Goal: Task Accomplishment & Management: Manage account settings

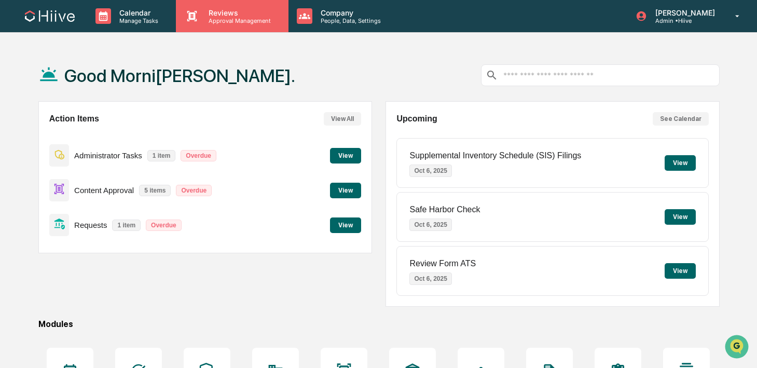
click at [209, 8] on p "Reviews" at bounding box center [238, 12] width 76 height 9
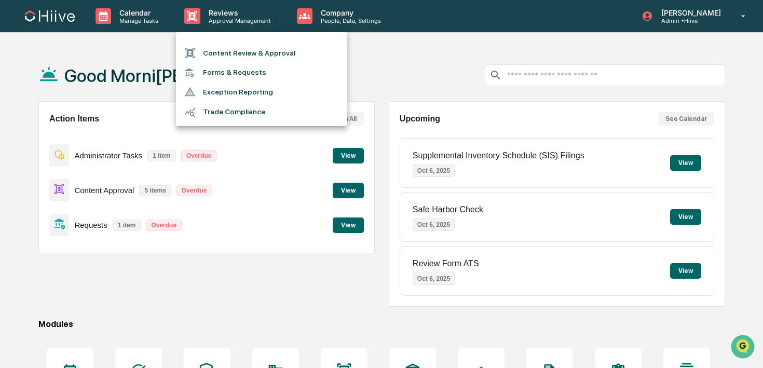
click at [208, 50] on li "Content Review & Approval" at bounding box center [261, 53] width 171 height 20
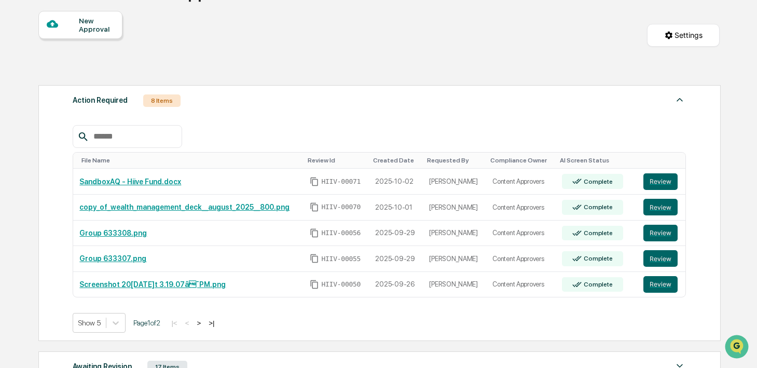
scroll to position [92, 0]
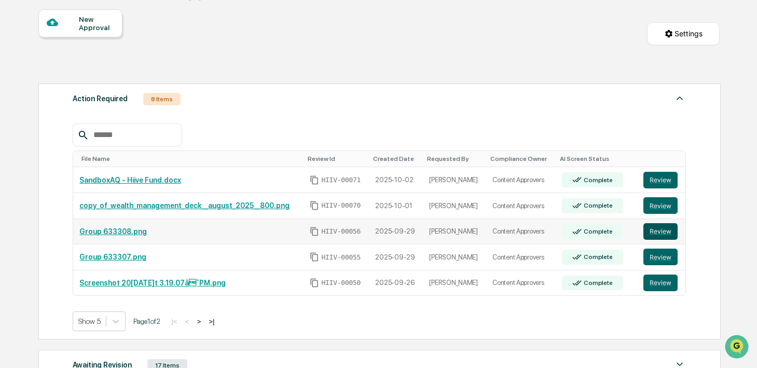
click at [654, 235] on button "Review" at bounding box center [661, 231] width 34 height 17
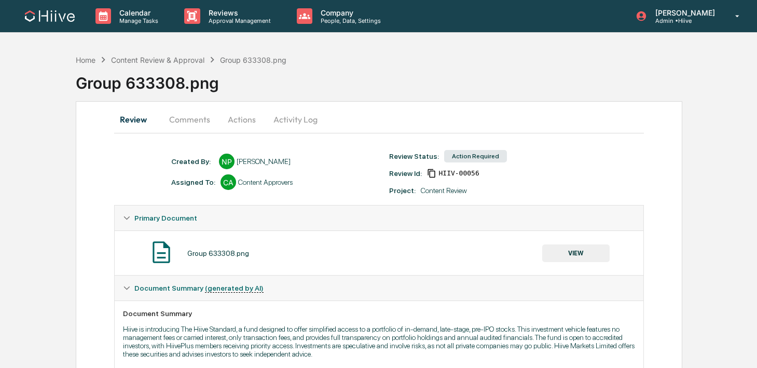
click at [194, 123] on button "Comments" at bounding box center [190, 119] width 58 height 25
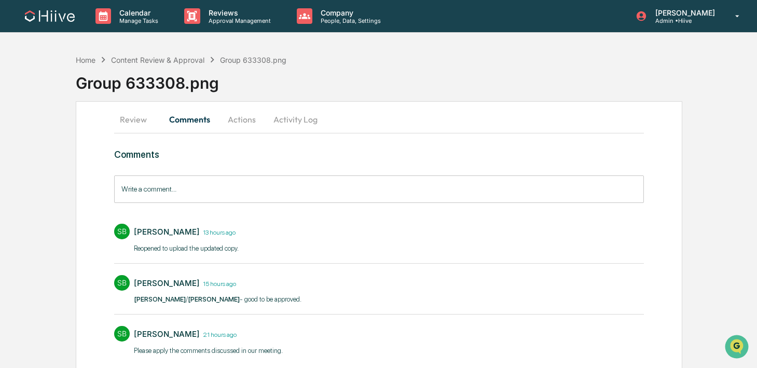
click at [306, 123] on button "Activity Log" at bounding box center [295, 119] width 61 height 25
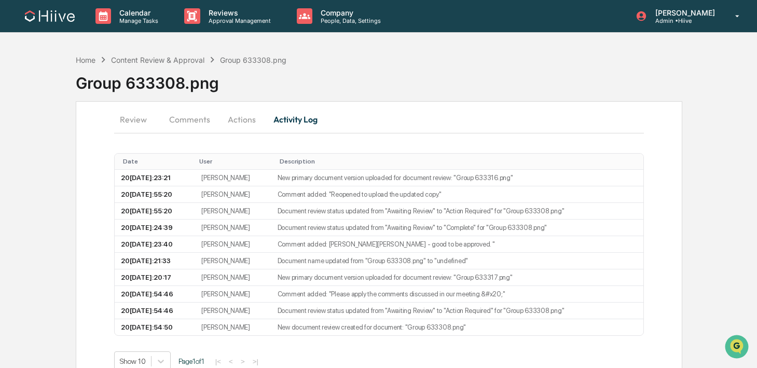
click at [233, 123] on button "Actions" at bounding box center [242, 119] width 47 height 25
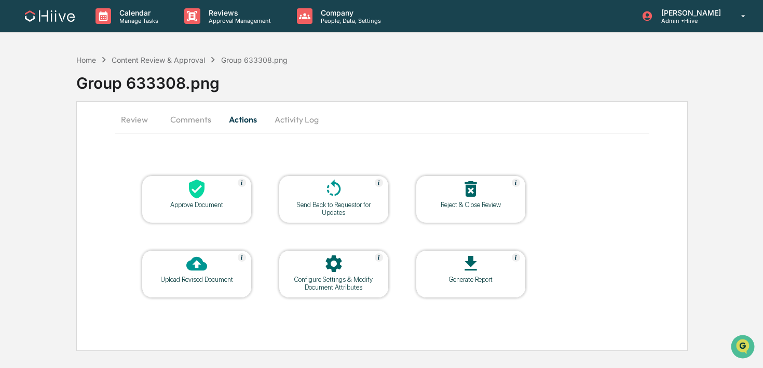
click at [188, 120] on button "Comments" at bounding box center [191, 119] width 58 height 25
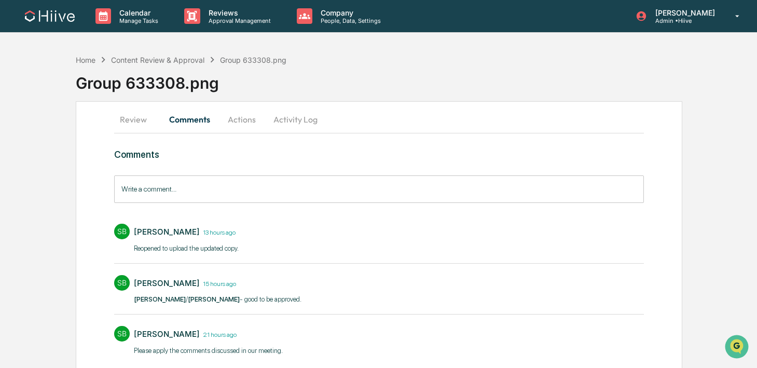
click at [136, 119] on button "Review" at bounding box center [137, 119] width 47 height 25
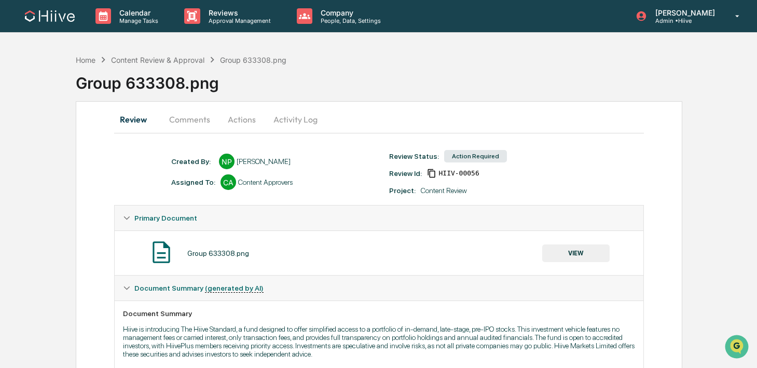
click at [558, 250] on button "VIEW" at bounding box center [576, 254] width 67 height 18
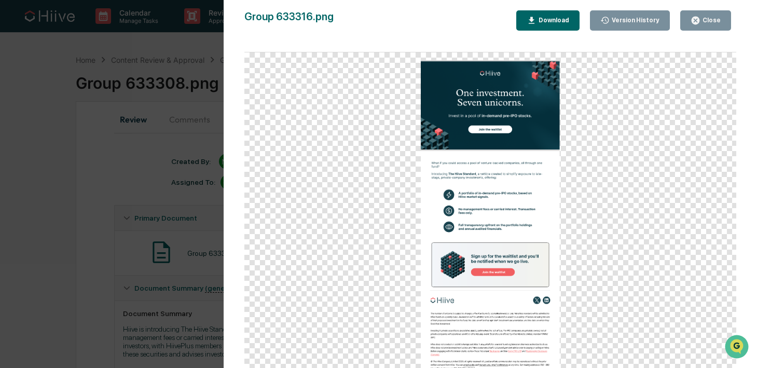
click at [713, 27] on button "Close" at bounding box center [706, 20] width 51 height 20
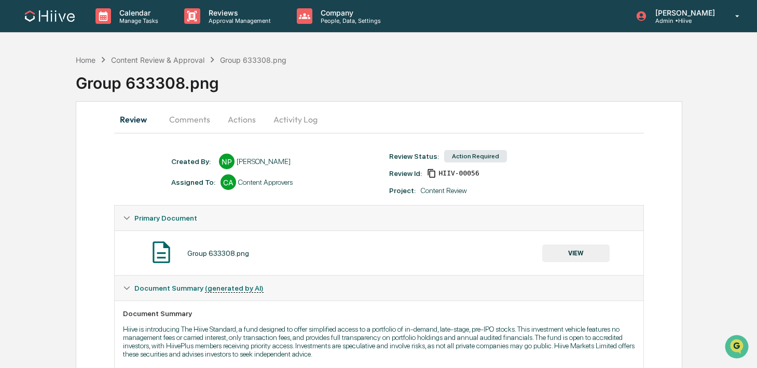
click at [200, 115] on button "Comments" at bounding box center [190, 119] width 58 height 25
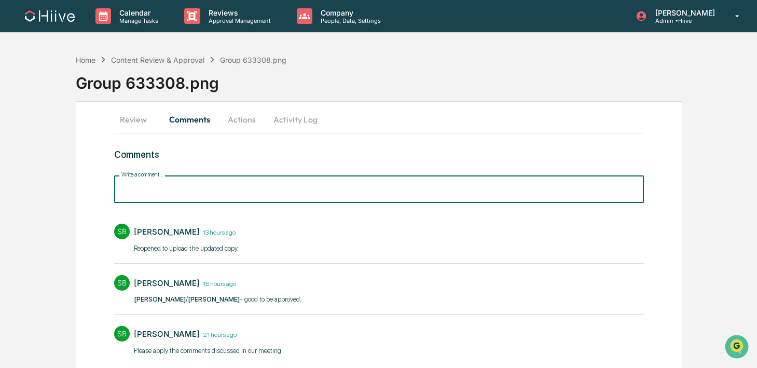
click at [205, 191] on input "Write a comment..." at bounding box center [379, 189] width 530 height 28
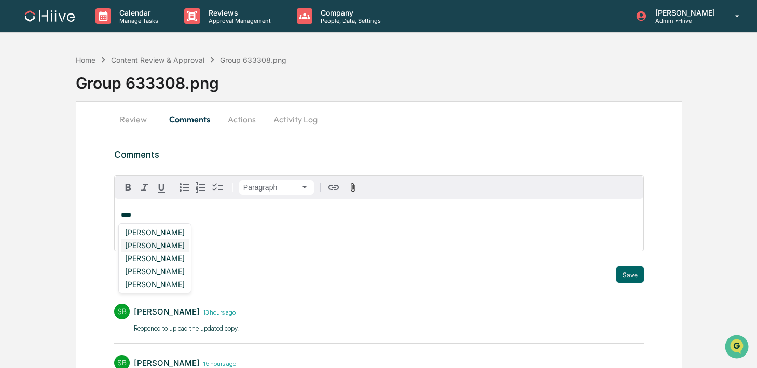
click at [148, 245] on div "[PERSON_NAME]" at bounding box center [155, 245] width 68 height 13
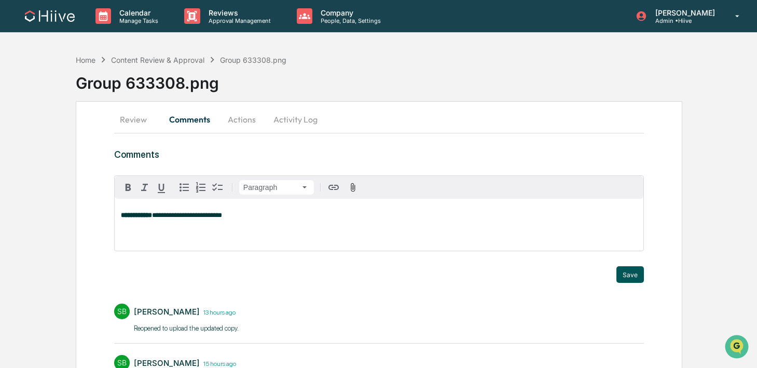
click at [627, 272] on button "Save" at bounding box center [631, 274] width 28 height 17
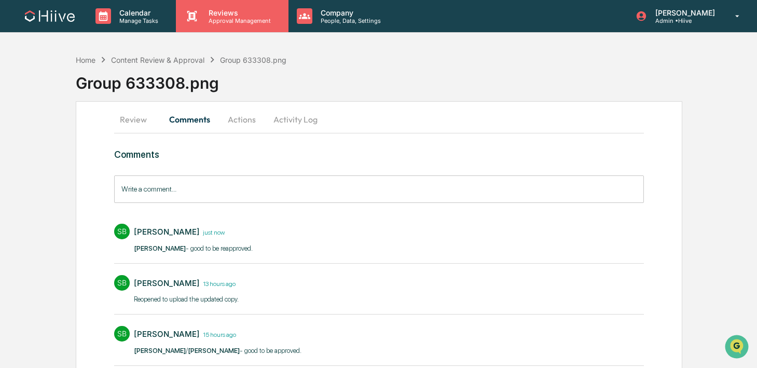
click at [207, 22] on p "Approval Management" at bounding box center [238, 20] width 76 height 7
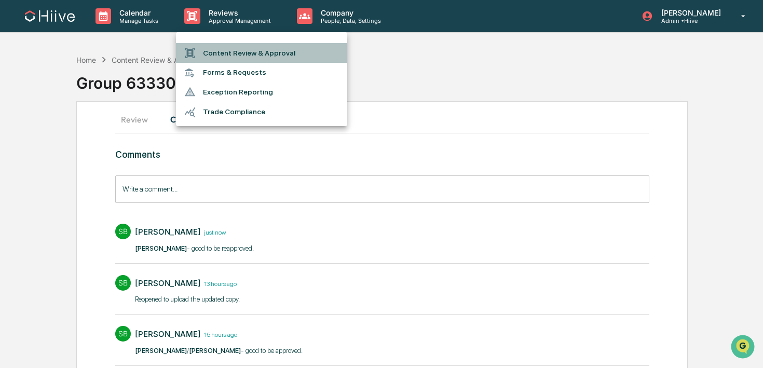
click at [207, 50] on li "Content Review & Approval" at bounding box center [261, 53] width 171 height 20
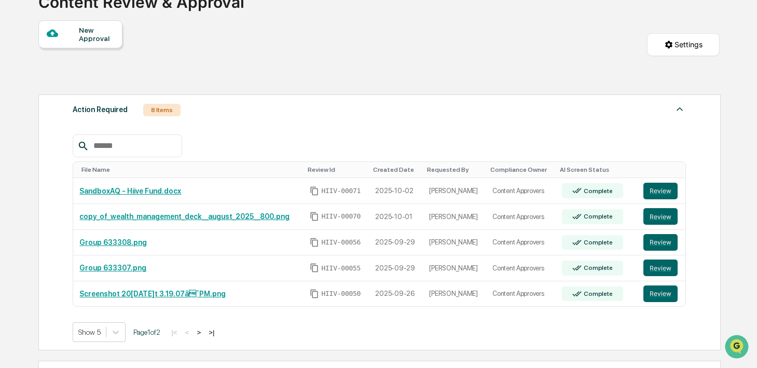
scroll to position [88, 0]
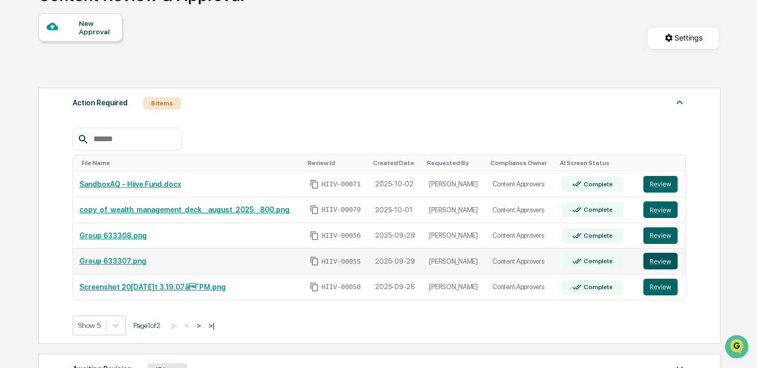
click at [653, 263] on button "Review" at bounding box center [661, 261] width 34 height 17
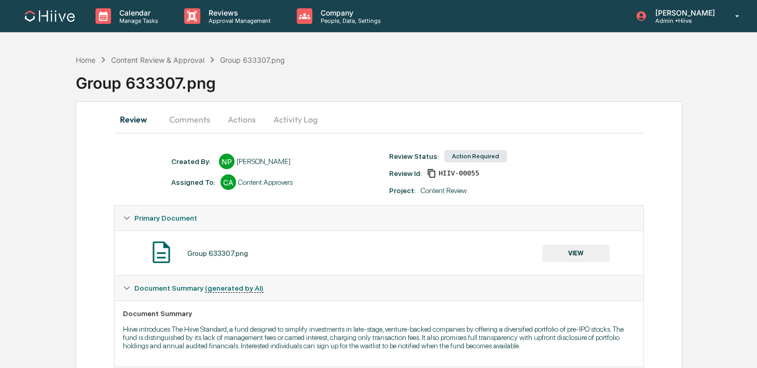
click at [194, 117] on button "Comments" at bounding box center [190, 119] width 58 height 25
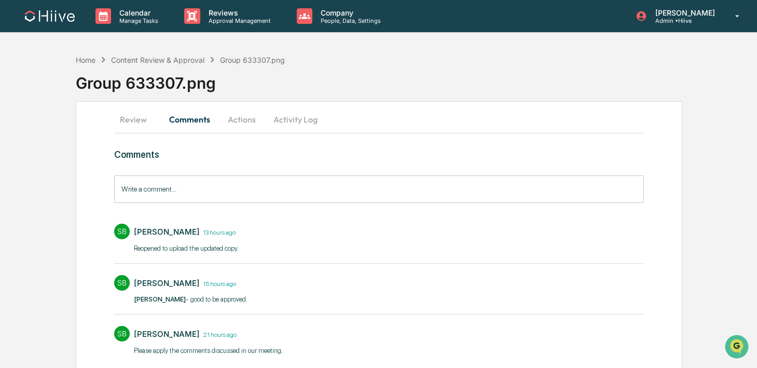
click at [284, 127] on button "Activity Log" at bounding box center [295, 119] width 61 height 25
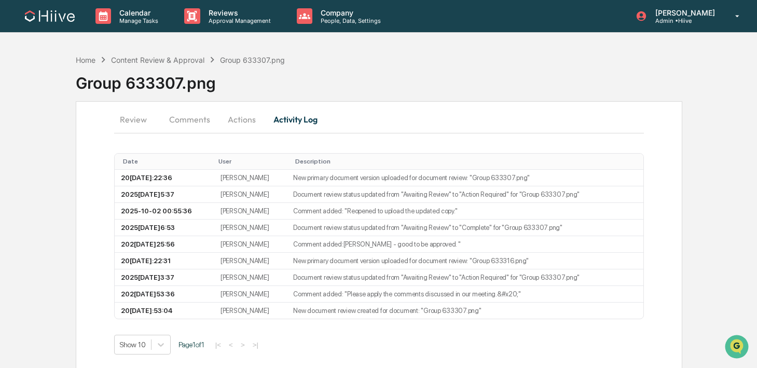
click at [243, 123] on button "Actions" at bounding box center [242, 119] width 47 height 25
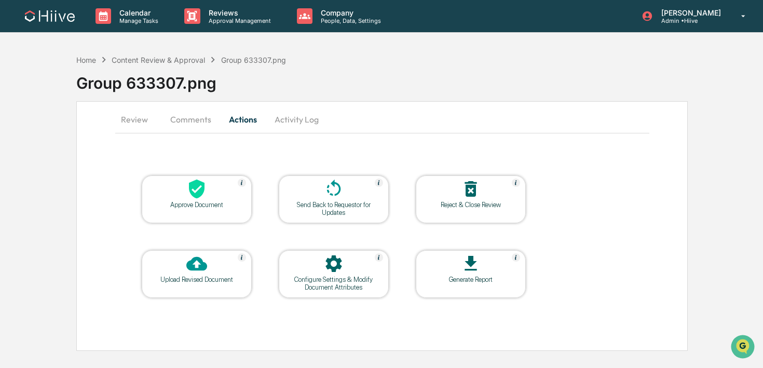
click at [132, 113] on button "Review" at bounding box center [138, 119] width 47 height 25
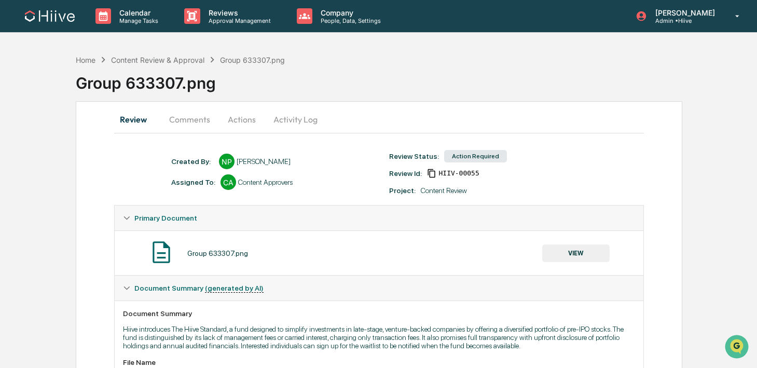
click at [561, 253] on button "VIEW" at bounding box center [576, 254] width 67 height 18
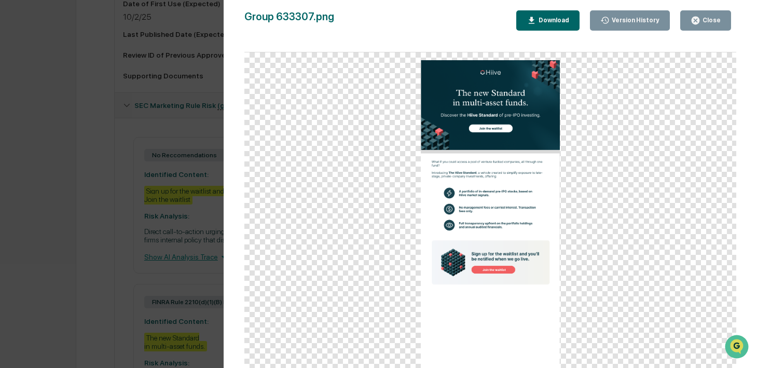
scroll to position [586, 0]
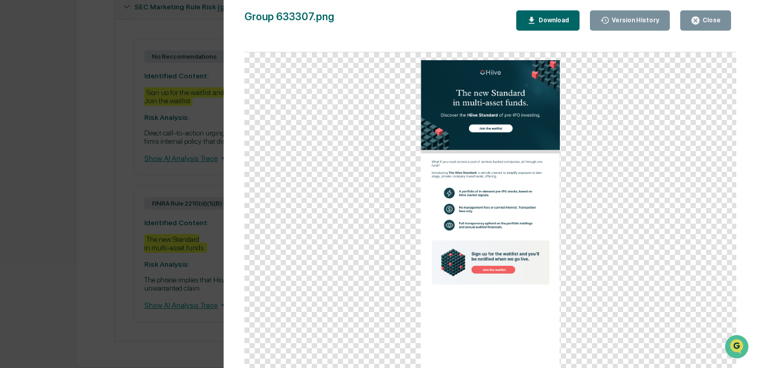
click at [571, 23] on button "Download" at bounding box center [548, 20] width 63 height 20
click at [700, 23] on icon "button" at bounding box center [696, 21] width 10 height 10
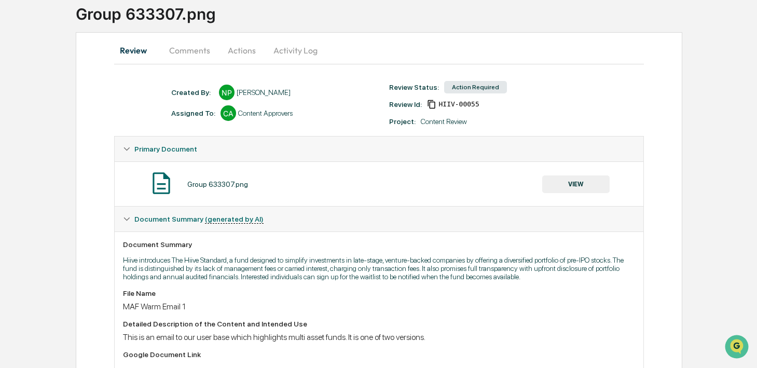
scroll to position [0, 0]
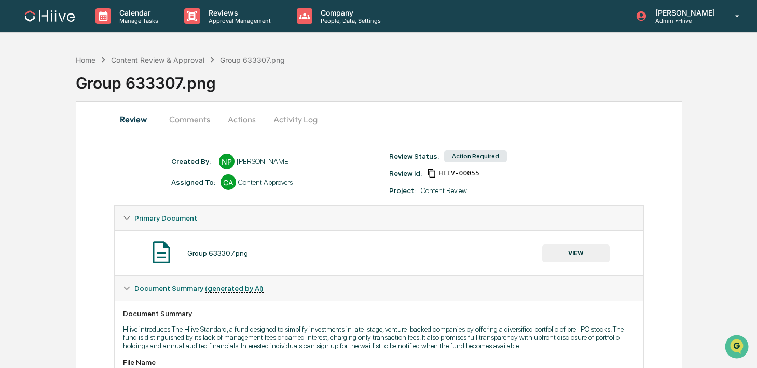
click at [305, 118] on button "Activity Log" at bounding box center [295, 119] width 61 height 25
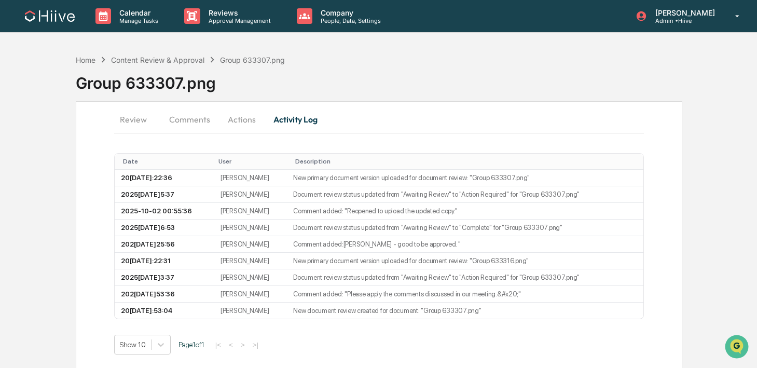
click at [237, 123] on button "Actions" at bounding box center [242, 119] width 47 height 25
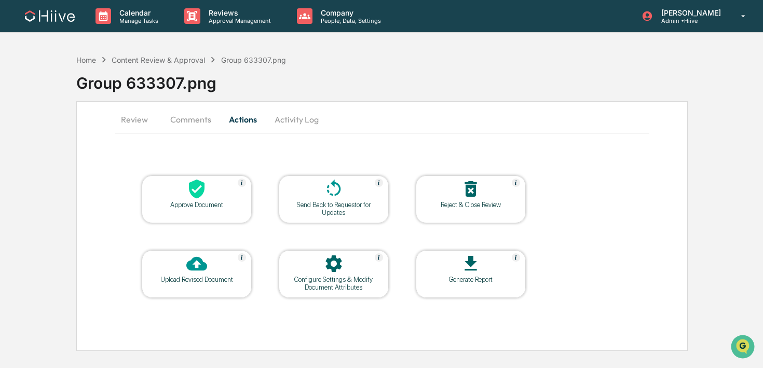
click at [322, 195] on div at bounding box center [334, 190] width 104 height 22
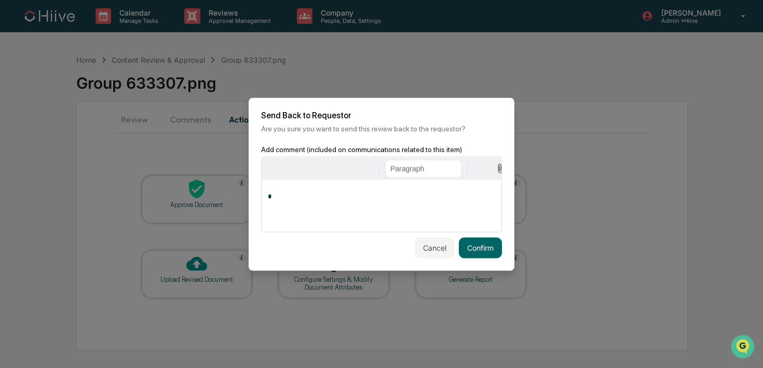
click at [362, 208] on div "*" at bounding box center [382, 206] width 240 height 52
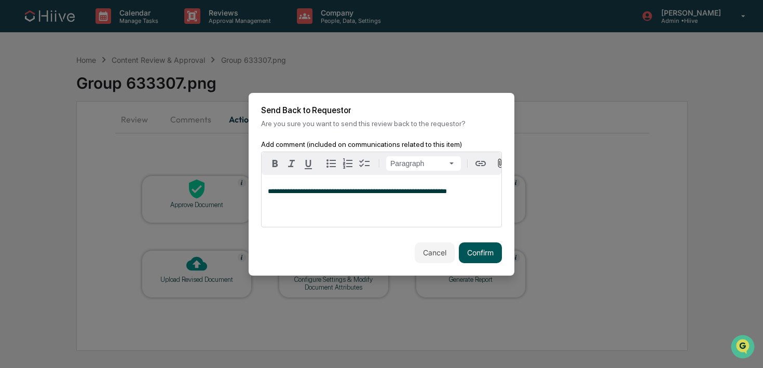
click at [466, 254] on button "Confirm" at bounding box center [480, 252] width 43 height 21
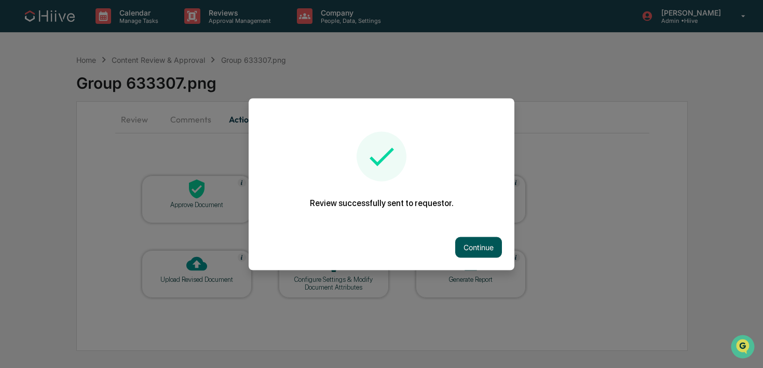
click at [483, 247] on button "Continue" at bounding box center [478, 247] width 47 height 21
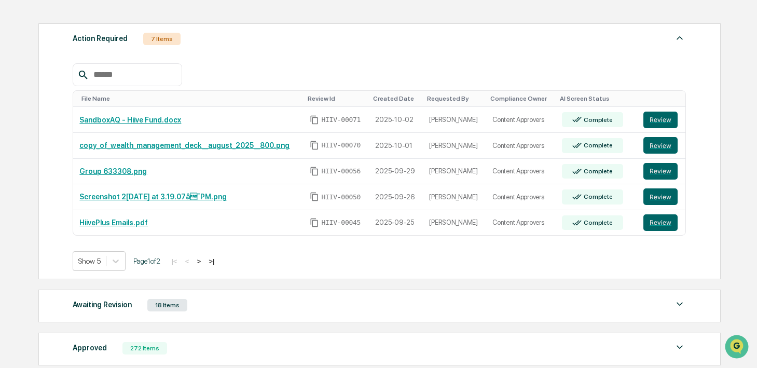
scroll to position [154, 0]
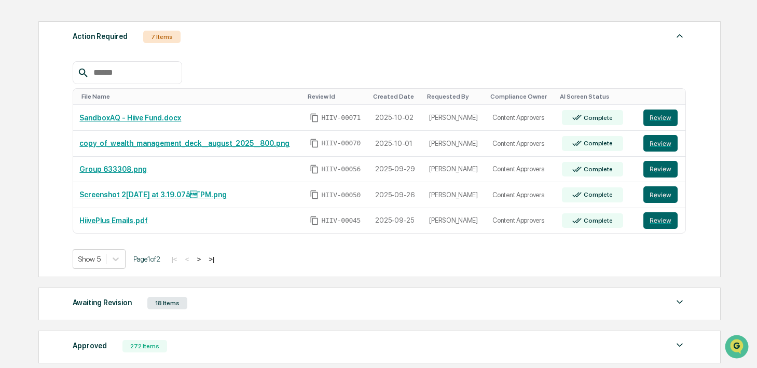
click at [204, 261] on button ">" at bounding box center [199, 259] width 10 height 9
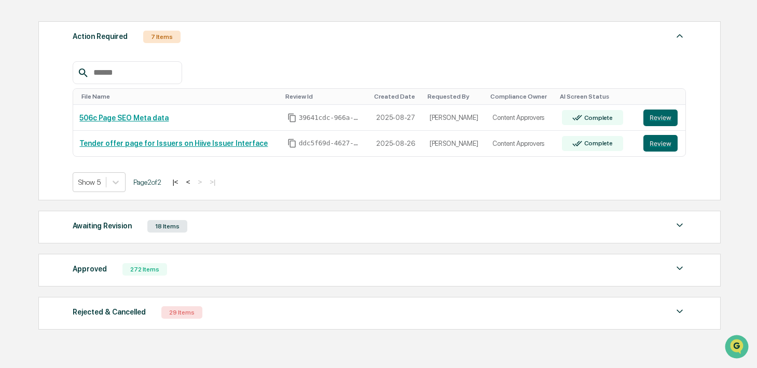
click at [194, 183] on button "<" at bounding box center [188, 182] width 10 height 9
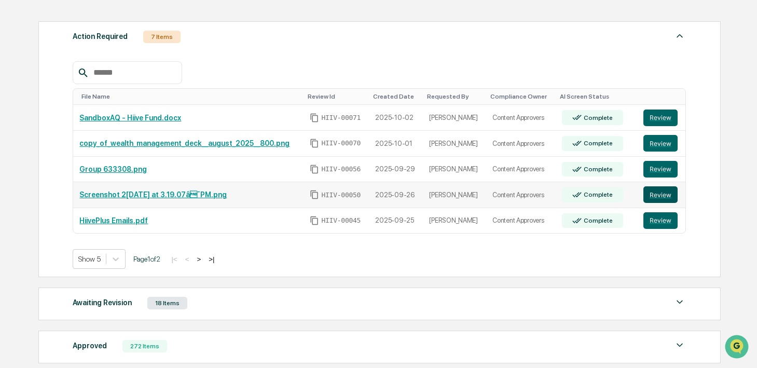
click at [647, 196] on button "Review" at bounding box center [661, 194] width 34 height 17
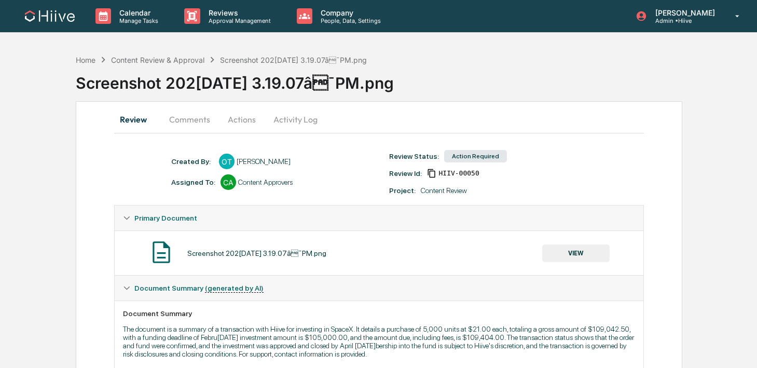
click at [294, 120] on button "Activity Log" at bounding box center [295, 119] width 61 height 25
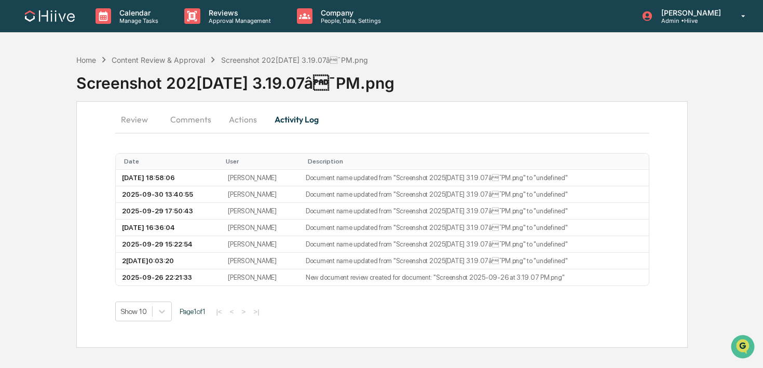
click at [250, 117] on button "Actions" at bounding box center [243, 119] width 47 height 25
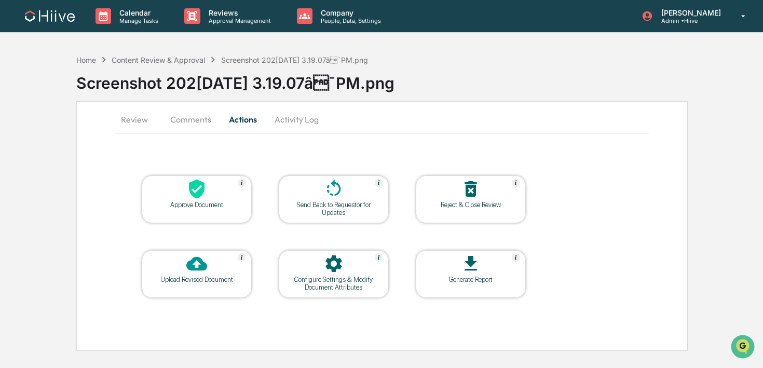
click at [328, 252] on div "Configure Settings & Modify Document Attributes" at bounding box center [334, 274] width 110 height 48
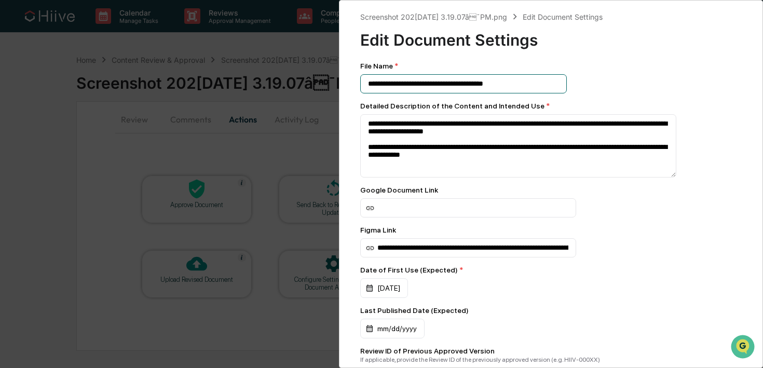
click at [523, 89] on input "**********" at bounding box center [463, 83] width 207 height 19
type input "**********"
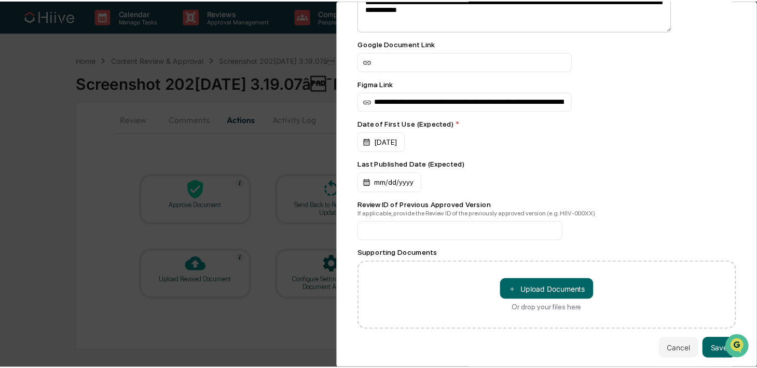
scroll to position [164, 0]
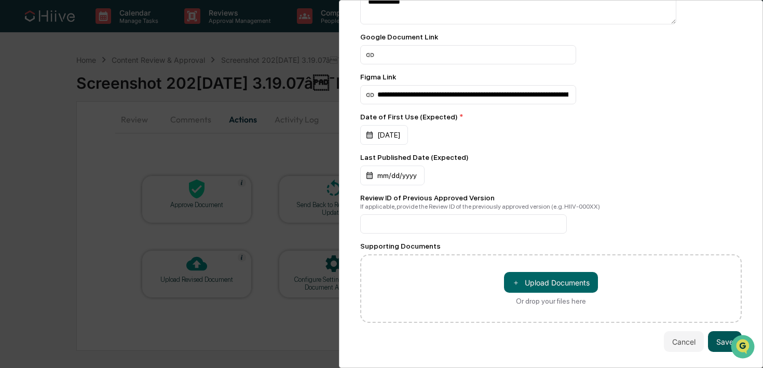
click at [711, 331] on button "Save" at bounding box center [725, 341] width 34 height 21
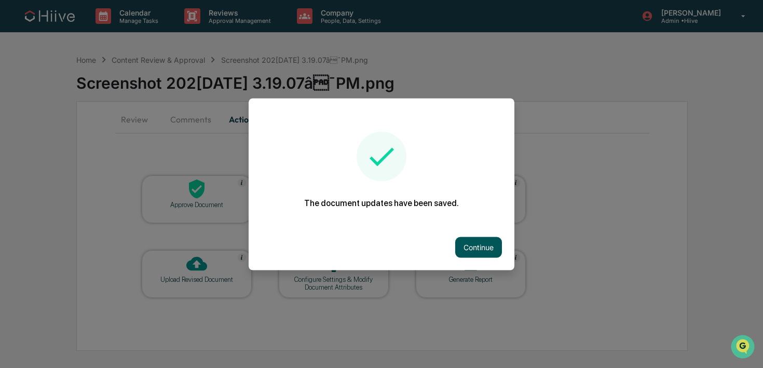
click at [478, 246] on button "Continue" at bounding box center [478, 247] width 47 height 21
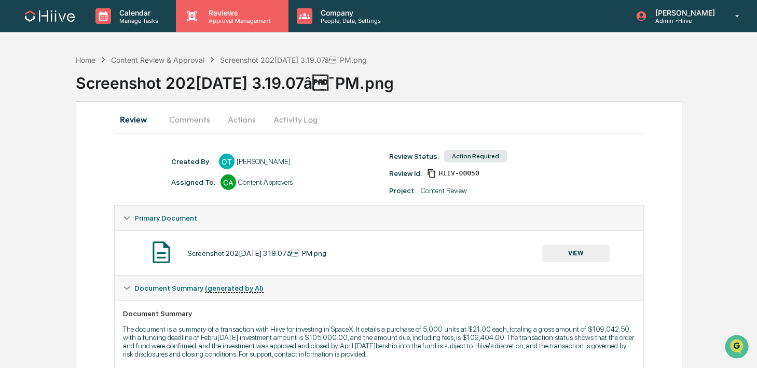
click at [239, 18] on p "Approval Management" at bounding box center [238, 20] width 76 height 7
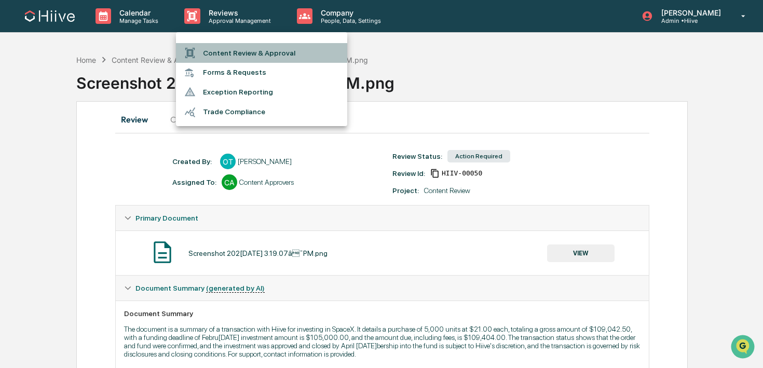
click at [239, 58] on li "Content Review & Approval" at bounding box center [261, 53] width 171 height 20
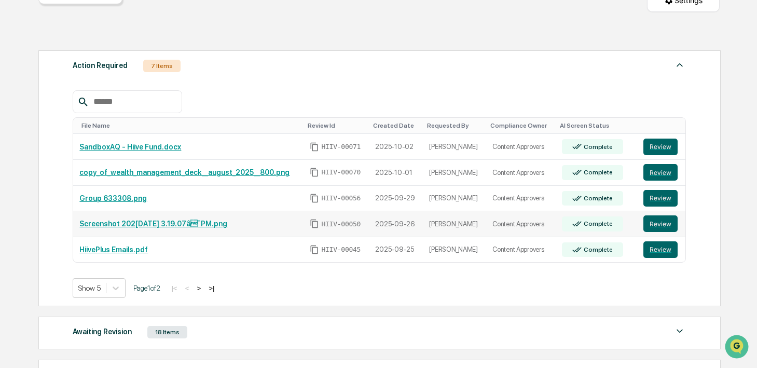
scroll to position [133, 0]
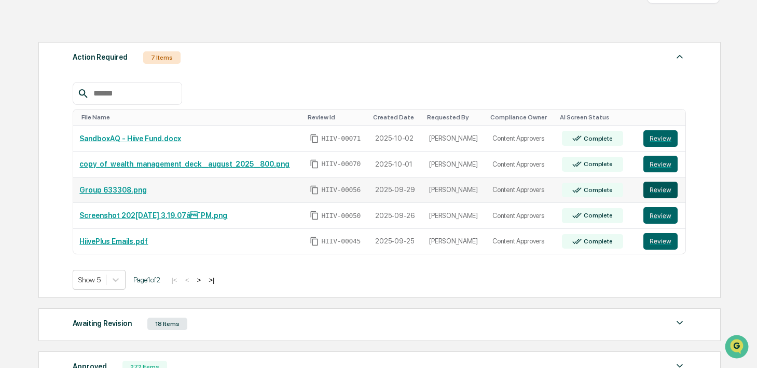
click at [659, 191] on button "Review" at bounding box center [661, 190] width 34 height 17
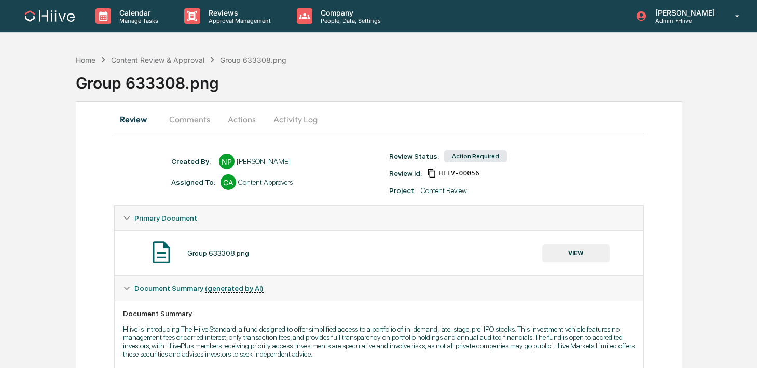
click at [292, 124] on button "Activity Log" at bounding box center [295, 119] width 61 height 25
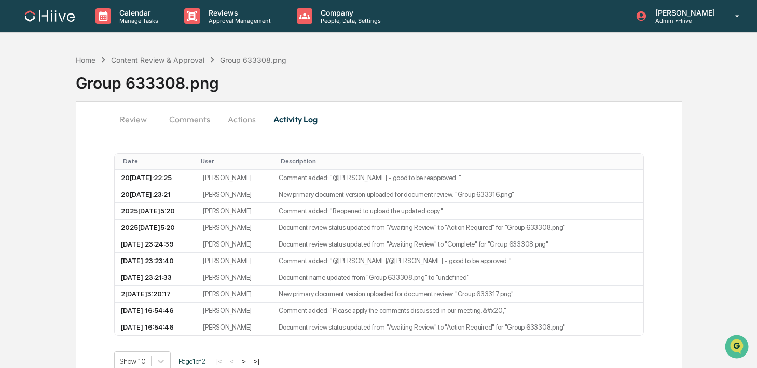
click at [257, 119] on button "Actions" at bounding box center [242, 119] width 47 height 25
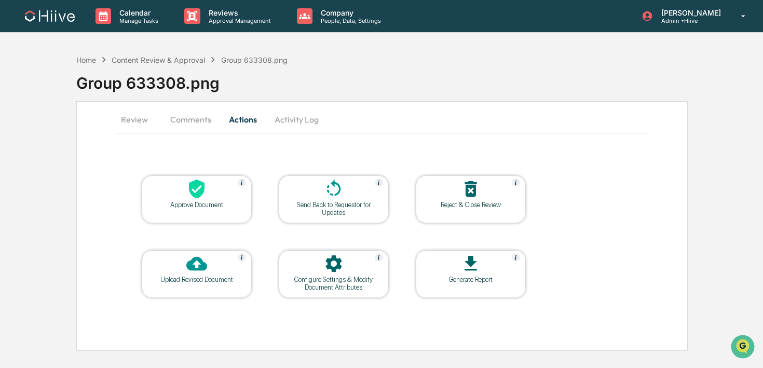
click at [356, 262] on div at bounding box center [334, 264] width 104 height 22
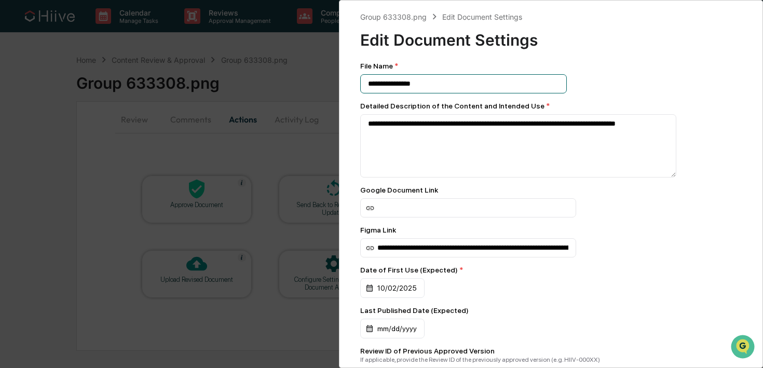
click at [454, 82] on input "**********" at bounding box center [463, 83] width 207 height 19
type input "**********"
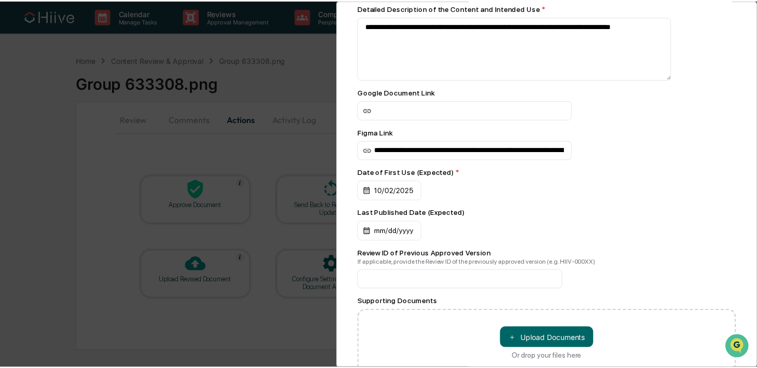
scroll to position [164, 0]
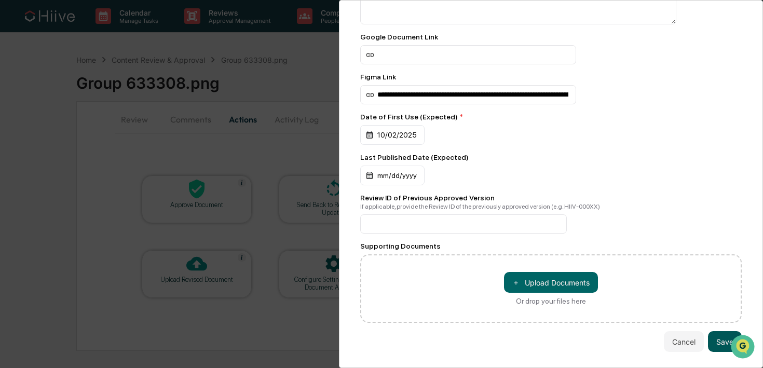
click at [712, 336] on button "Save" at bounding box center [725, 341] width 34 height 21
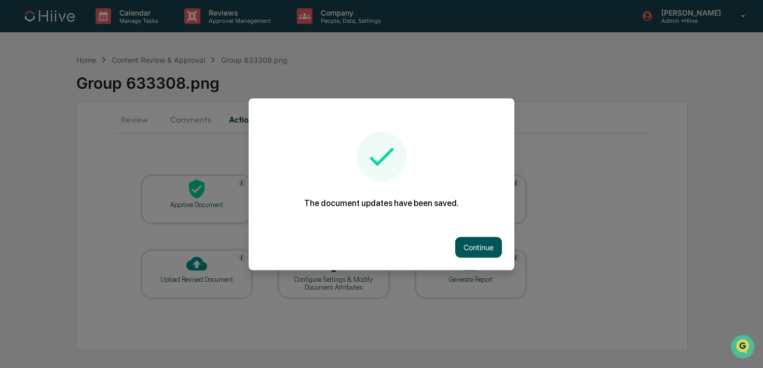
click at [470, 246] on button "Continue" at bounding box center [478, 247] width 47 height 21
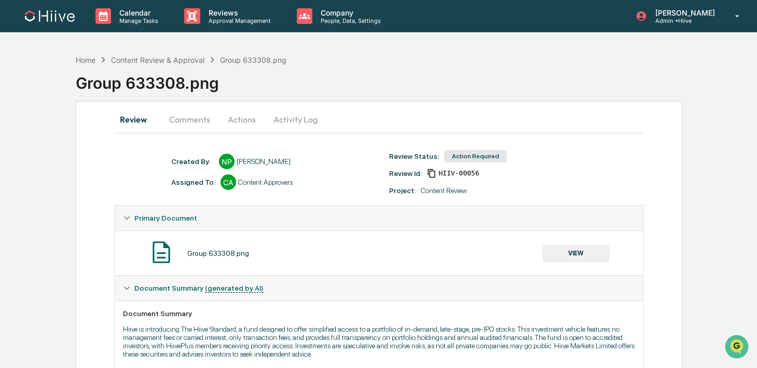
click at [281, 124] on button "Activity Log" at bounding box center [295, 119] width 61 height 25
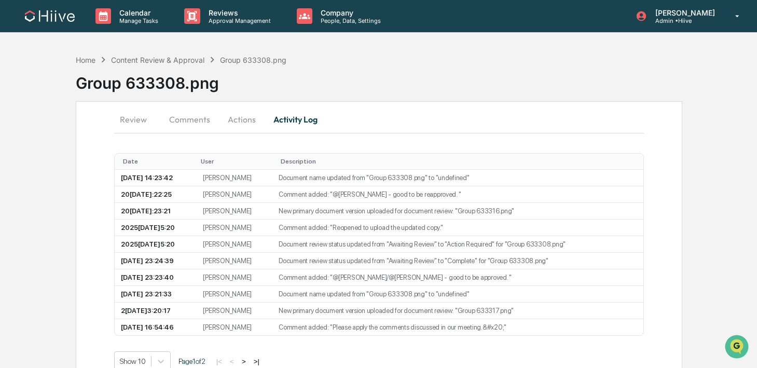
click at [255, 123] on button "Actions" at bounding box center [242, 119] width 47 height 25
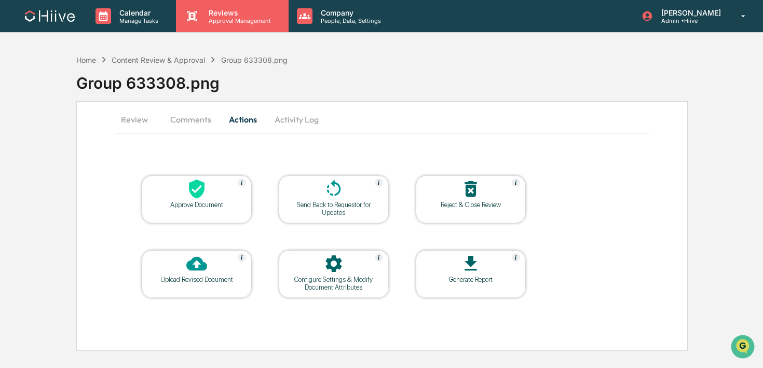
click at [237, 29] on div "Reviews Approval Management" at bounding box center [232, 16] width 112 height 32
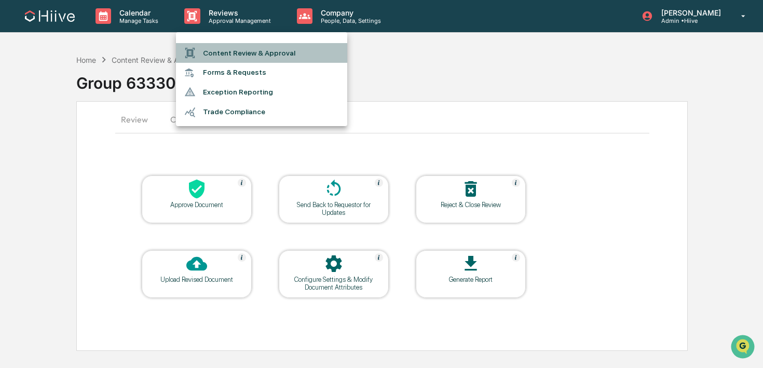
click at [235, 57] on li "Content Review & Approval" at bounding box center [261, 53] width 171 height 20
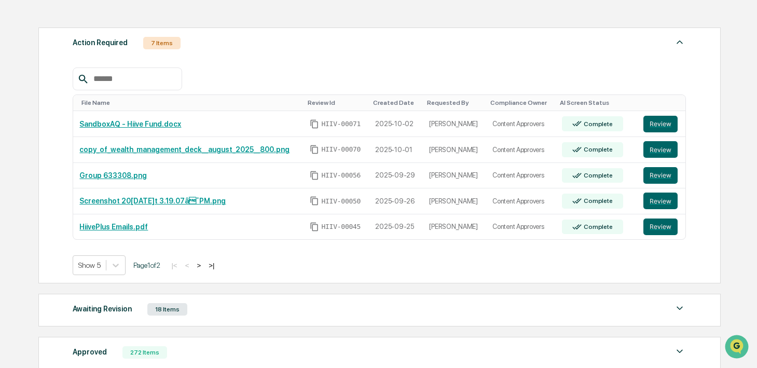
scroll to position [154, 0]
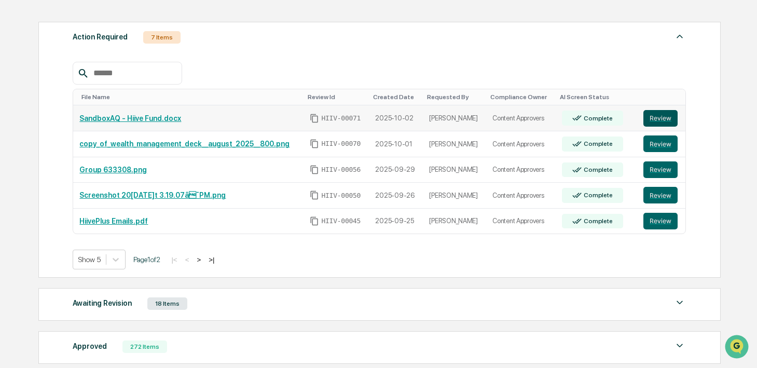
click at [650, 117] on button "Review" at bounding box center [661, 118] width 34 height 17
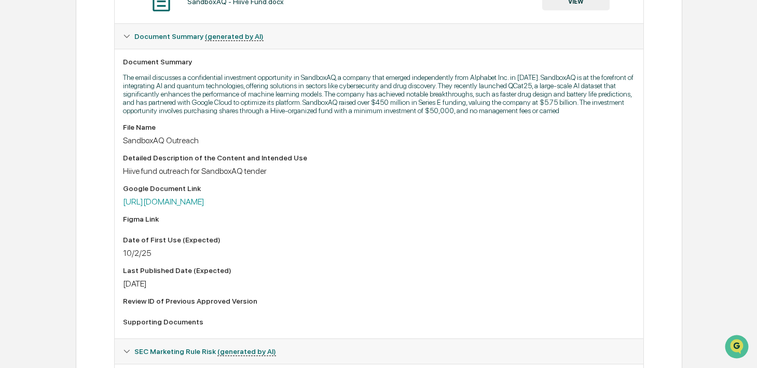
scroll to position [252, 0]
click at [205, 206] on link "[URL][DOMAIN_NAME]" at bounding box center [164, 201] width 82 height 10
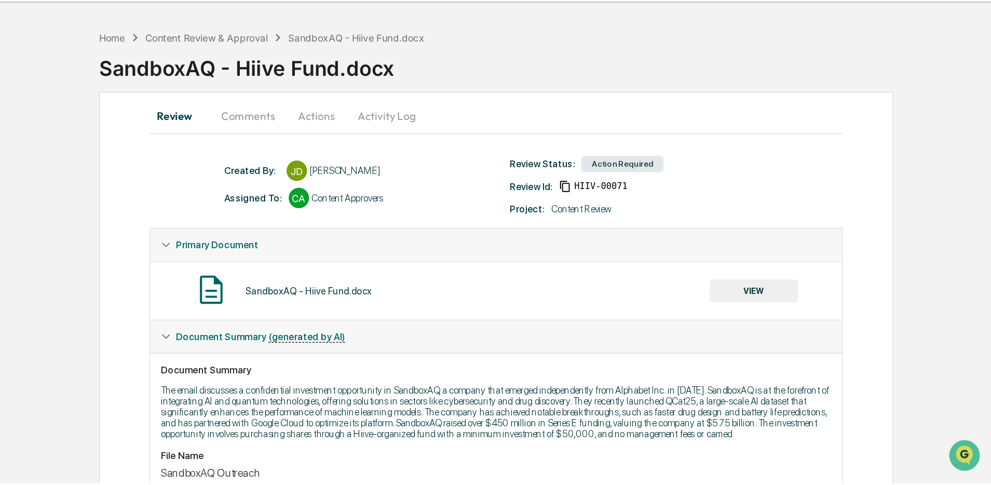
scroll to position [0, 0]
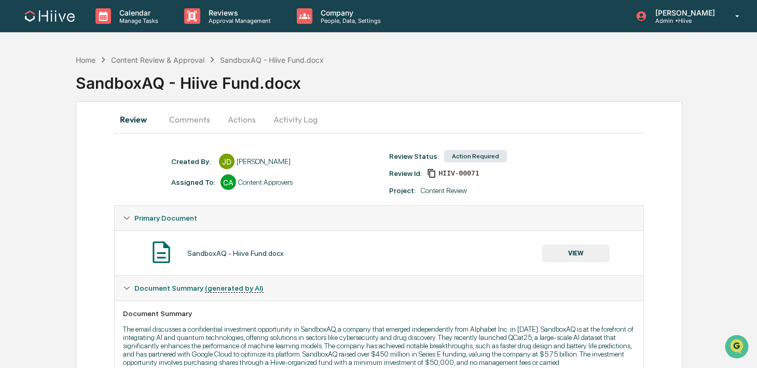
click at [282, 122] on button "Activity Log" at bounding box center [295, 119] width 61 height 25
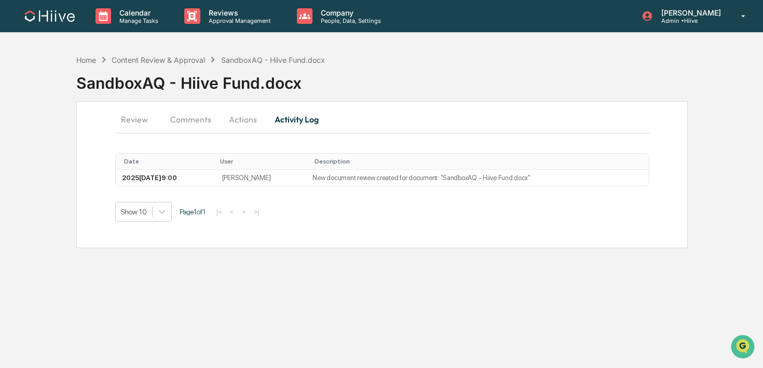
click at [254, 121] on button "Actions" at bounding box center [243, 119] width 47 height 25
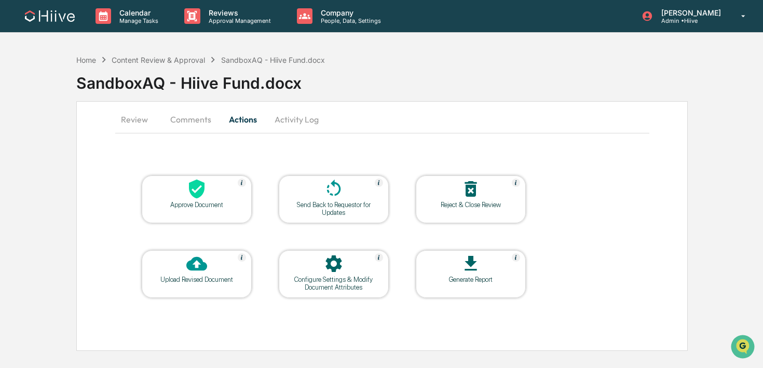
click at [228, 267] on div at bounding box center [197, 264] width 104 height 22
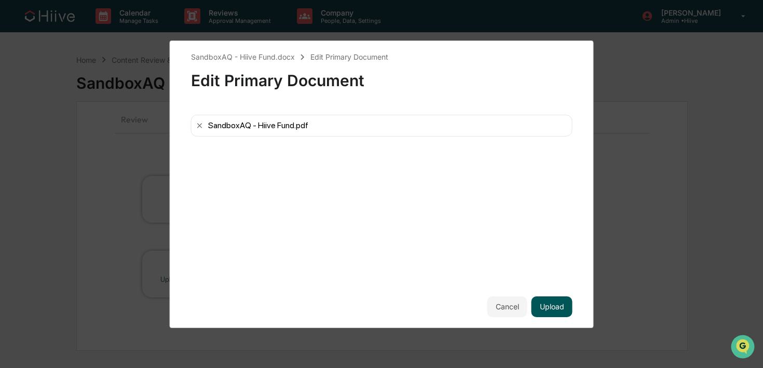
click at [547, 305] on button "Upload" at bounding box center [552, 306] width 41 height 21
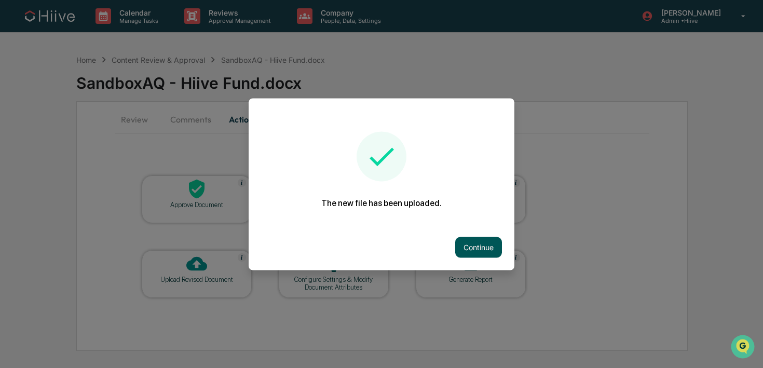
click at [474, 245] on button "Continue" at bounding box center [478, 247] width 47 height 21
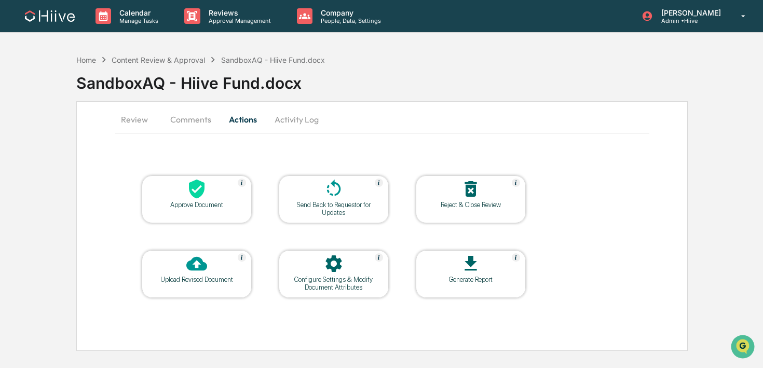
click at [187, 125] on button "Comments" at bounding box center [191, 119] width 58 height 25
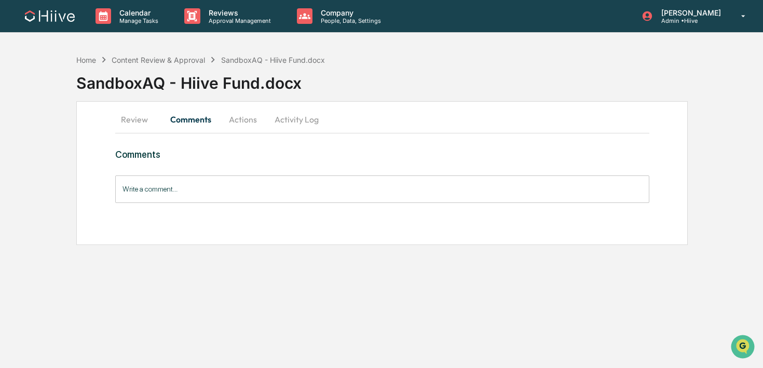
click at [157, 188] on input "Write a comment..." at bounding box center [382, 189] width 534 height 28
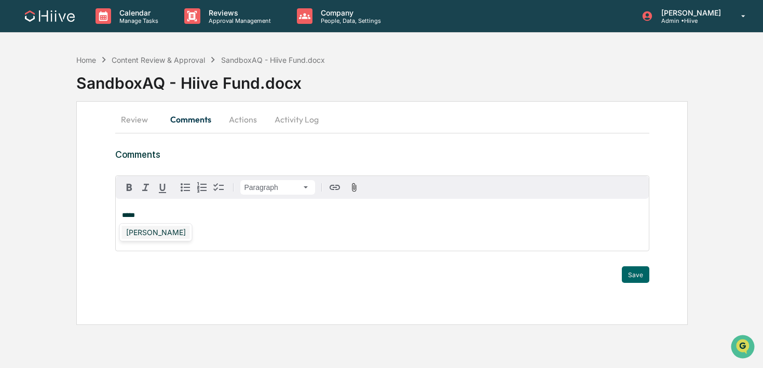
click at [132, 230] on div "[PERSON_NAME]" at bounding box center [156, 232] width 68 height 13
click at [639, 272] on button "Save" at bounding box center [636, 274] width 28 height 17
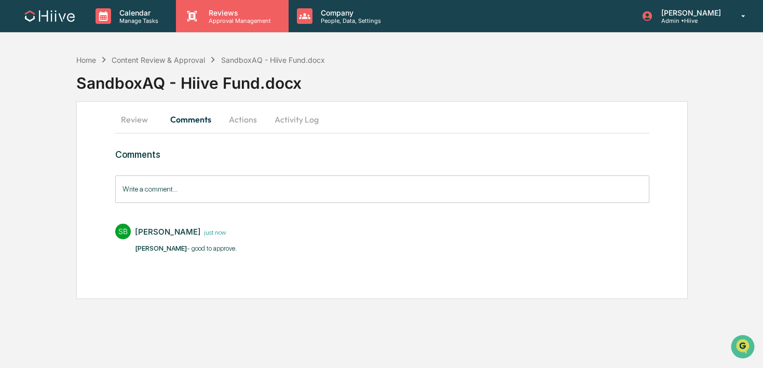
click at [188, 28] on div "Reviews Approval Management" at bounding box center [232, 16] width 112 height 32
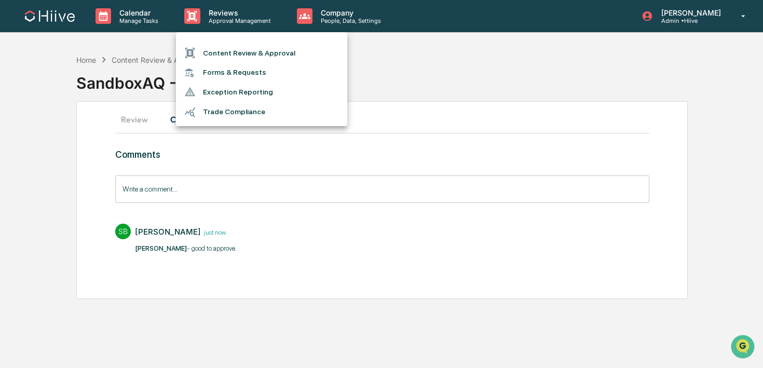
click at [189, 57] on icon at bounding box center [189, 52] width 11 height 11
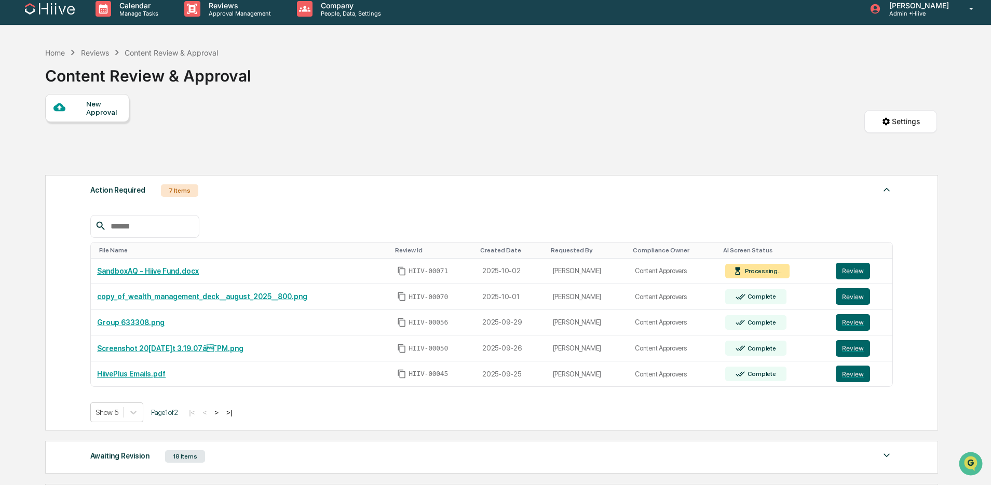
scroll to position [8, 0]
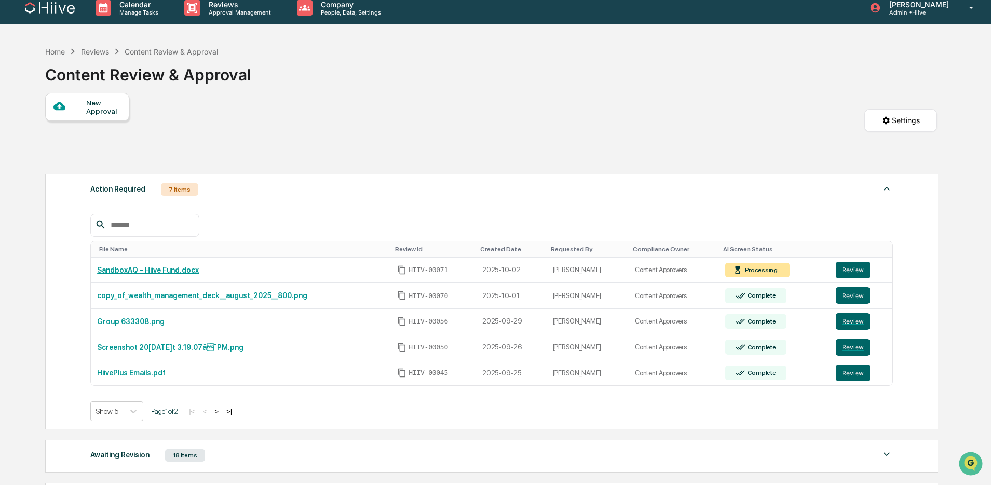
click at [222, 414] on button ">" at bounding box center [216, 411] width 10 height 9
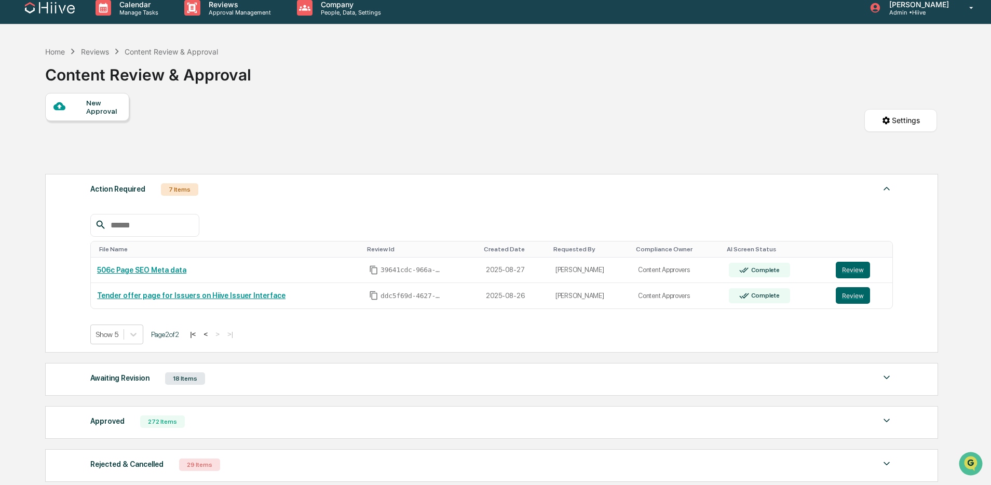
click at [211, 338] on button "<" at bounding box center [205, 334] width 10 height 9
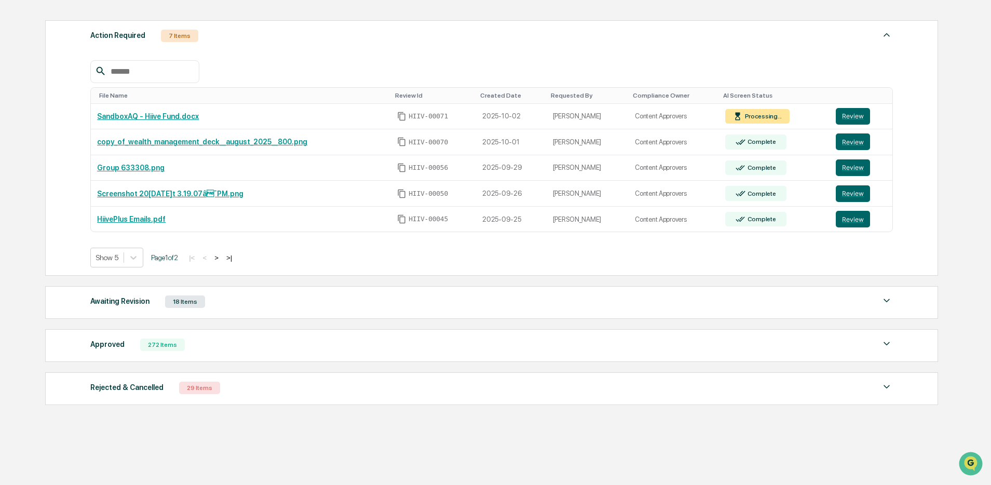
scroll to position [180, 0]
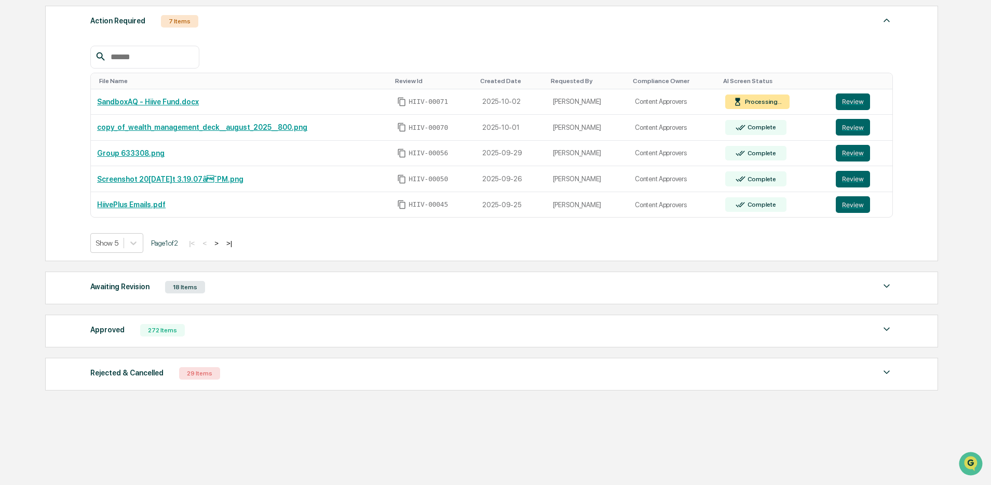
click at [260, 296] on div "Awaiting Revision 18 Items File Name Review Id Created Date Requested By Compli…" at bounding box center [491, 288] width 893 height 33
click at [277, 293] on div "Awaiting Revision 18 Items" at bounding box center [491, 287] width 803 height 15
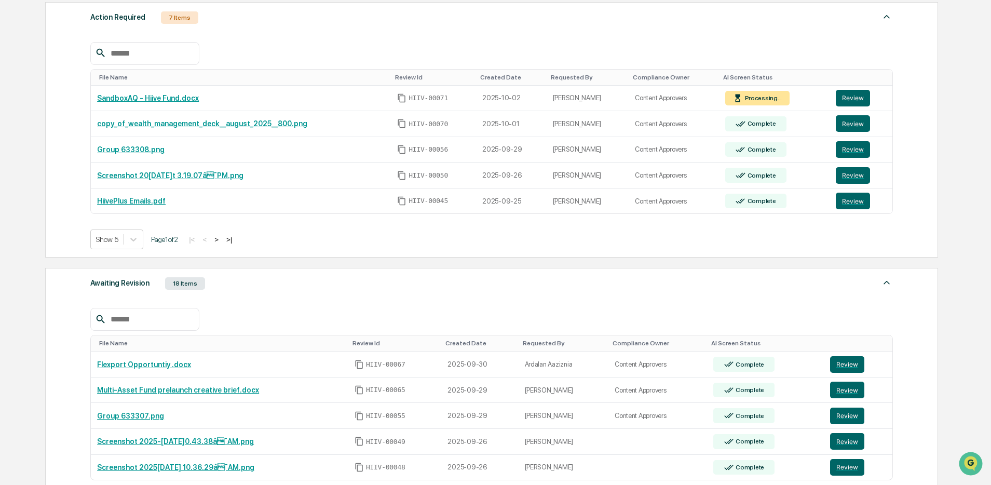
click at [307, 291] on div "Awaiting Revision 18 Items" at bounding box center [491, 283] width 803 height 15
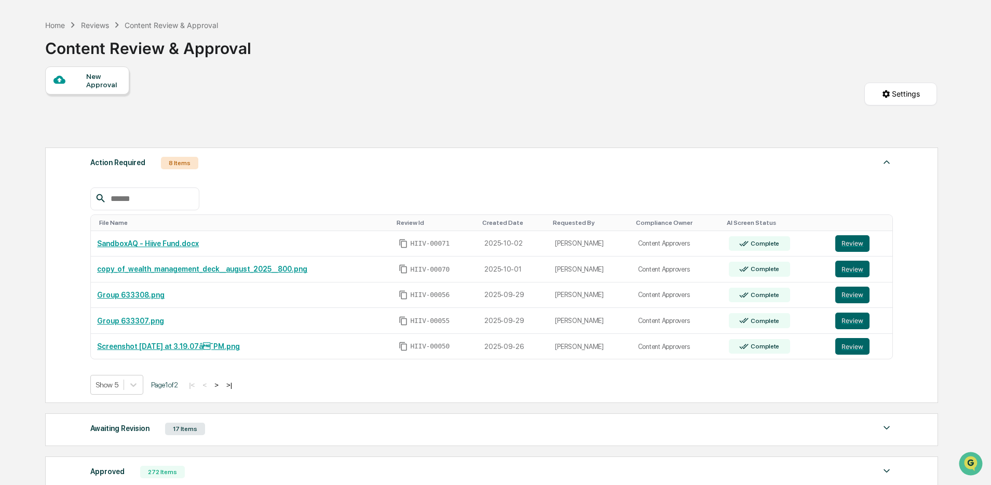
scroll to position [115, 0]
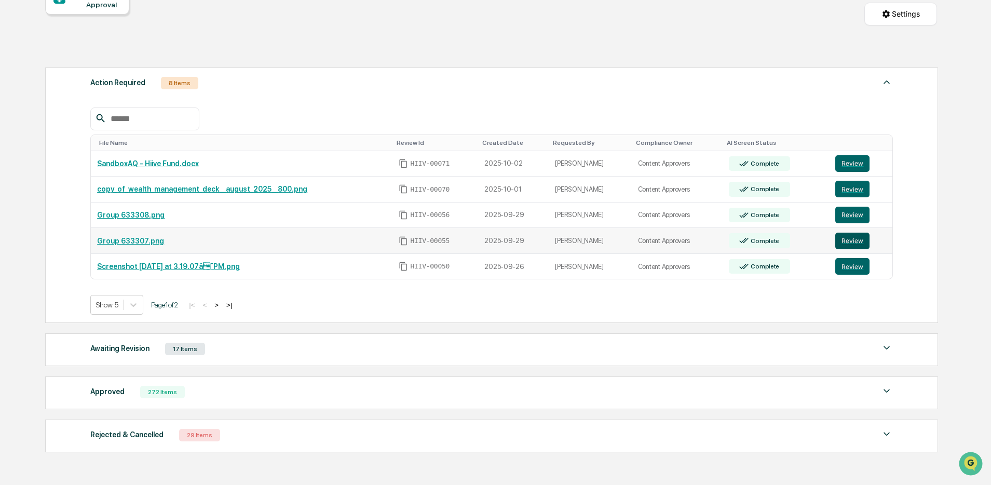
click at [854, 239] on button "Review" at bounding box center [852, 241] width 34 height 17
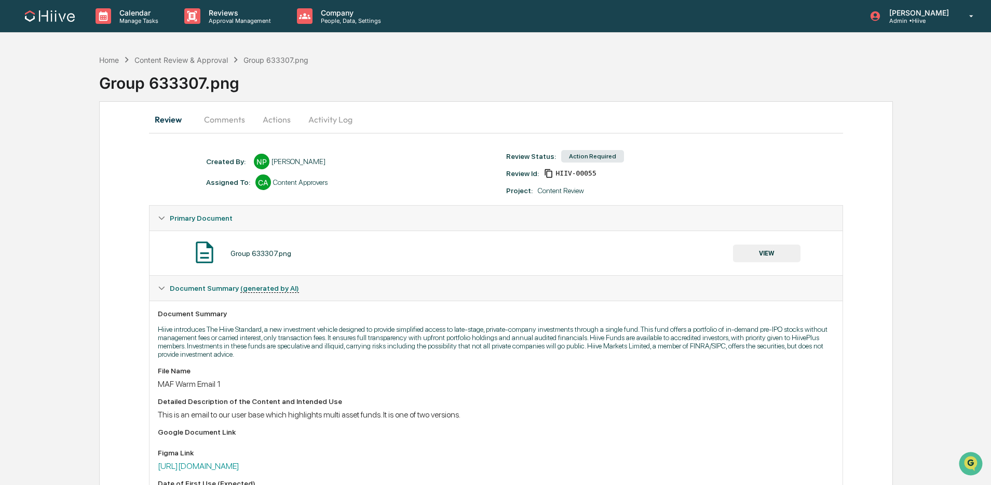
click at [767, 256] on button "VIEW" at bounding box center [766, 254] width 67 height 18
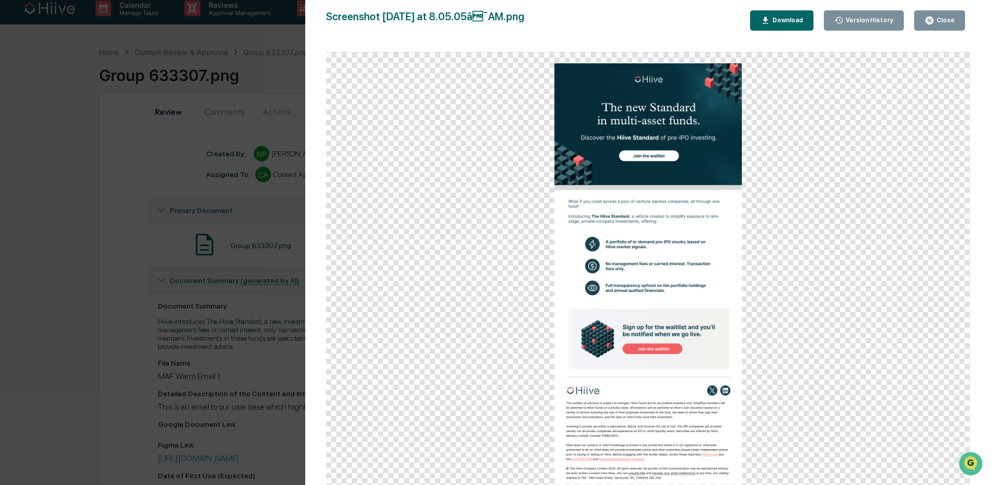
scroll to position [9, 0]
click at [950, 13] on button "Close" at bounding box center [939, 20] width 51 height 20
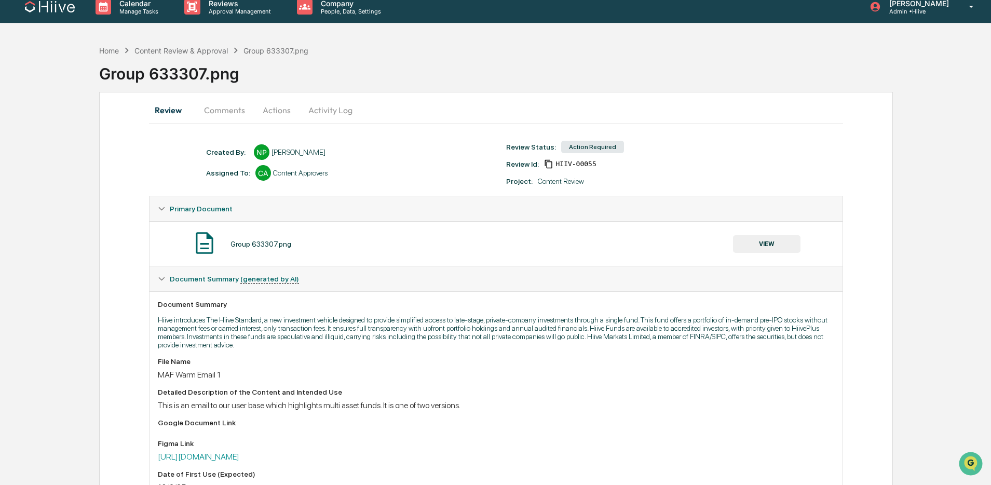
click at [238, 114] on button "Comments" at bounding box center [225, 110] width 58 height 25
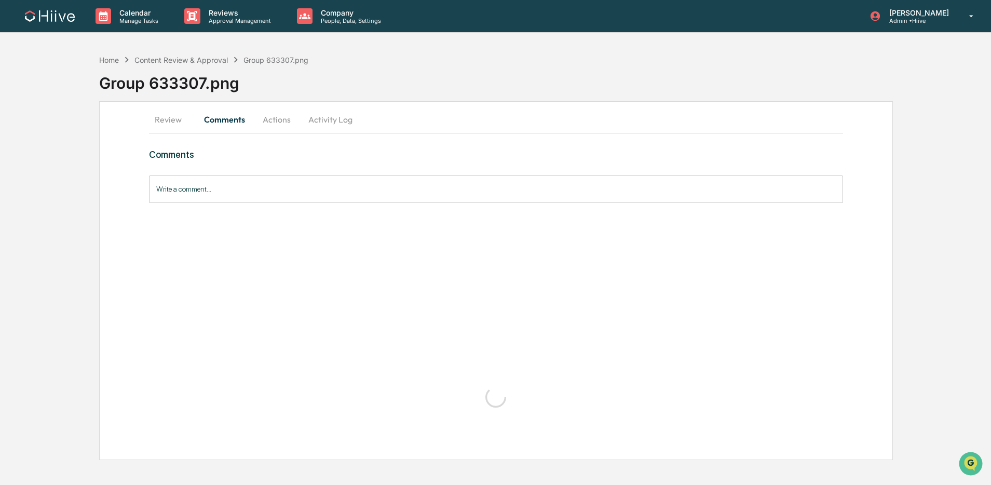
scroll to position [0, 0]
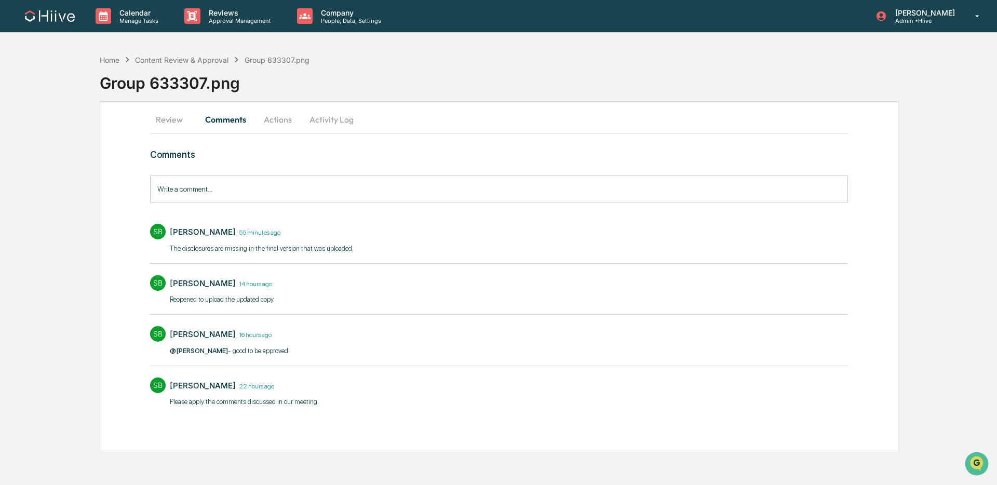
click at [309, 187] on input "Write a comment..." at bounding box center [499, 189] width 698 height 28
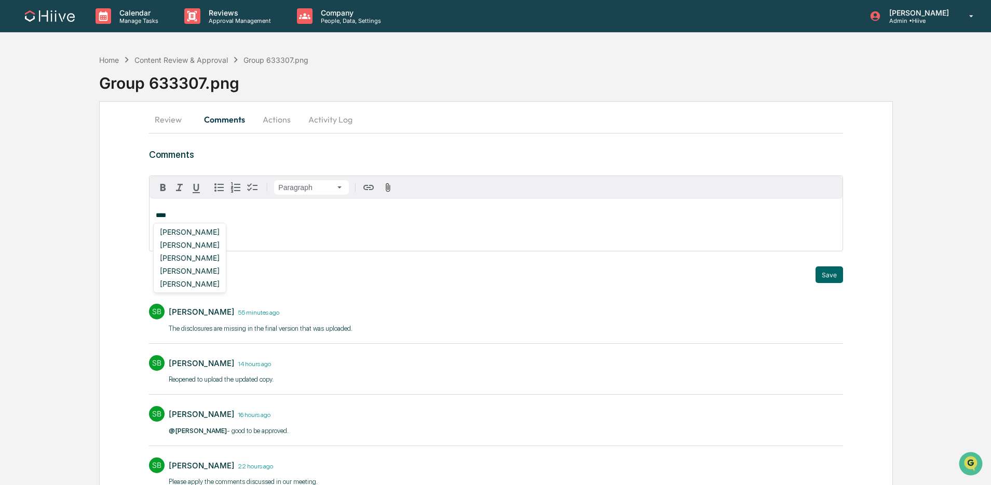
click at [194, 242] on div "Amjad Patel" at bounding box center [190, 244] width 68 height 13
click at [830, 273] on button "Save" at bounding box center [830, 274] width 28 height 17
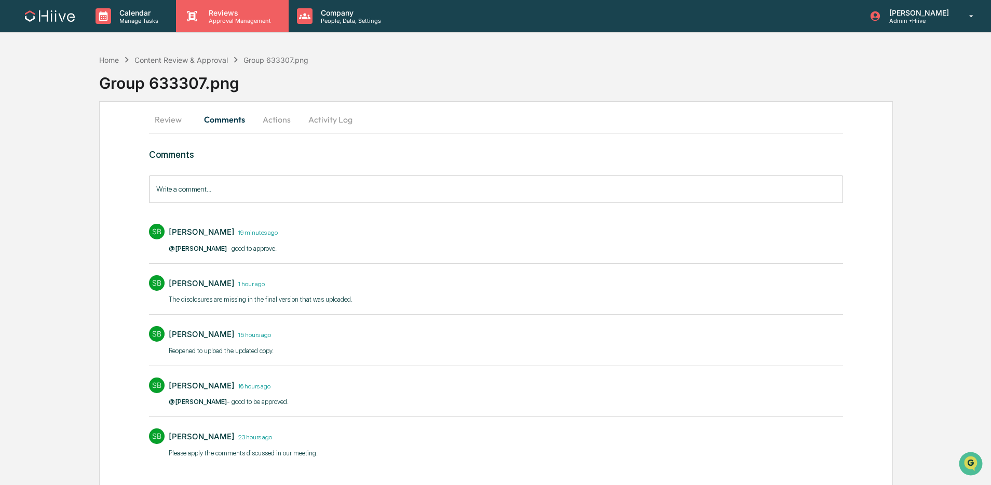
click at [205, 20] on p "Approval Management" at bounding box center [238, 20] width 76 height 7
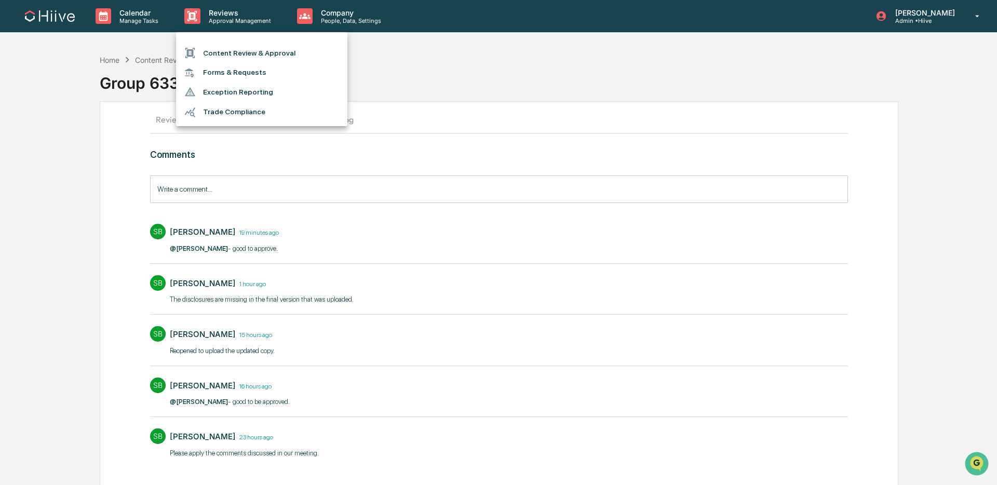
click at [218, 53] on li "Content Review & Approval" at bounding box center [261, 53] width 171 height 20
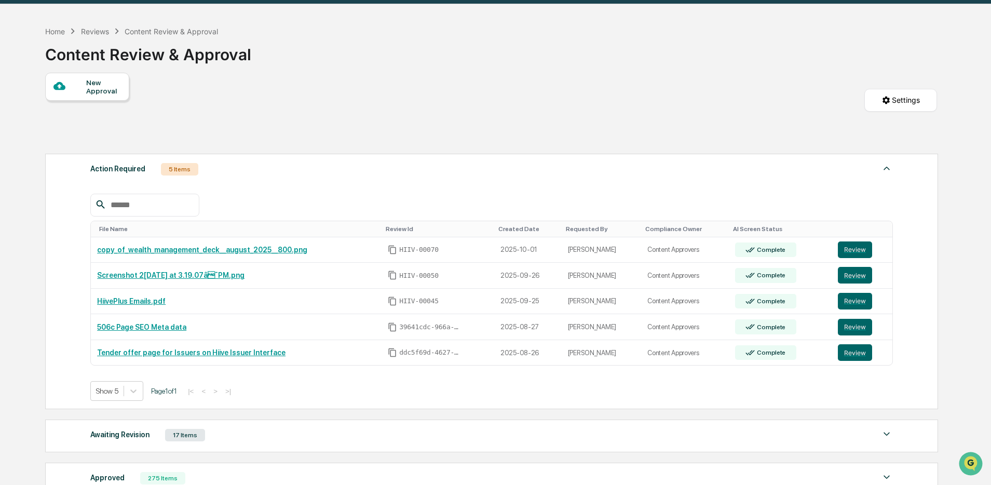
scroll to position [30, 0]
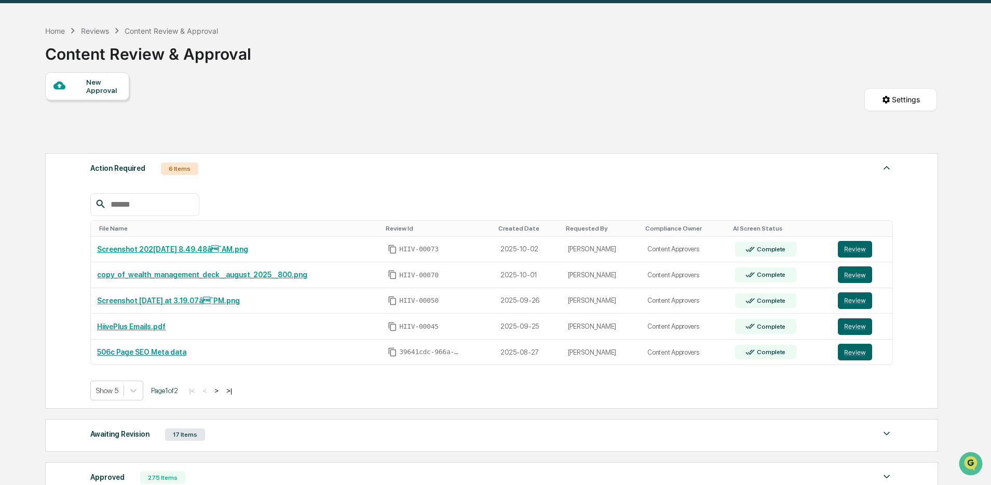
scroll to position [32, 0]
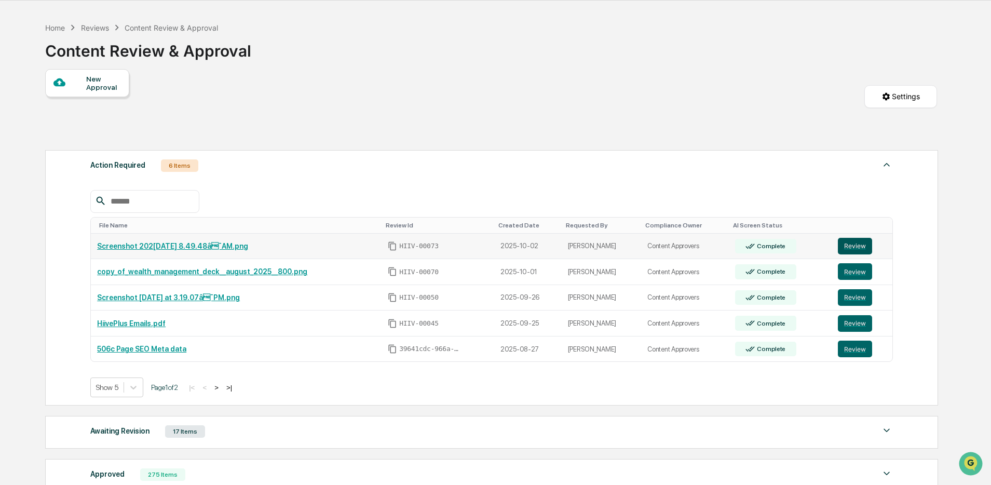
drag, startPoint x: 831, startPoint y: 248, endPoint x: 858, endPoint y: 248, distance: 27.0
click at [832, 248] on td "Complete" at bounding box center [780, 247] width 103 height 26
drag, startPoint x: 858, startPoint y: 248, endPoint x: 819, endPoint y: 248, distance: 38.9
click at [858, 248] on button "Review" at bounding box center [855, 246] width 34 height 17
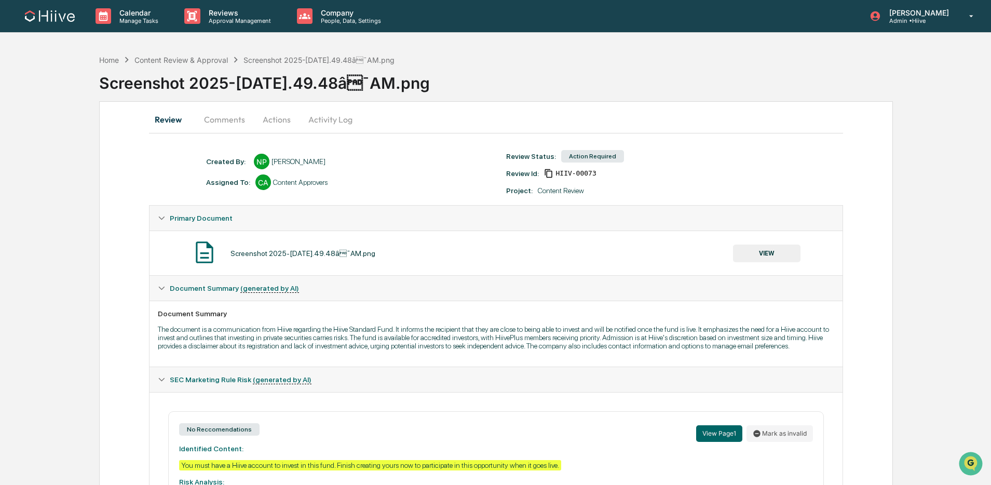
click at [764, 257] on button "VIEW" at bounding box center [766, 254] width 67 height 18
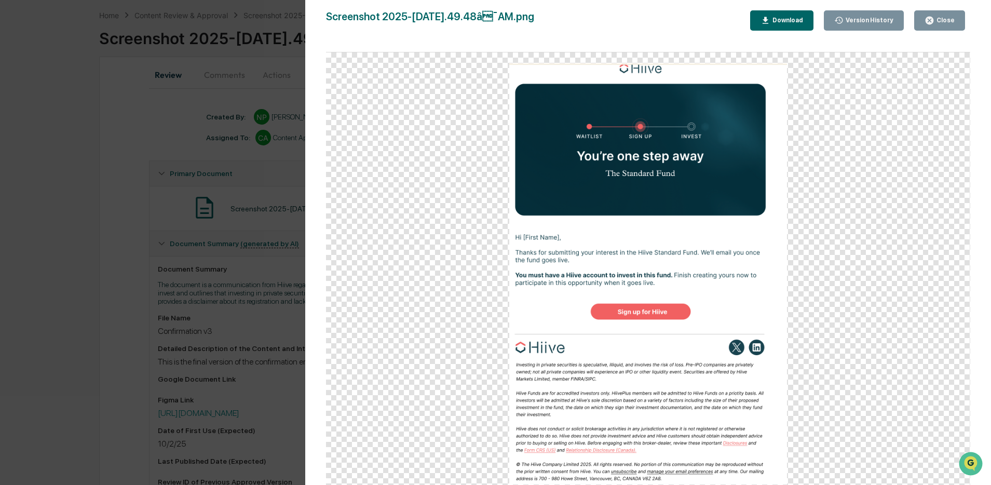
scroll to position [46, 0]
drag, startPoint x: 935, startPoint y: 20, endPoint x: 560, endPoint y: 34, distance: 376.1
click at [935, 20] on div "Close" at bounding box center [944, 20] width 20 height 7
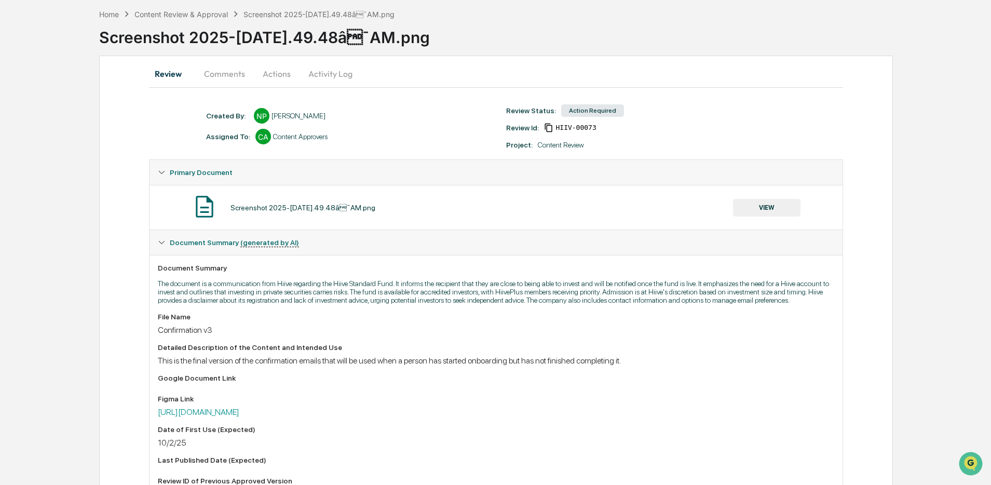
click at [235, 72] on button "Comments" at bounding box center [225, 73] width 58 height 25
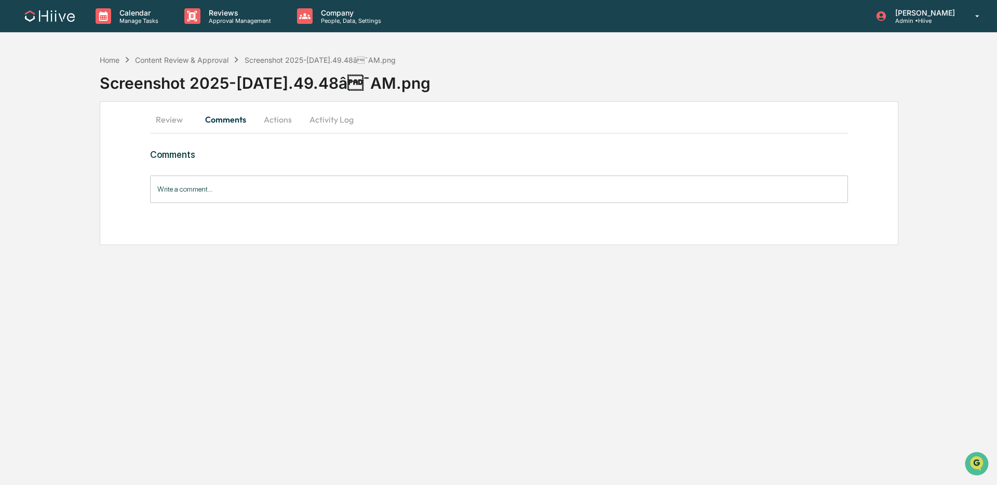
click at [159, 113] on button "Review" at bounding box center [173, 119] width 47 height 25
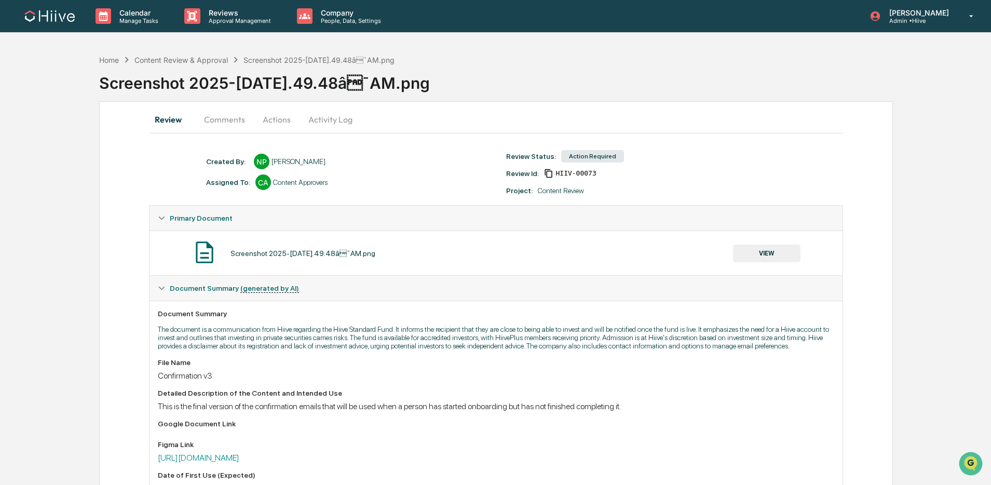
click at [750, 255] on button "VIEW" at bounding box center [766, 254] width 67 height 18
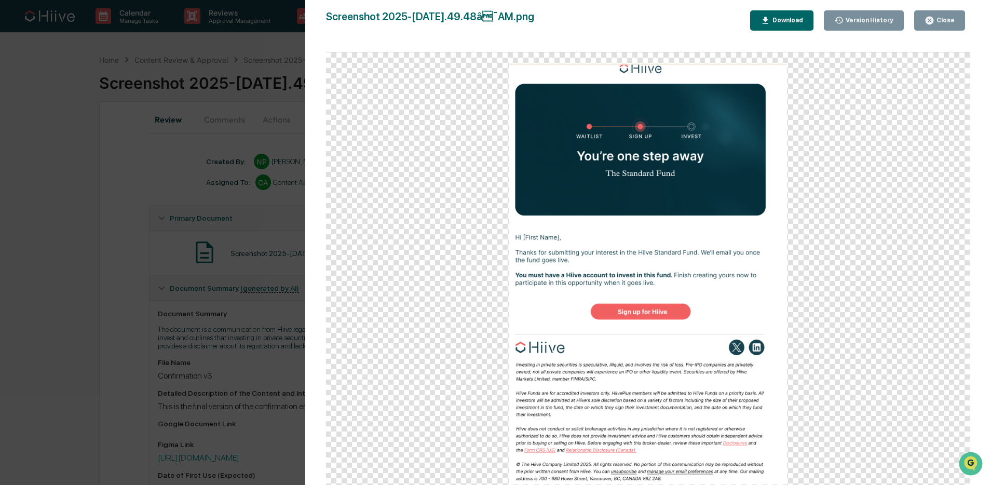
drag, startPoint x: 173, startPoint y: 247, endPoint x: 189, endPoint y: 239, distance: 17.7
click at [173, 247] on div "Version History 10/02/2025, 03:51 PM Nathan Pitzer Screenshot 2025-10-02 at 8.4…" at bounding box center [495, 242] width 991 height 485
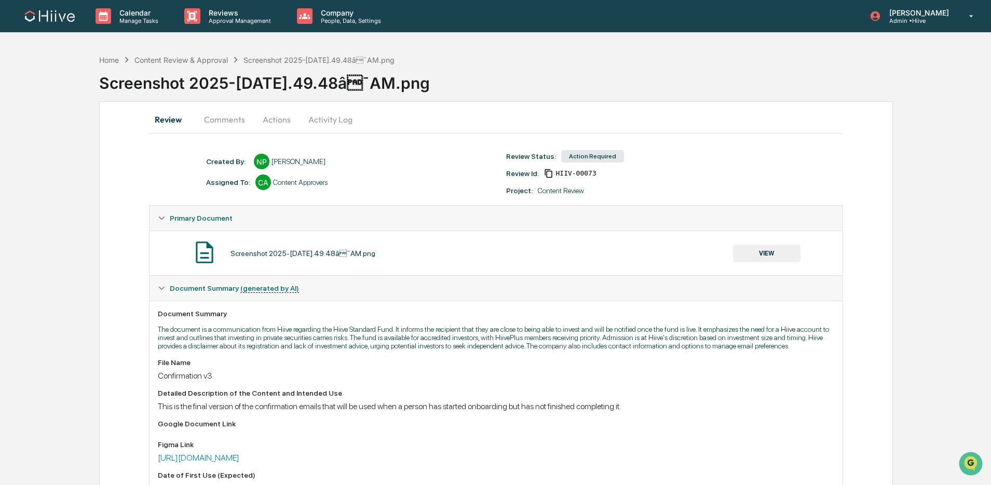
click at [219, 119] on button "Comments" at bounding box center [225, 119] width 58 height 25
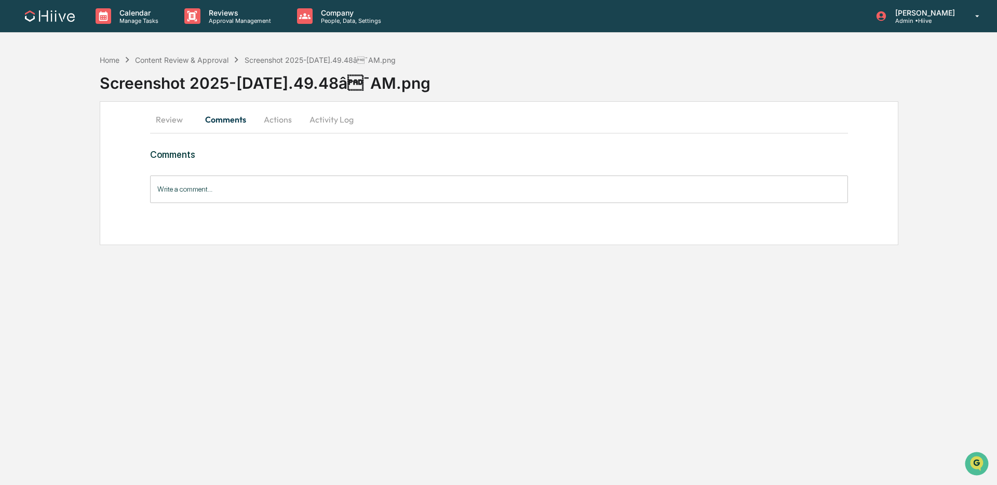
drag, startPoint x: 172, startPoint y: 126, endPoint x: 185, endPoint y: 125, distance: 13.0
click at [172, 126] on button "Review" at bounding box center [173, 119] width 47 height 25
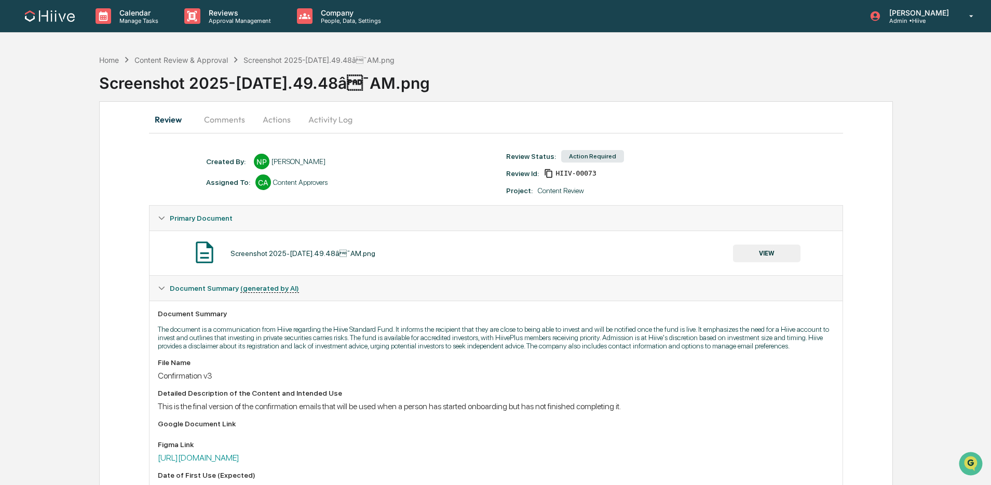
click at [768, 251] on button "VIEW" at bounding box center [766, 254] width 67 height 18
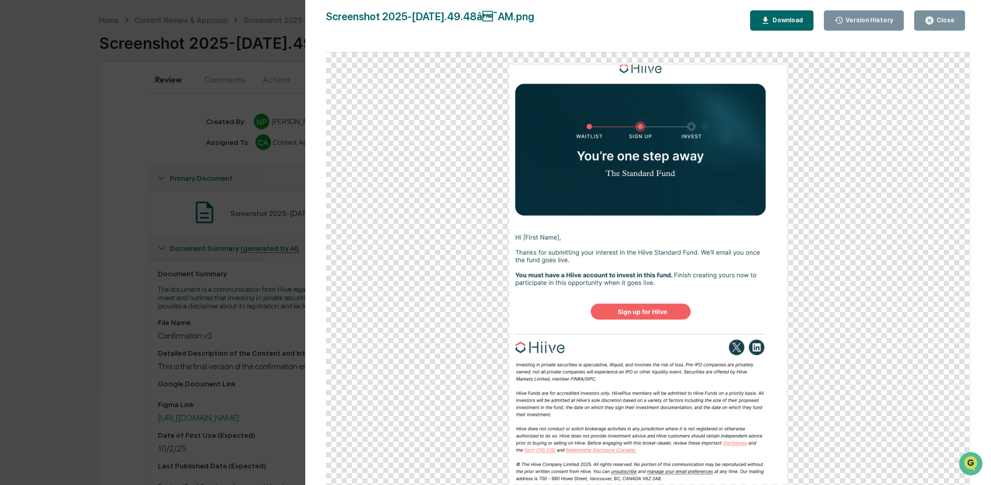
scroll to position [45, 0]
click at [941, 23] on div "Close" at bounding box center [944, 20] width 20 height 7
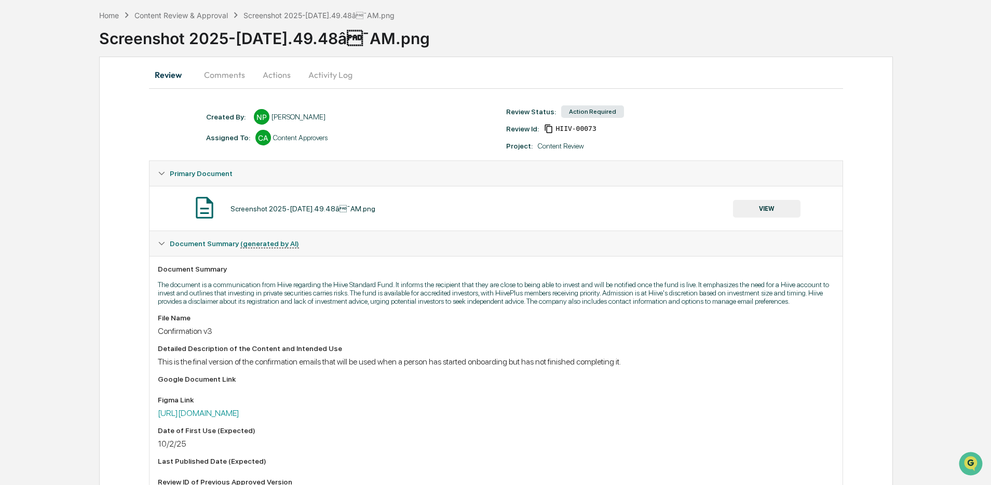
click at [241, 74] on button "Comments" at bounding box center [225, 74] width 58 height 25
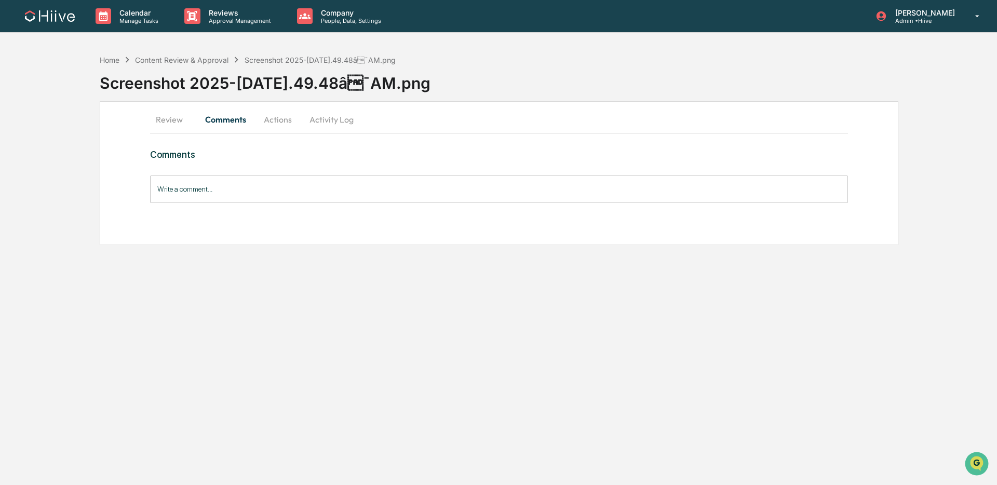
click at [181, 117] on button "Review" at bounding box center [173, 119] width 47 height 25
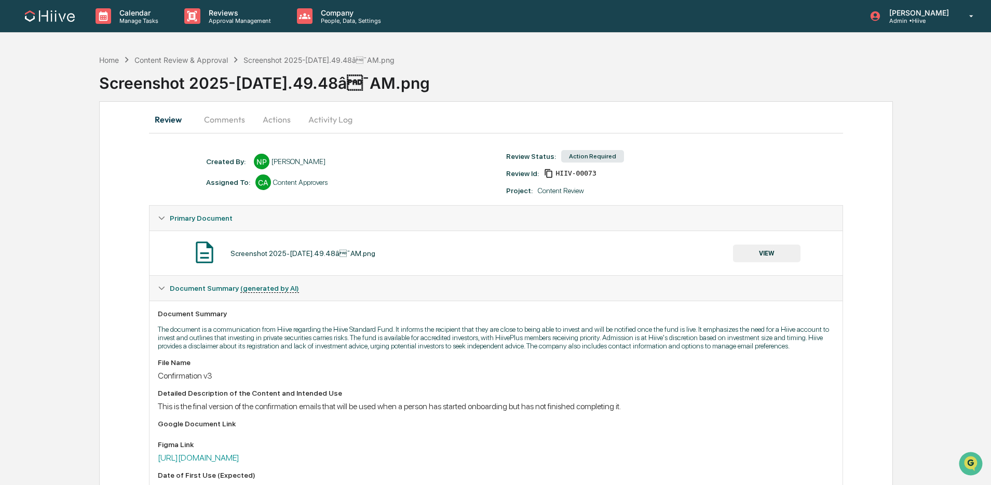
drag, startPoint x: 224, startPoint y: 125, endPoint x: 232, endPoint y: 145, distance: 22.4
click at [224, 126] on button "Comments" at bounding box center [225, 119] width 58 height 25
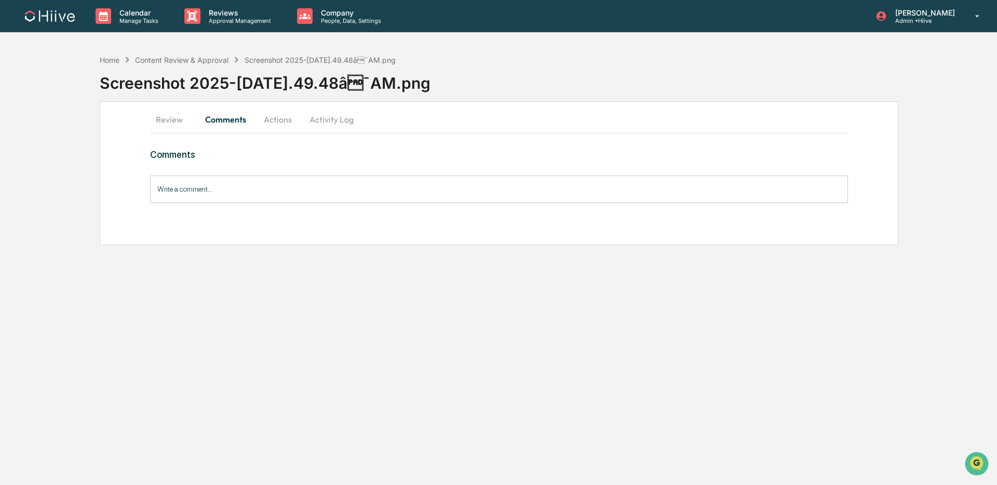
click at [225, 196] on input "Write a comment..." at bounding box center [499, 189] width 698 height 28
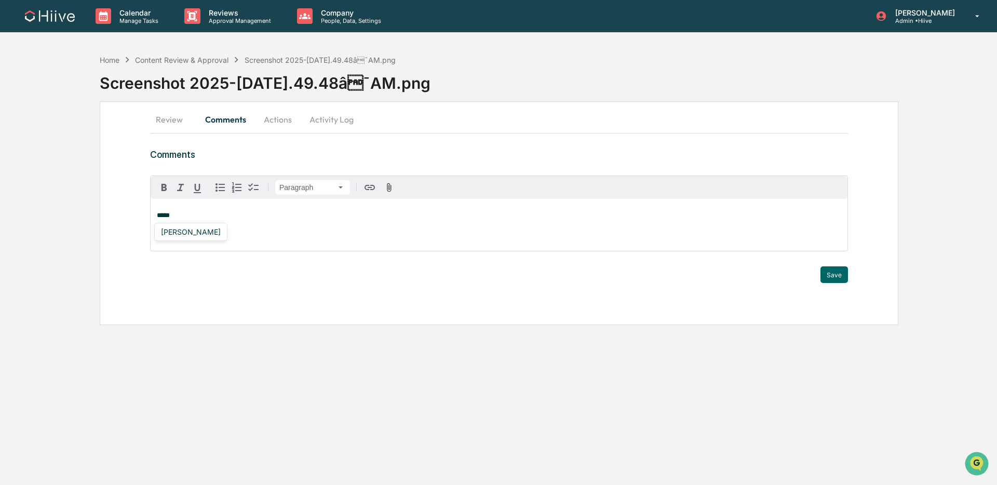
click at [189, 231] on div "[PERSON_NAME]" at bounding box center [191, 231] width 68 height 13
drag, startPoint x: 833, startPoint y: 271, endPoint x: 828, endPoint y: 268, distance: 6.1
click at [833, 270] on button "Save" at bounding box center [834, 274] width 28 height 17
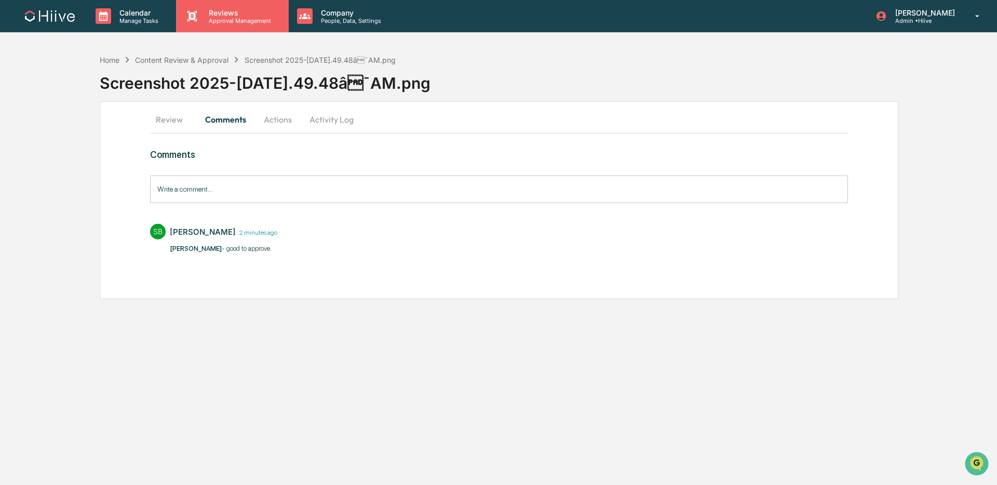
click at [221, 21] on p "Approval Management" at bounding box center [238, 20] width 76 height 7
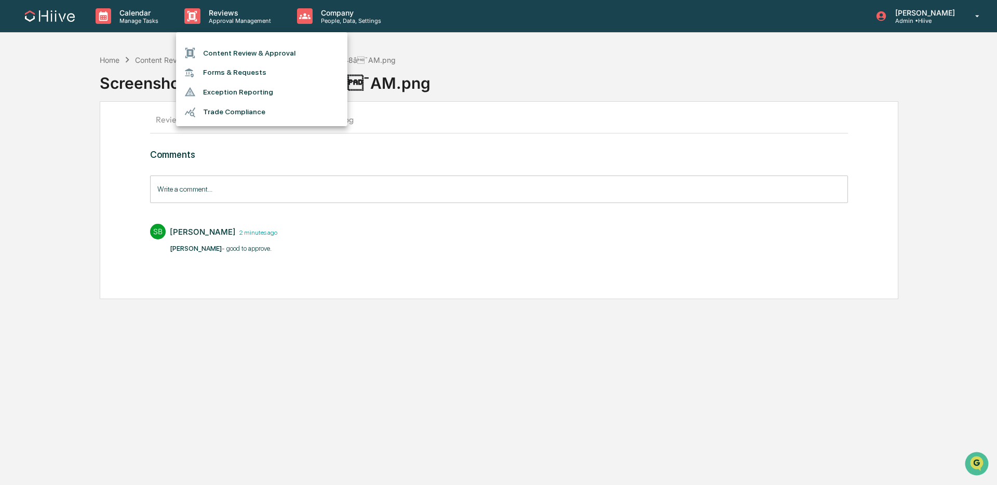
click at [225, 48] on li "Content Review & Approval" at bounding box center [261, 53] width 171 height 20
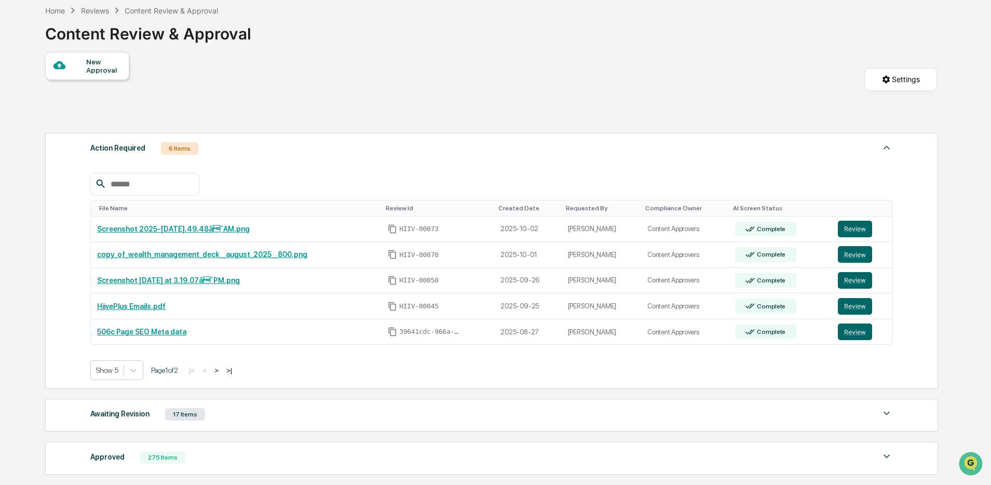
scroll to position [180, 0]
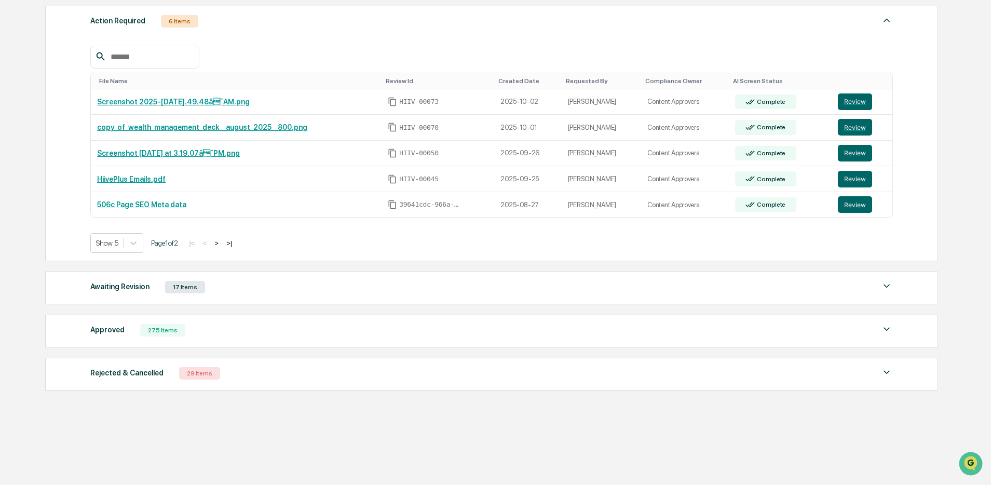
click at [393, 323] on div "Approved 275 Items" at bounding box center [491, 330] width 803 height 15
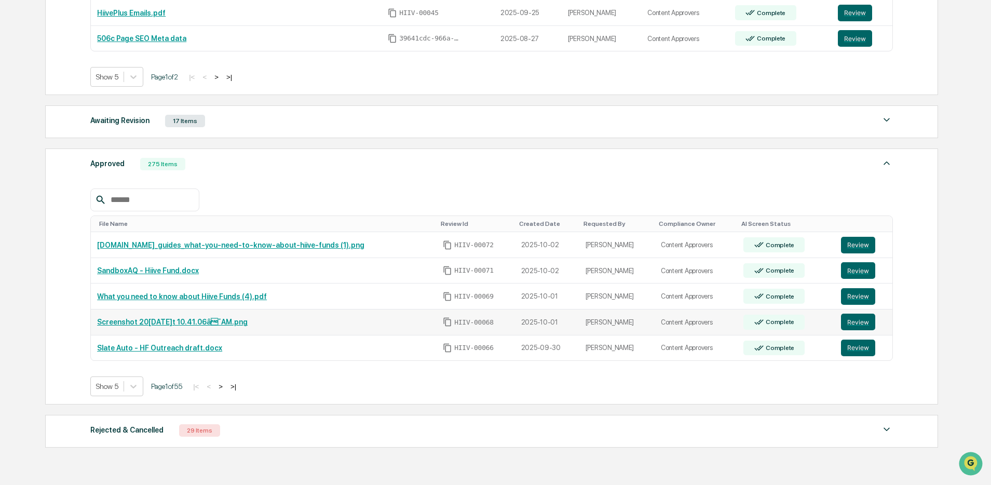
scroll to position [404, 0]
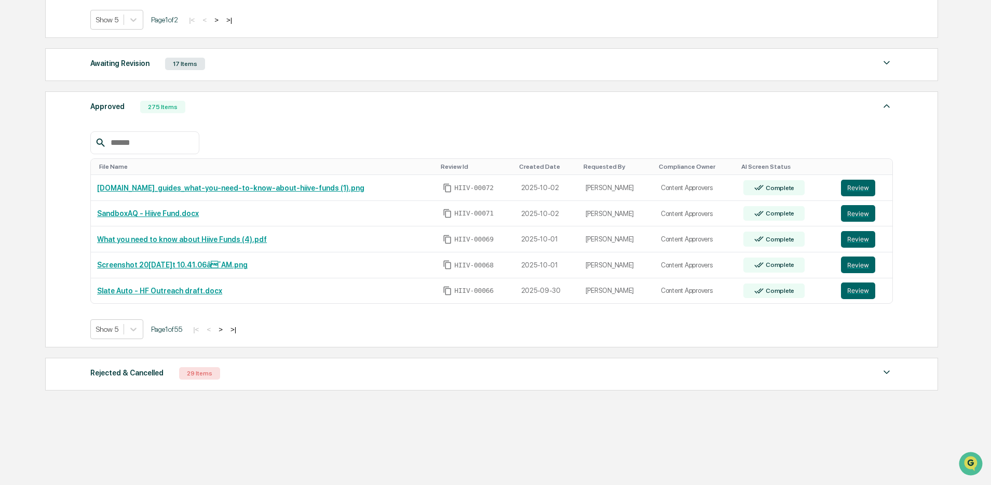
click at [226, 329] on button ">" at bounding box center [220, 329] width 10 height 9
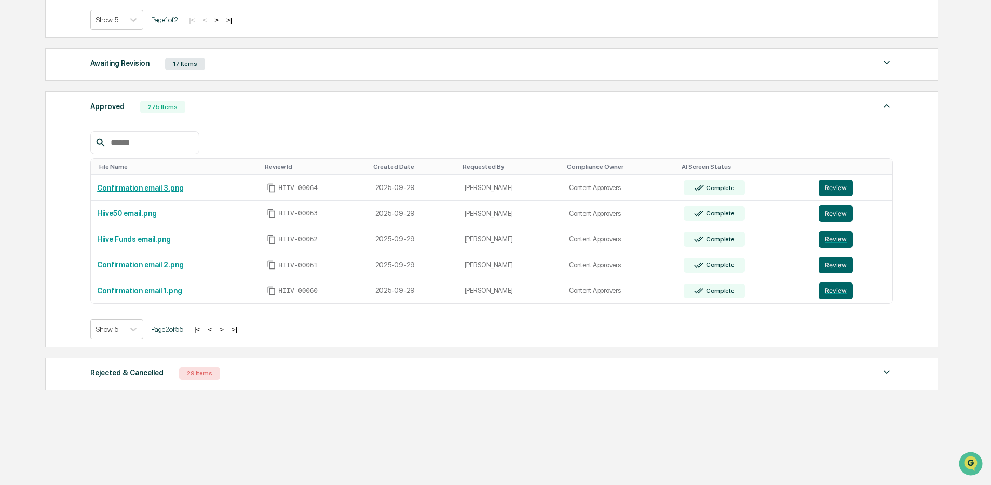
click at [227, 329] on button ">" at bounding box center [221, 329] width 10 height 9
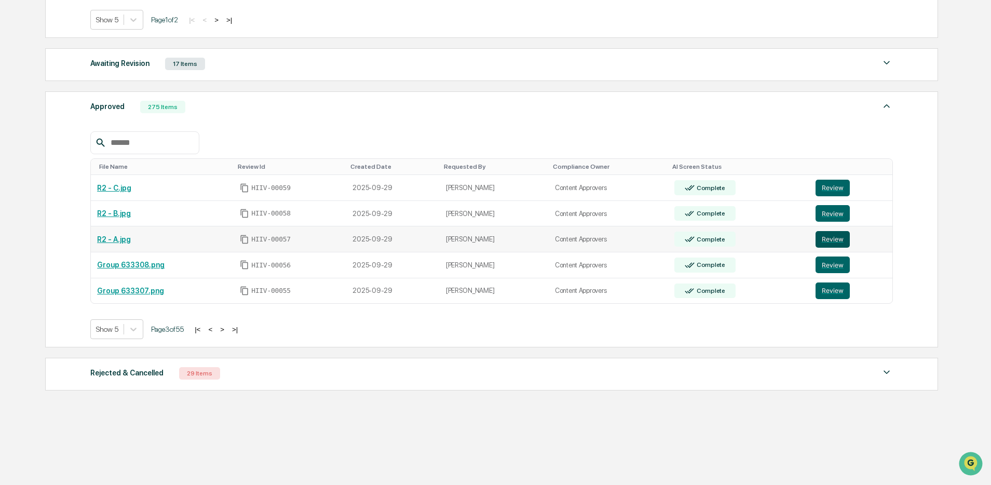
click at [825, 236] on button "Review" at bounding box center [833, 239] width 34 height 17
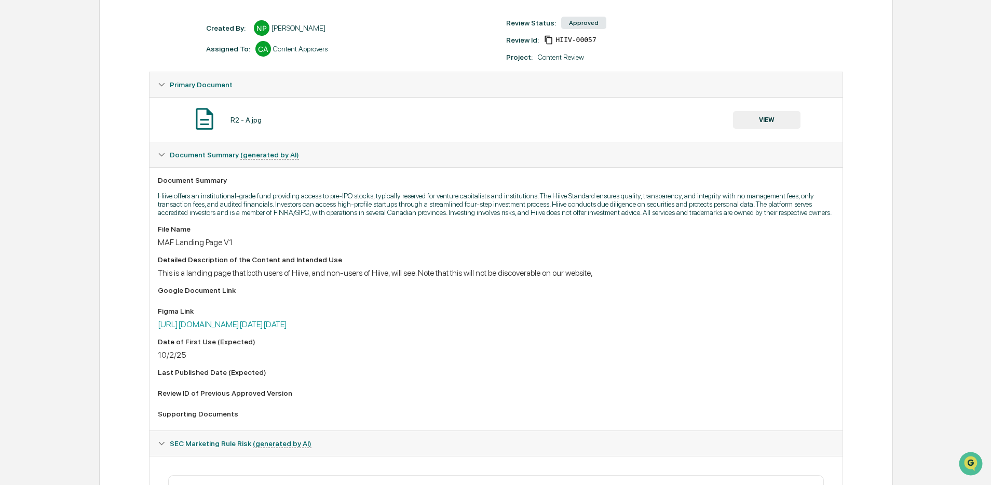
scroll to position [140, 0]
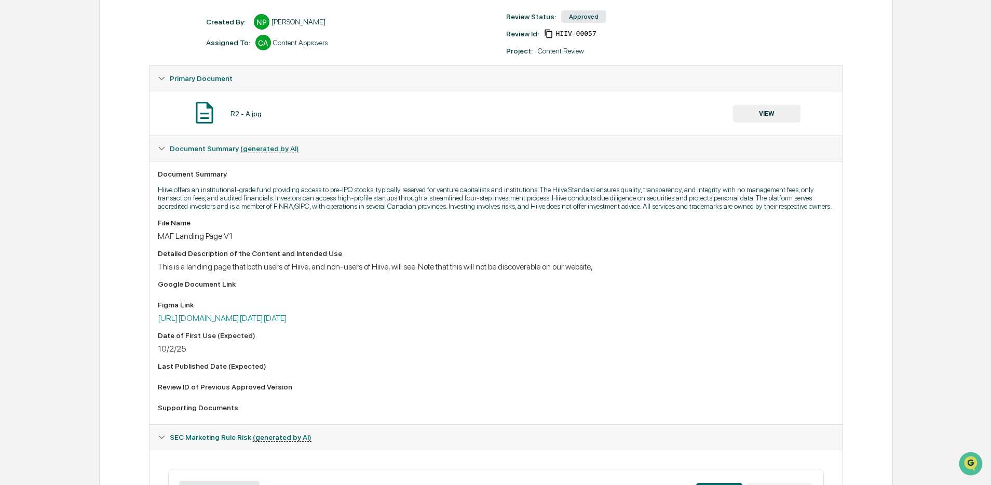
click at [766, 119] on button "VIEW" at bounding box center [766, 114] width 67 height 18
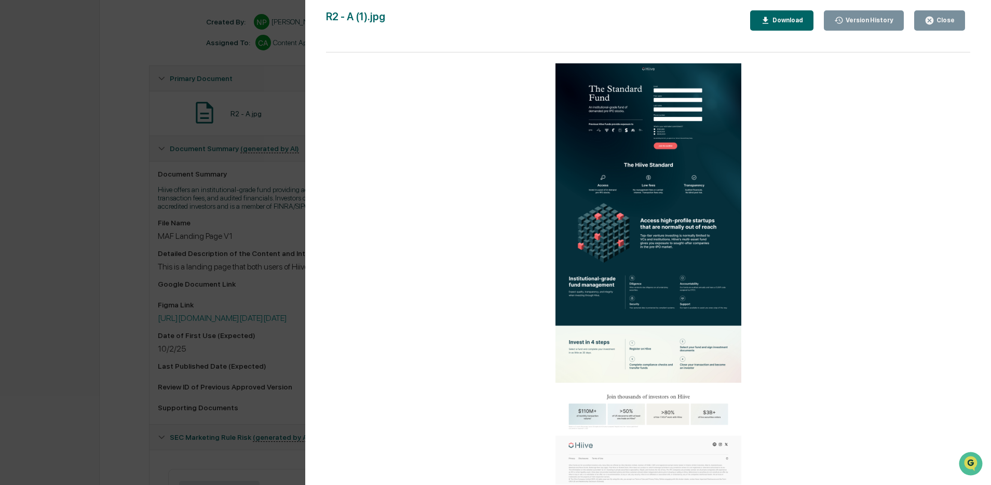
click at [943, 21] on div "Close" at bounding box center [944, 20] width 20 height 7
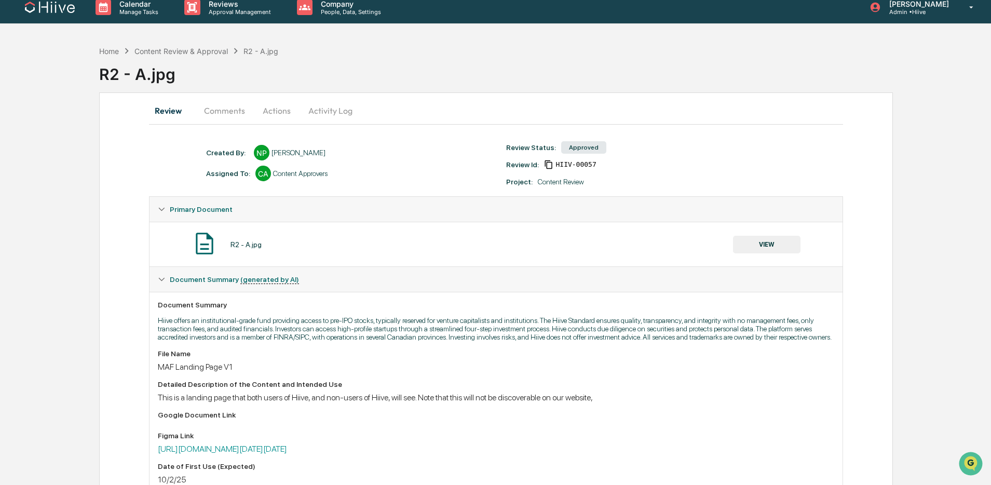
scroll to position [0, 0]
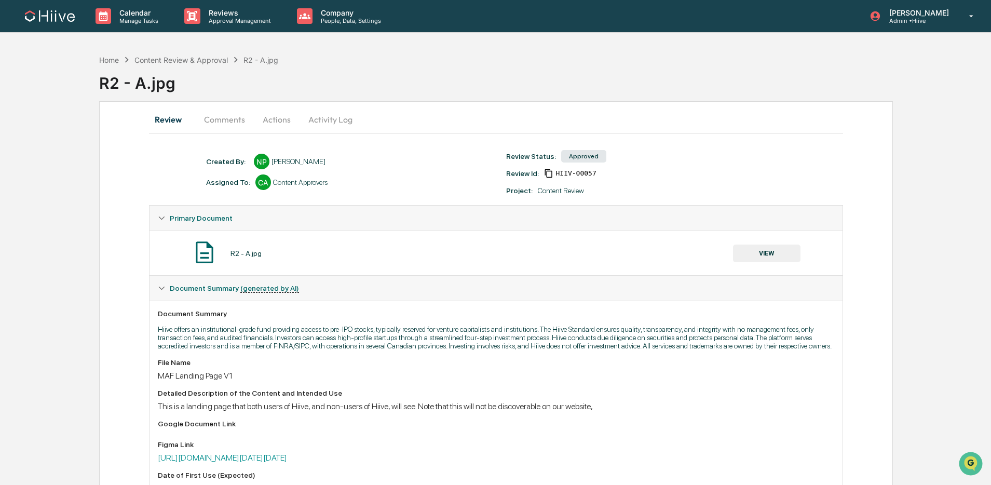
click at [329, 125] on button "Activity Log" at bounding box center [330, 119] width 61 height 25
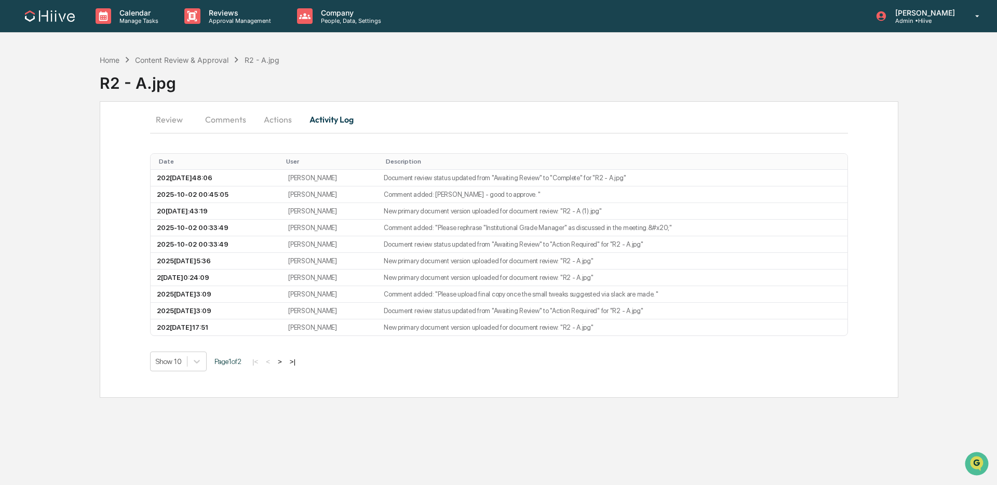
click at [276, 127] on button "Actions" at bounding box center [277, 119] width 47 height 25
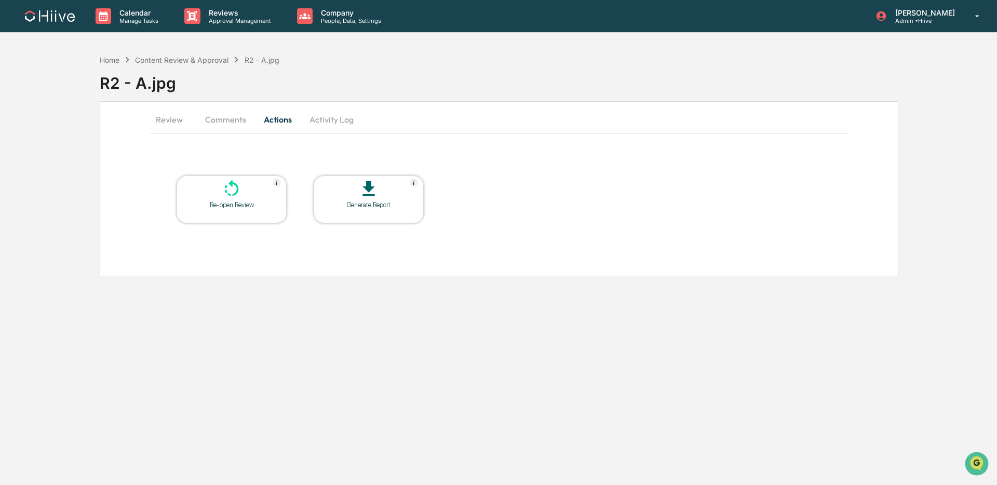
click at [227, 198] on icon at bounding box center [231, 189] width 21 height 21
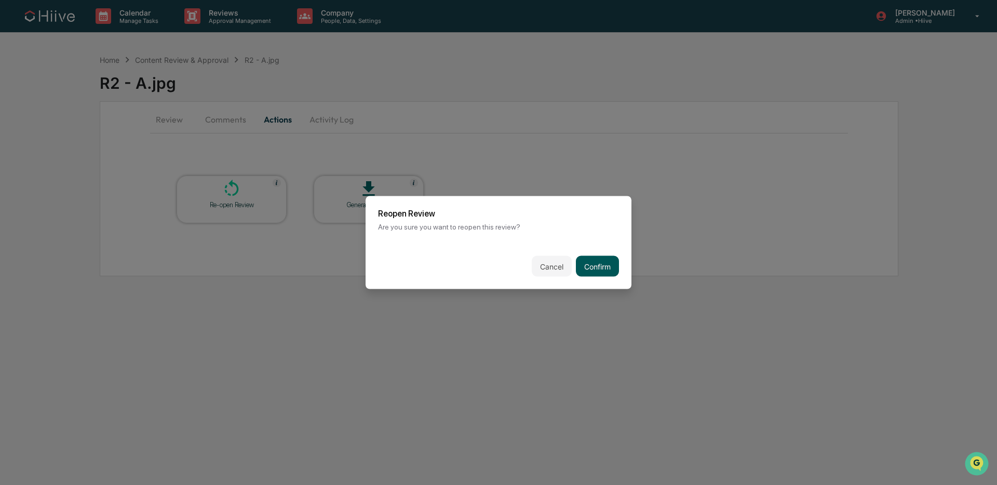
click at [592, 258] on button "Confirm" at bounding box center [597, 266] width 43 height 21
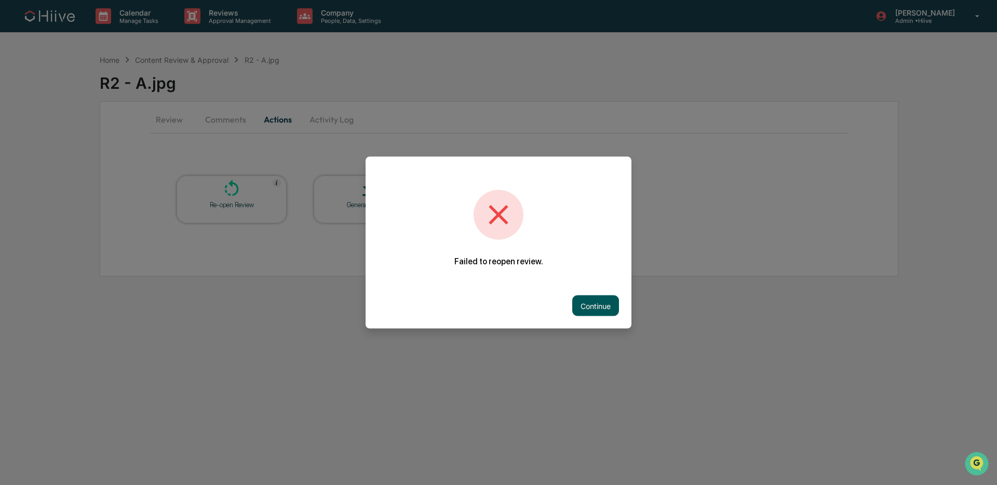
click at [585, 311] on button "Continue" at bounding box center [595, 305] width 47 height 21
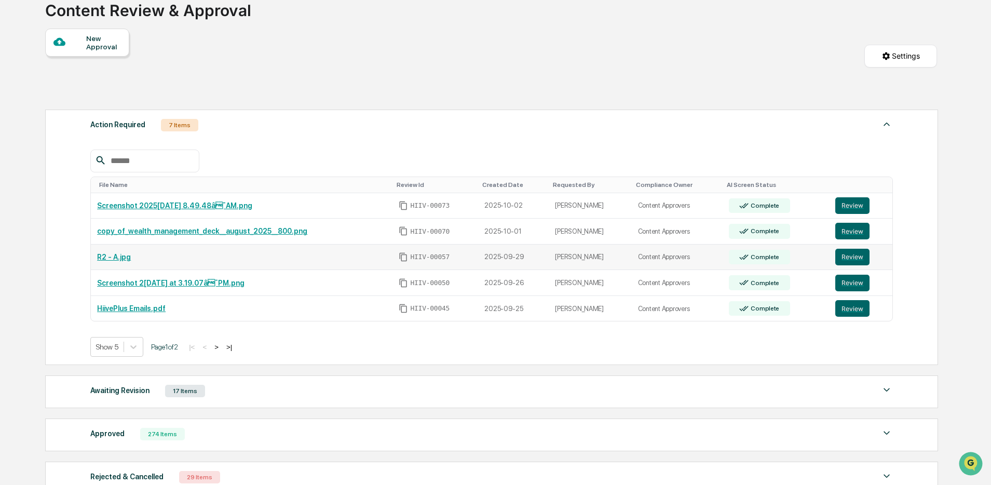
scroll to position [97, 0]
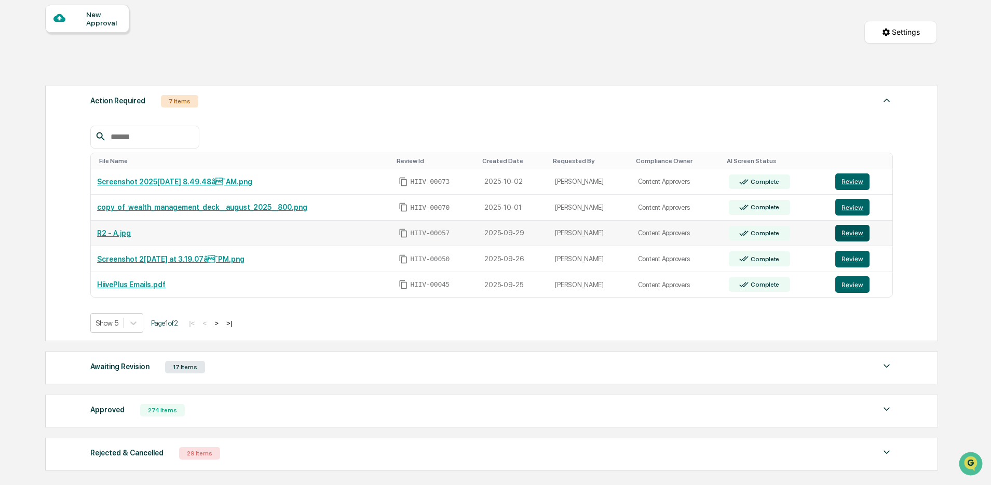
click at [846, 237] on button "Review" at bounding box center [852, 233] width 34 height 17
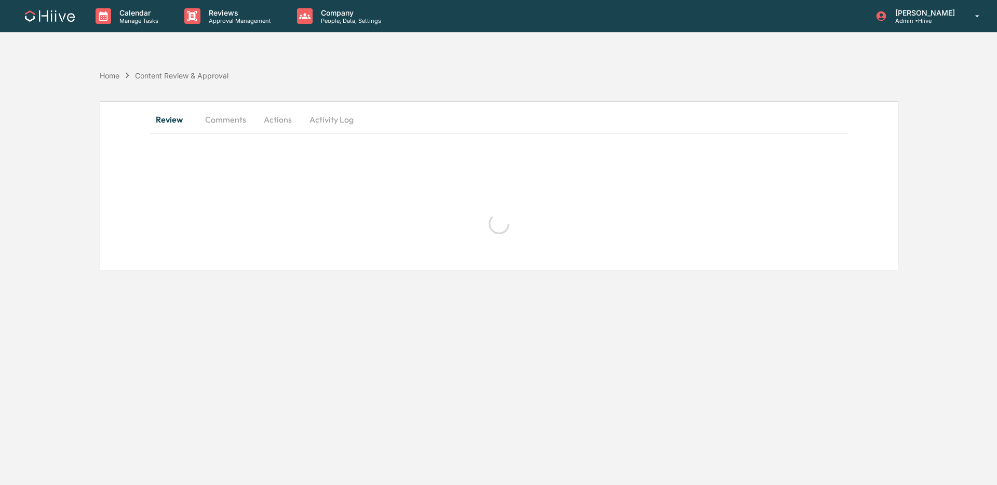
click at [332, 117] on button "Activity Log" at bounding box center [331, 119] width 61 height 25
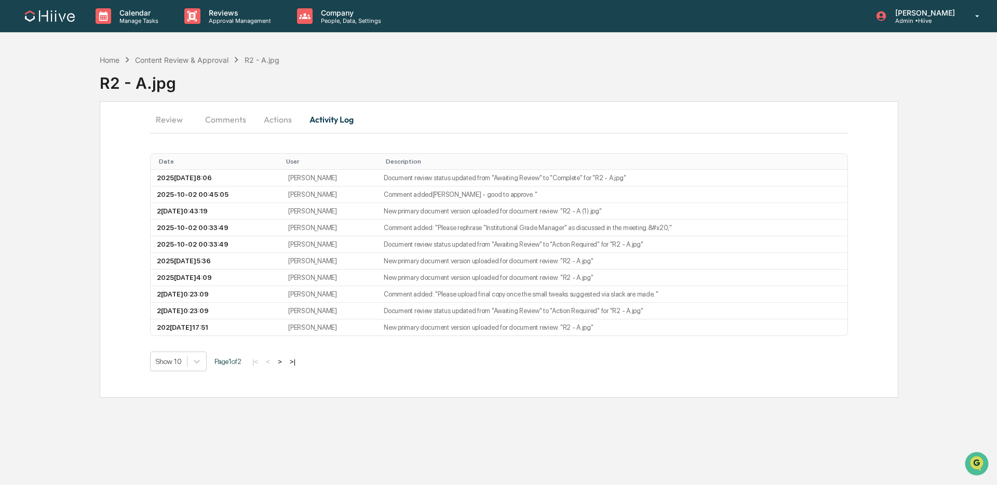
click at [287, 122] on button "Actions" at bounding box center [277, 119] width 47 height 25
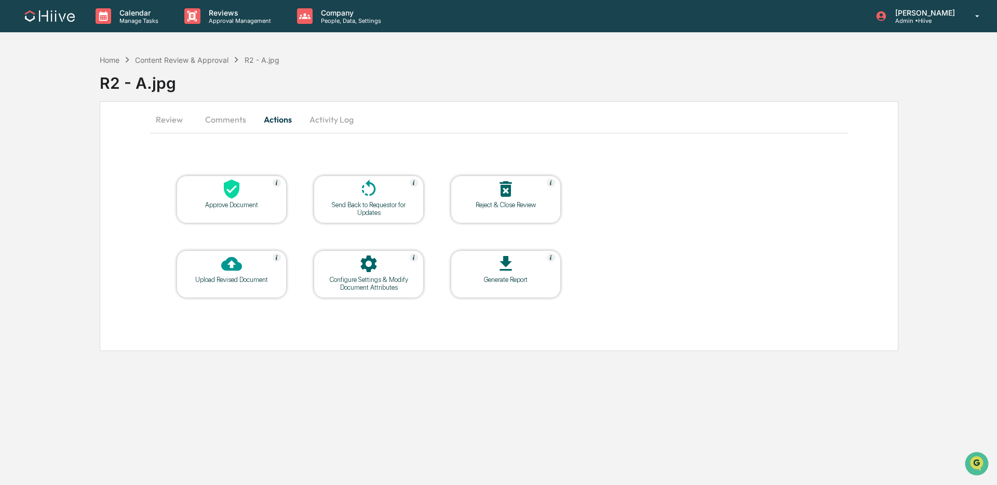
click at [360, 191] on icon at bounding box center [368, 189] width 21 height 21
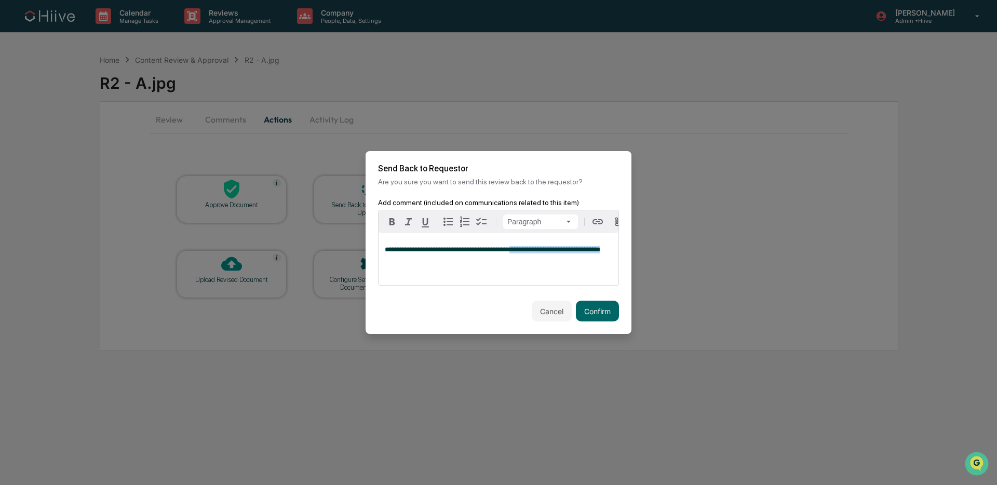
drag, startPoint x: 415, startPoint y: 259, endPoint x: 537, endPoint y: 252, distance: 122.2
click at [538, 252] on p "**********" at bounding box center [498, 249] width 227 height 7
copy span "**********"
drag, startPoint x: 456, startPoint y: 260, endPoint x: 438, endPoint y: 260, distance: 17.7
click at [455, 253] on p "**********" at bounding box center [498, 249] width 227 height 7
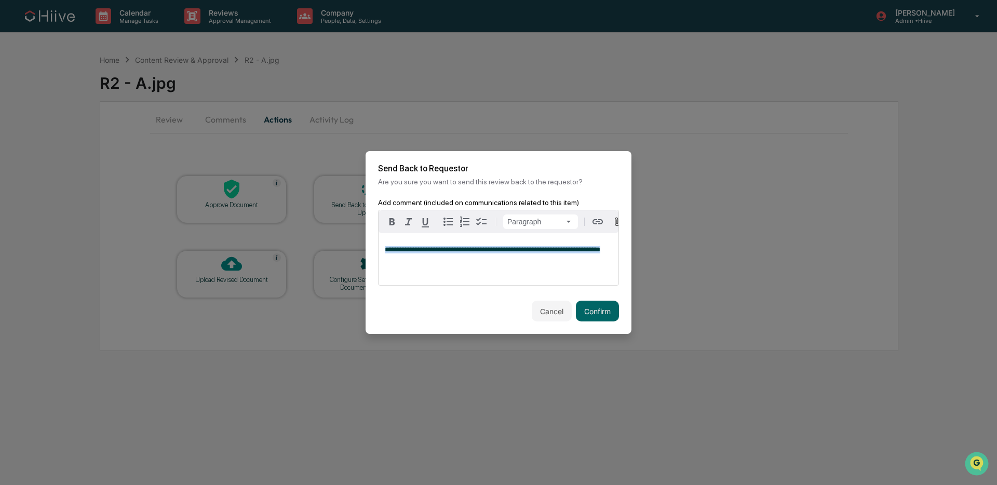
drag, startPoint x: 405, startPoint y: 259, endPoint x: 373, endPoint y: 247, distance: 34.6
click at [372, 247] on div "**********" at bounding box center [498, 249] width 266 height 102
copy span "**********"
click at [593, 314] on button "Confirm" at bounding box center [597, 311] width 43 height 21
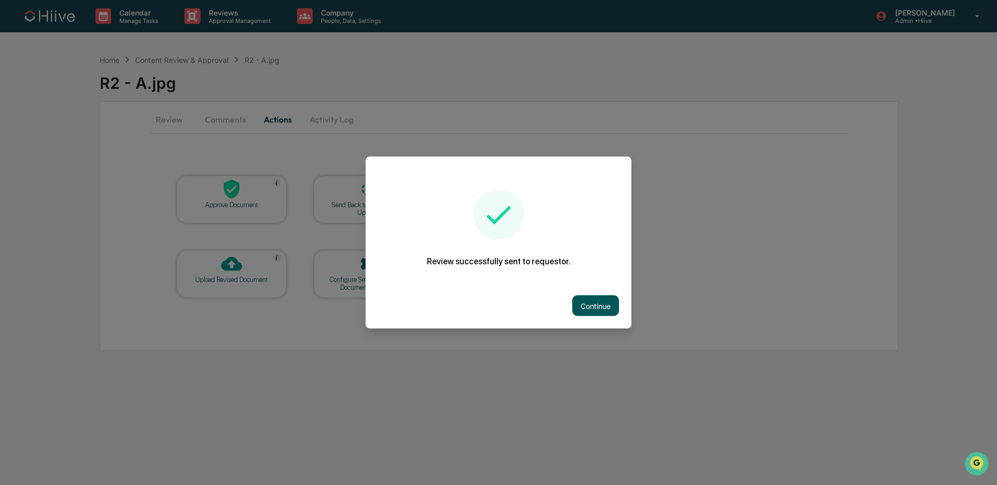
click at [580, 298] on button "Continue" at bounding box center [595, 305] width 47 height 21
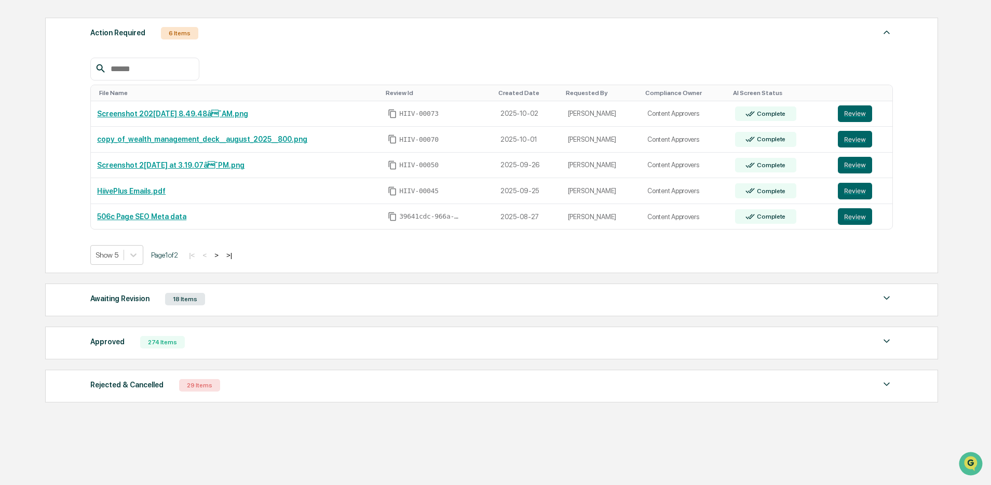
scroll to position [180, 0]
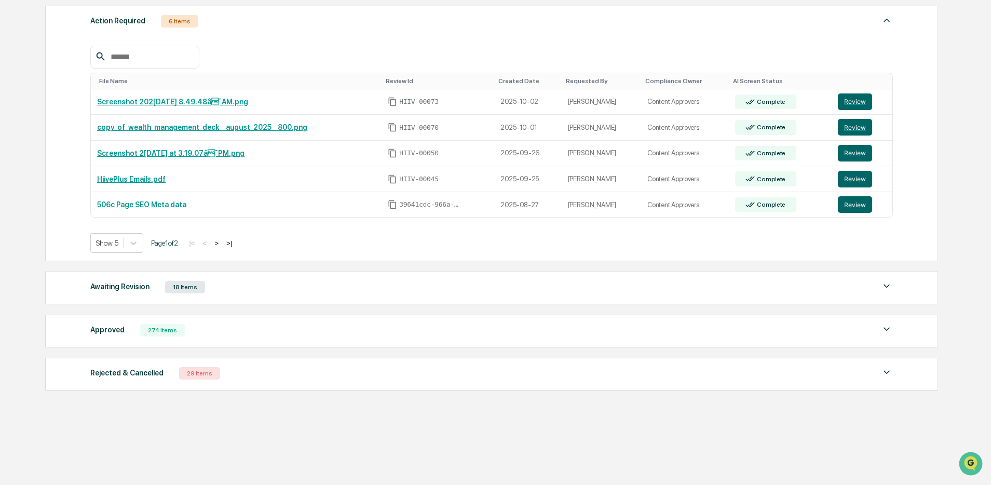
drag, startPoint x: 389, startPoint y: 331, endPoint x: 397, endPoint y: 329, distance: 7.6
click at [389, 332] on div "Approved 274 Items" at bounding box center [491, 330] width 803 height 15
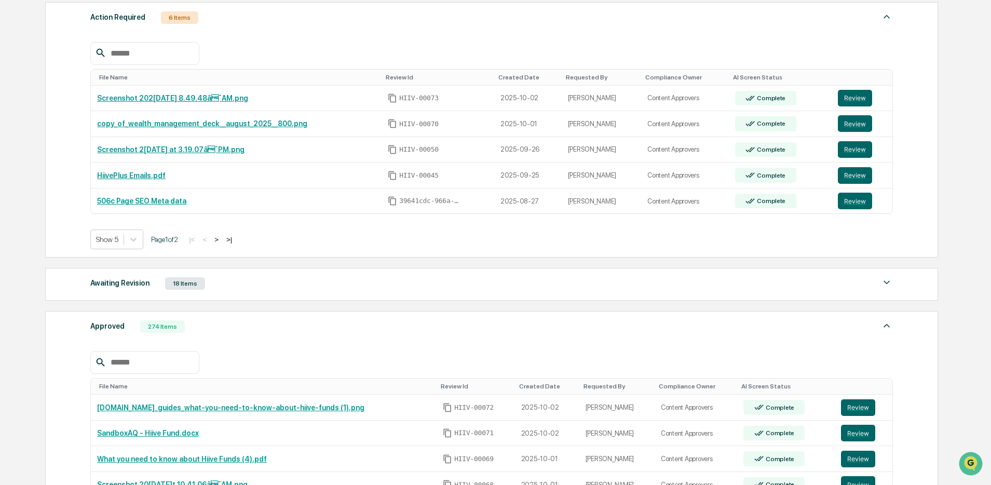
scroll to position [404, 0]
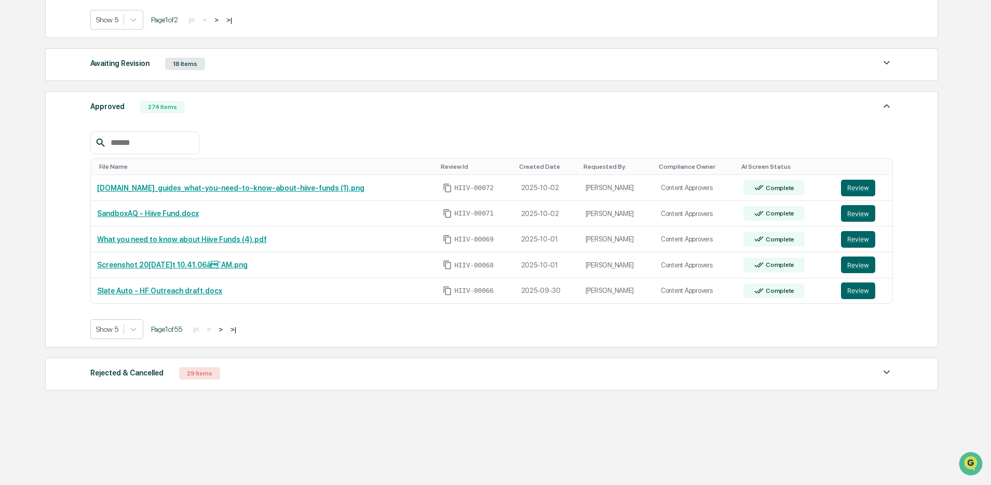
click at [167, 149] on div at bounding box center [144, 142] width 109 height 23
click at [175, 146] on input "text" at bounding box center [150, 142] width 88 height 13
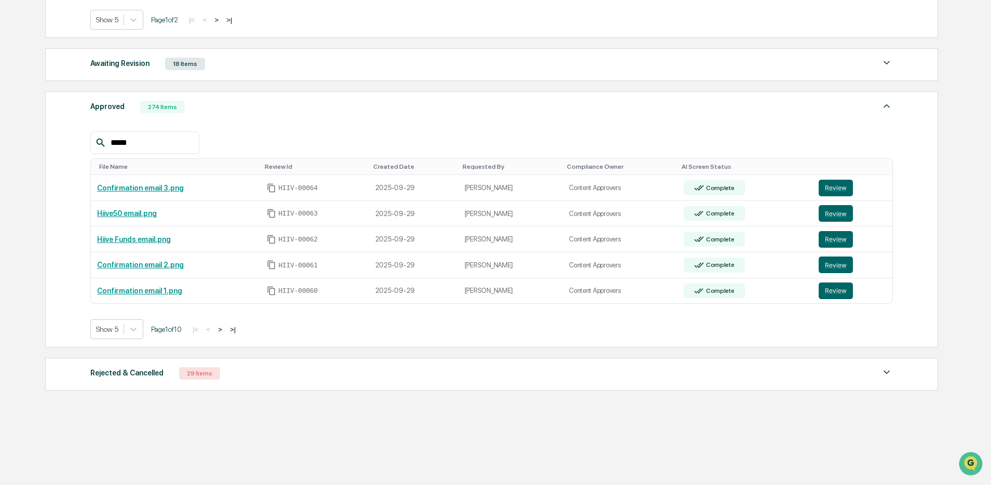
type input "*****"
click at [225, 327] on button ">" at bounding box center [220, 329] width 10 height 9
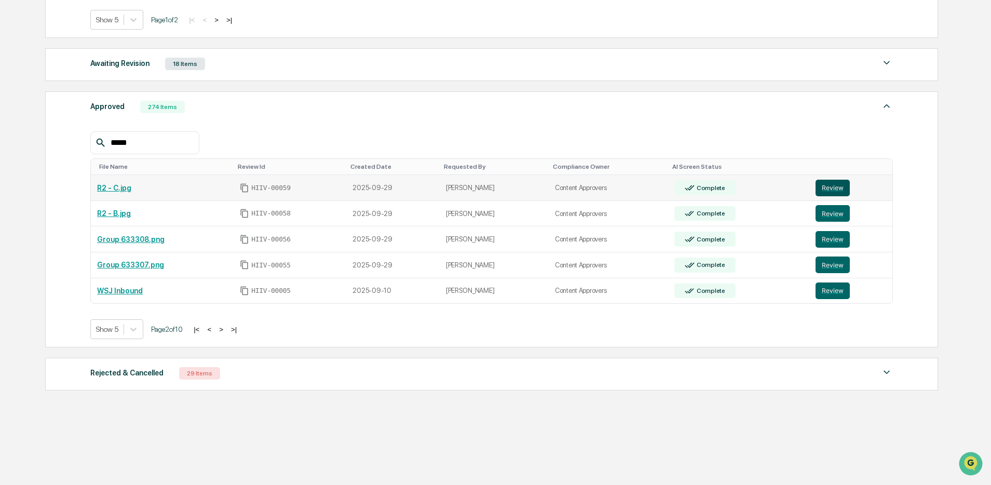
click at [835, 186] on button "Review" at bounding box center [833, 188] width 34 height 17
click at [829, 207] on button "Review" at bounding box center [833, 213] width 34 height 17
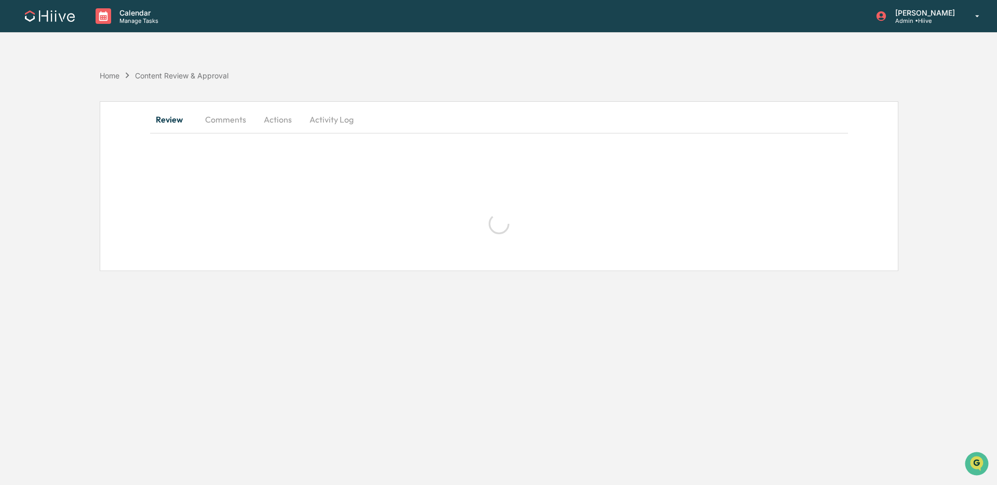
click at [324, 122] on button "Activity Log" at bounding box center [331, 119] width 61 height 25
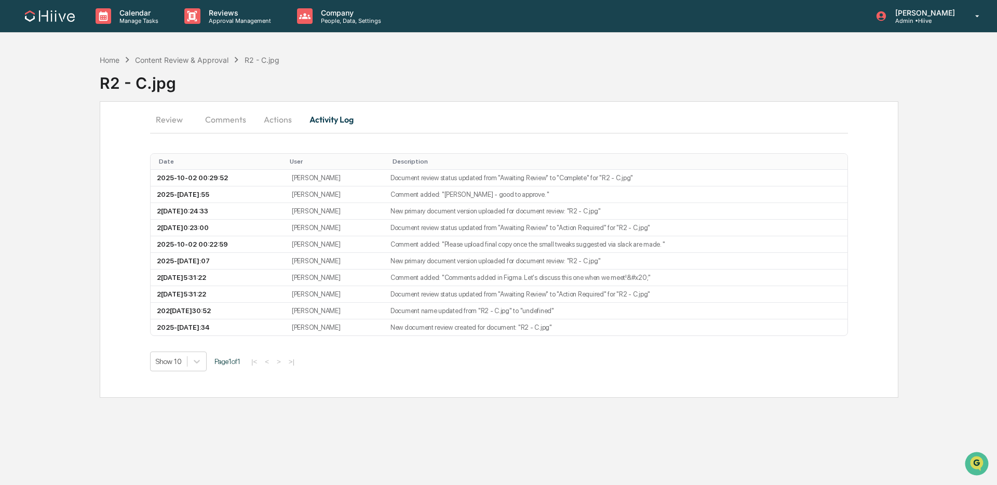
click at [282, 120] on button "Actions" at bounding box center [277, 119] width 47 height 25
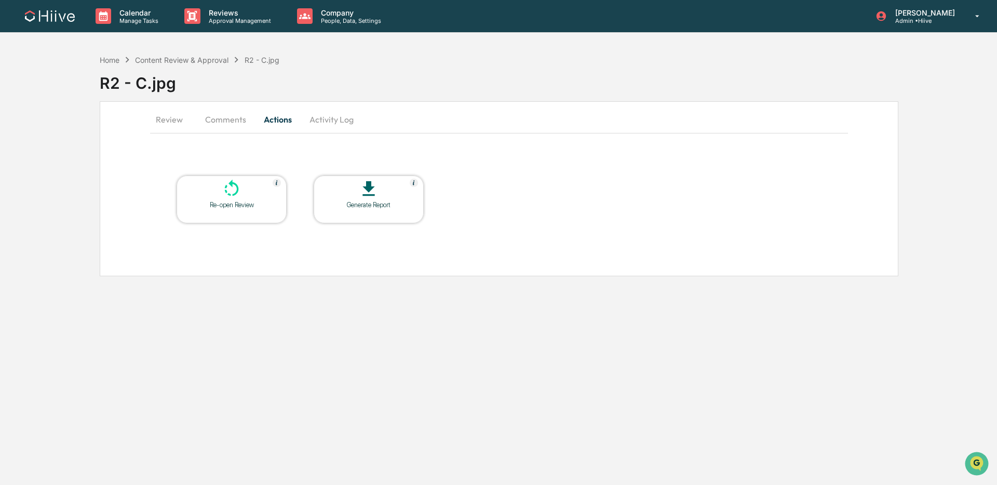
click at [225, 170] on table "Re-open Review Generate Report" at bounding box center [300, 199] width 300 height 101
click at [230, 197] on icon at bounding box center [231, 189] width 21 height 21
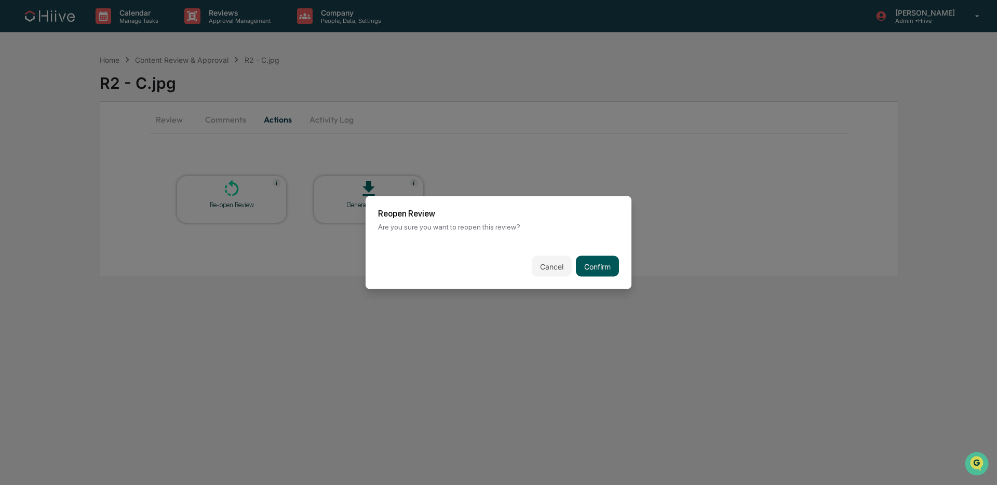
click at [587, 265] on button "Confirm" at bounding box center [597, 266] width 43 height 21
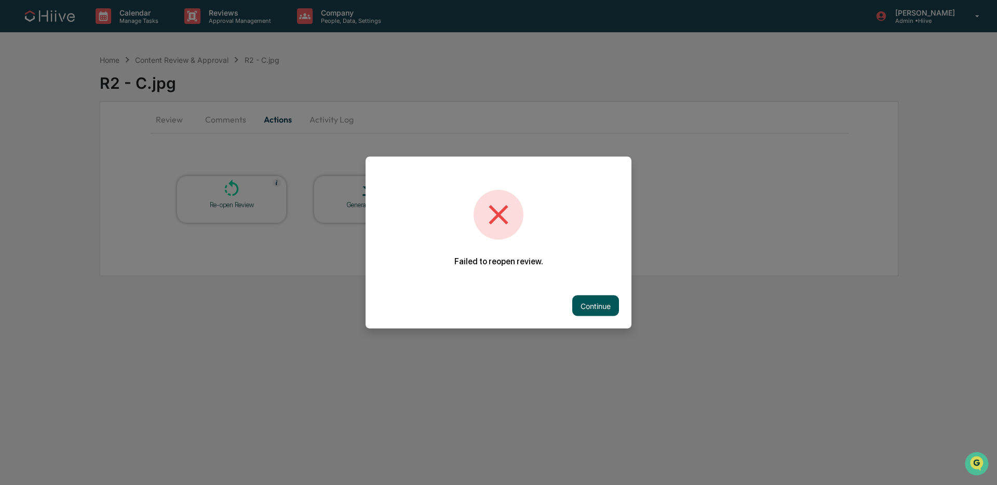
click at [577, 303] on button "Continue" at bounding box center [595, 305] width 47 height 21
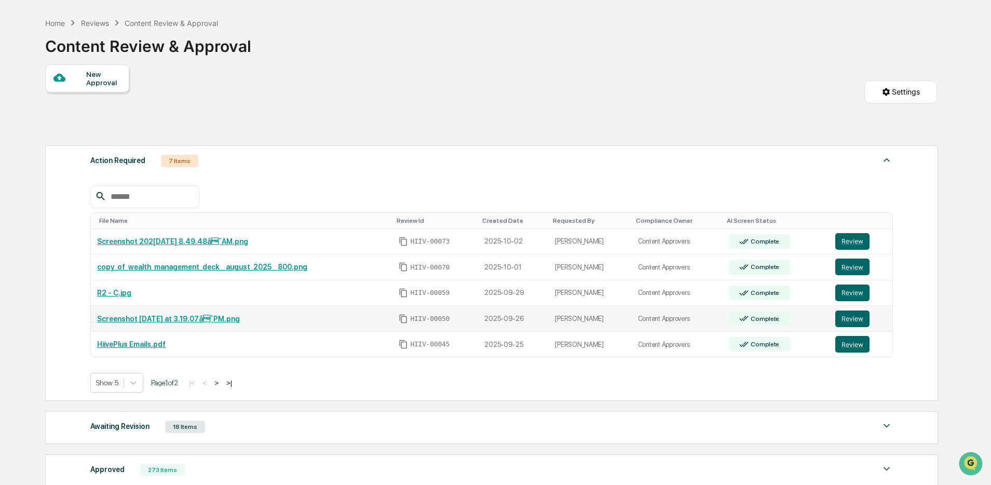
scroll to position [38, 0]
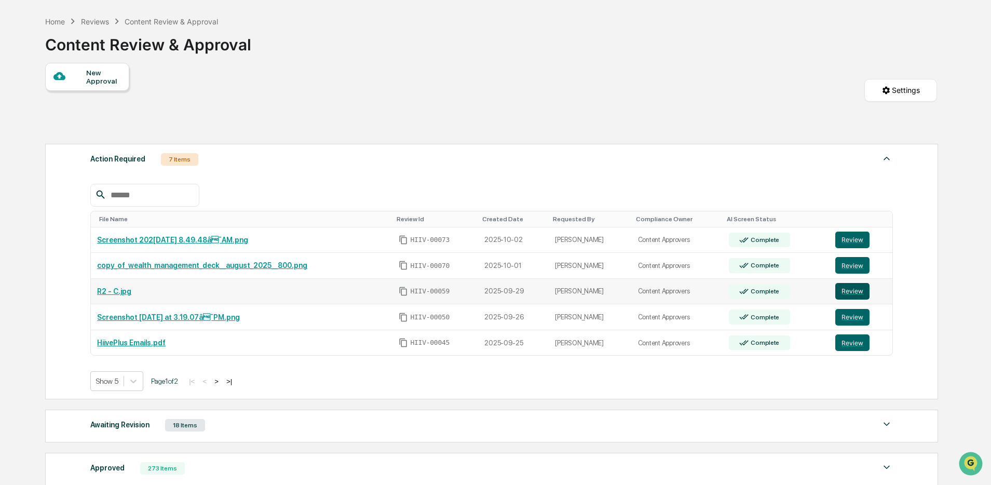
click at [852, 295] on button "Review" at bounding box center [852, 291] width 34 height 17
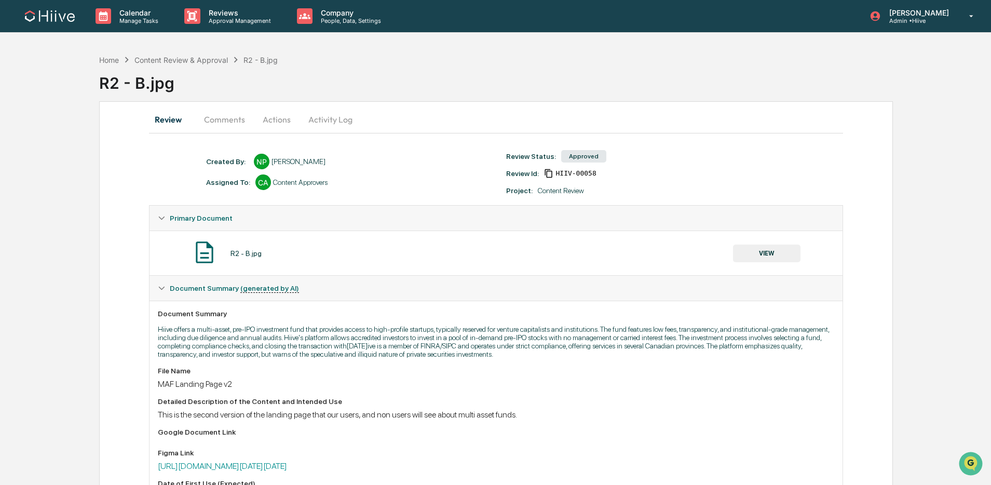
drag, startPoint x: 234, startPoint y: 123, endPoint x: 250, endPoint y: 124, distance: 16.7
click at [234, 123] on button "Comments" at bounding box center [225, 119] width 58 height 25
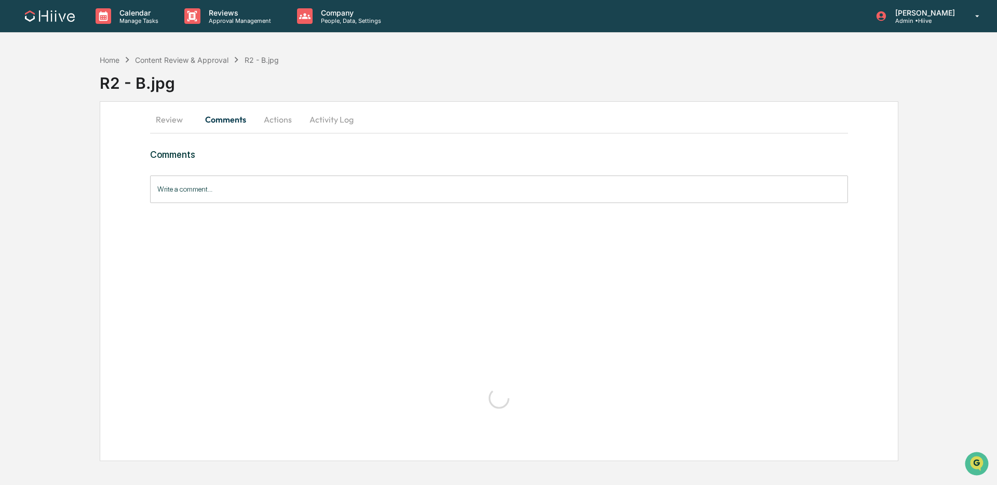
click at [267, 123] on button "Actions" at bounding box center [277, 119] width 47 height 25
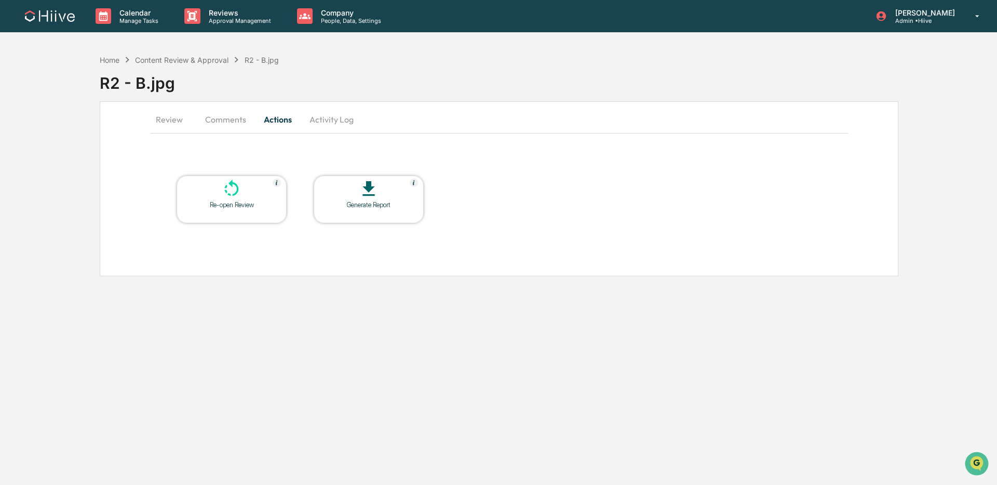
click at [221, 194] on icon at bounding box center [231, 189] width 21 height 21
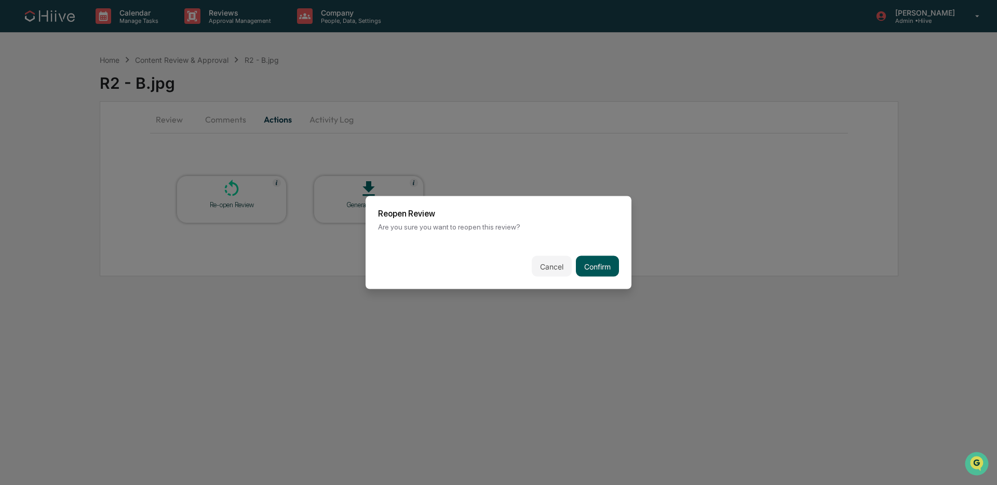
click at [605, 266] on button "Confirm" at bounding box center [597, 266] width 43 height 21
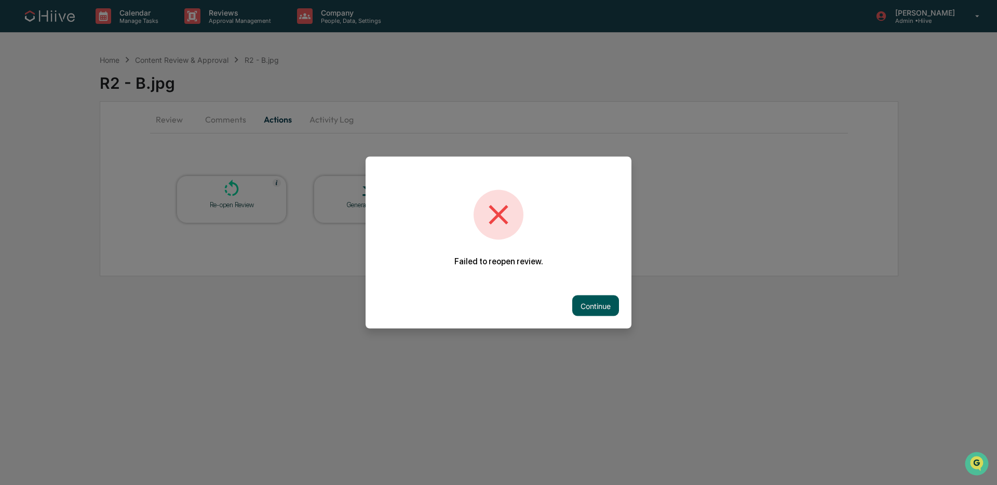
click at [600, 308] on button "Continue" at bounding box center [595, 305] width 47 height 21
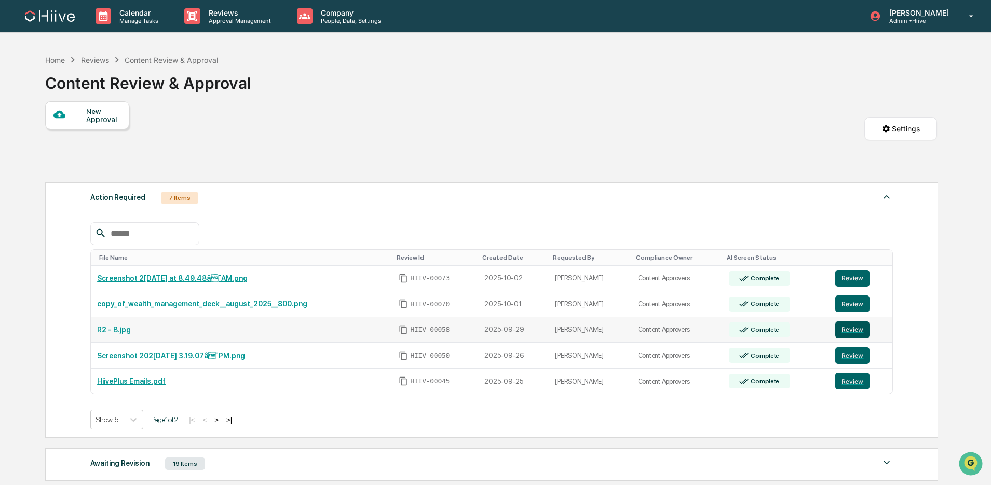
click at [842, 329] on button "Review" at bounding box center [852, 329] width 34 height 17
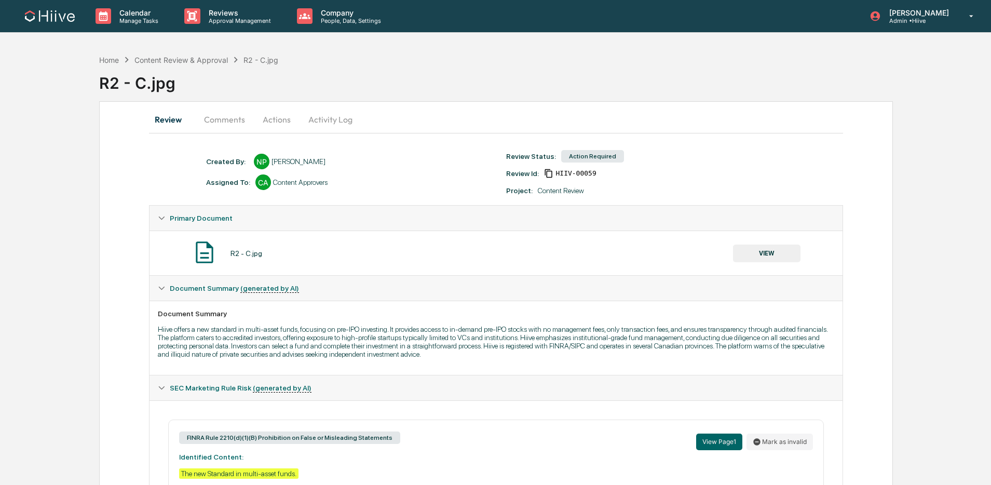
click at [319, 114] on button "Activity Log" at bounding box center [330, 119] width 61 height 25
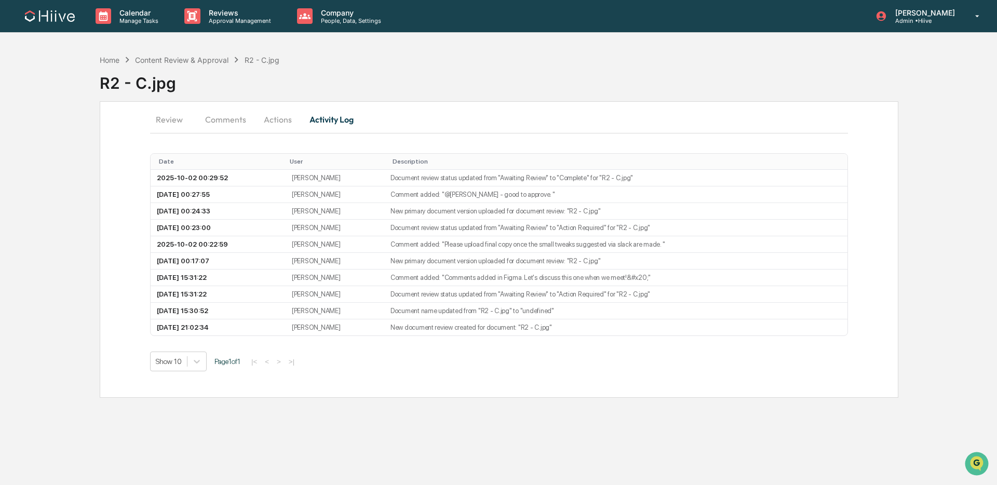
drag, startPoint x: 272, startPoint y: 126, endPoint x: 287, endPoint y: 146, distance: 25.1
click at [272, 126] on button "Actions" at bounding box center [277, 119] width 47 height 25
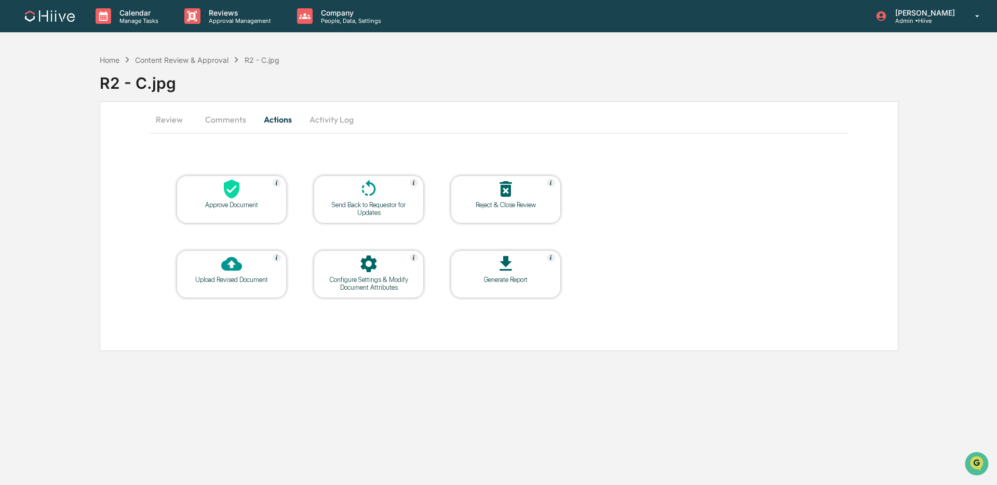
click at [366, 203] on div "Send Back to Requestor for Updates" at bounding box center [368, 209] width 93 height 16
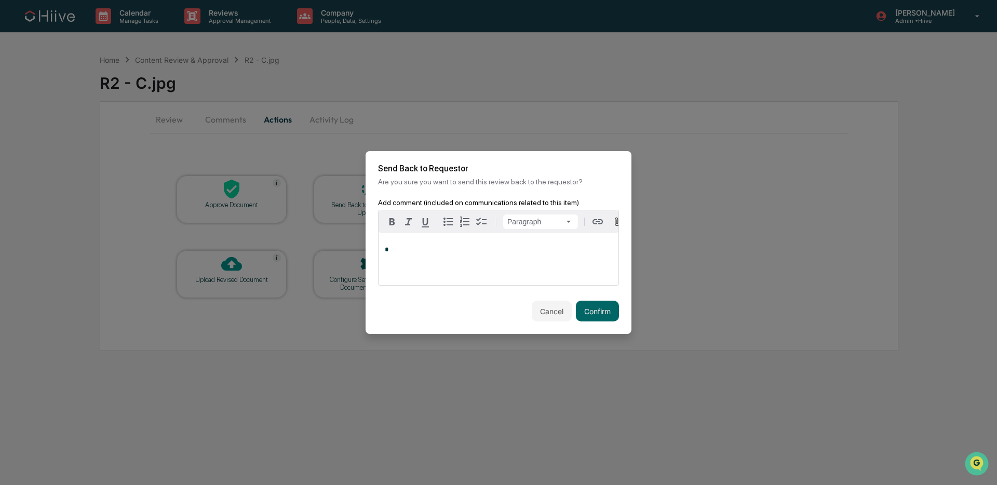
drag, startPoint x: 449, startPoint y: 254, endPoint x: 432, endPoint y: 257, distance: 16.4
click at [448, 253] on p "*" at bounding box center [498, 249] width 227 height 7
drag, startPoint x: 598, startPoint y: 309, endPoint x: 581, endPoint y: 304, distance: 16.8
click at [598, 309] on button "Confirm" at bounding box center [597, 311] width 43 height 21
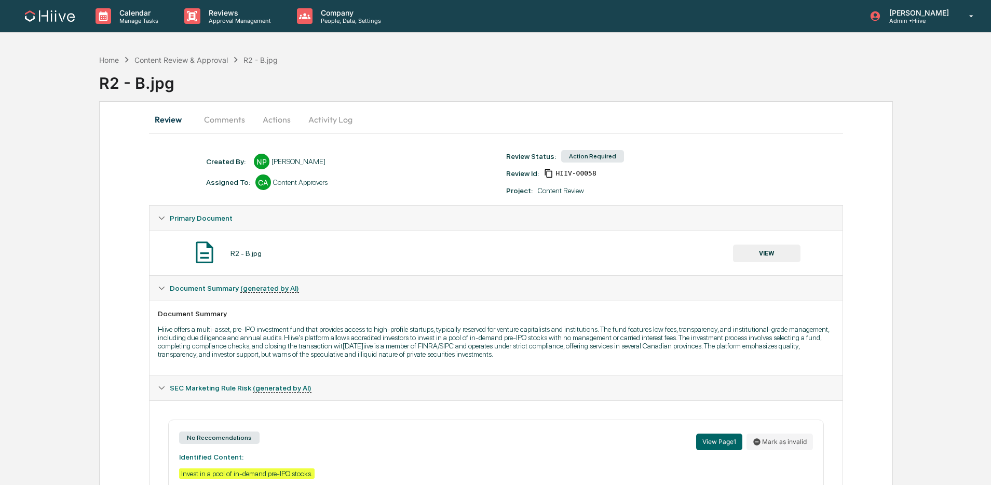
click at [323, 121] on button "Activity Log" at bounding box center [330, 119] width 61 height 25
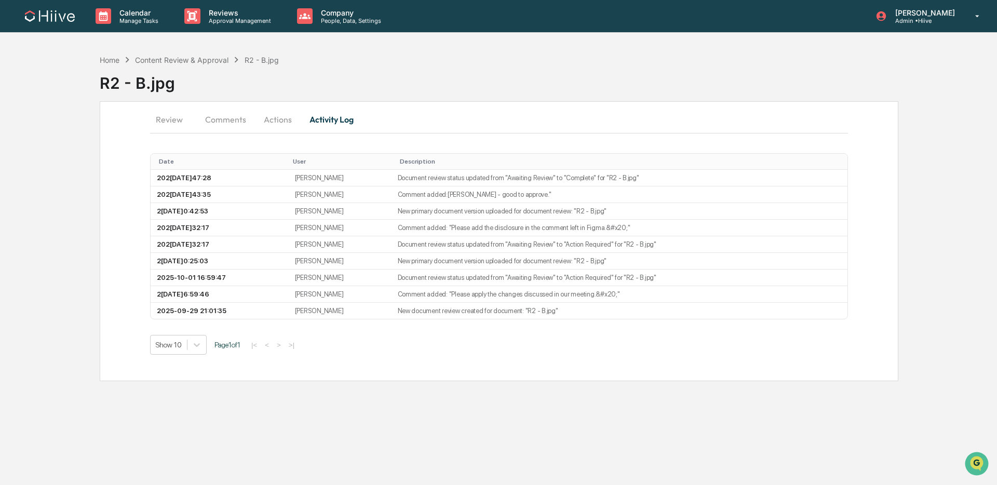
click at [282, 129] on button "Actions" at bounding box center [277, 119] width 47 height 25
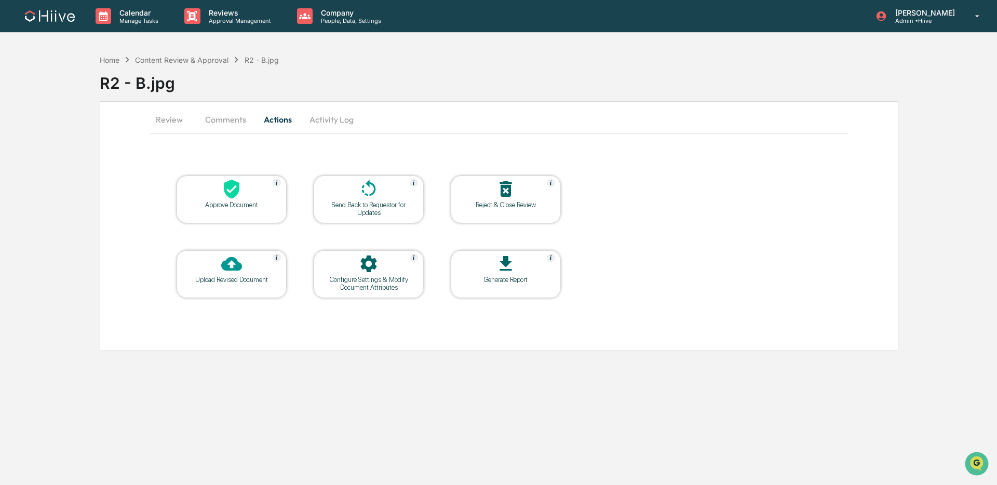
click at [368, 205] on div "Send Back to Requestor for Updates" at bounding box center [368, 209] width 93 height 16
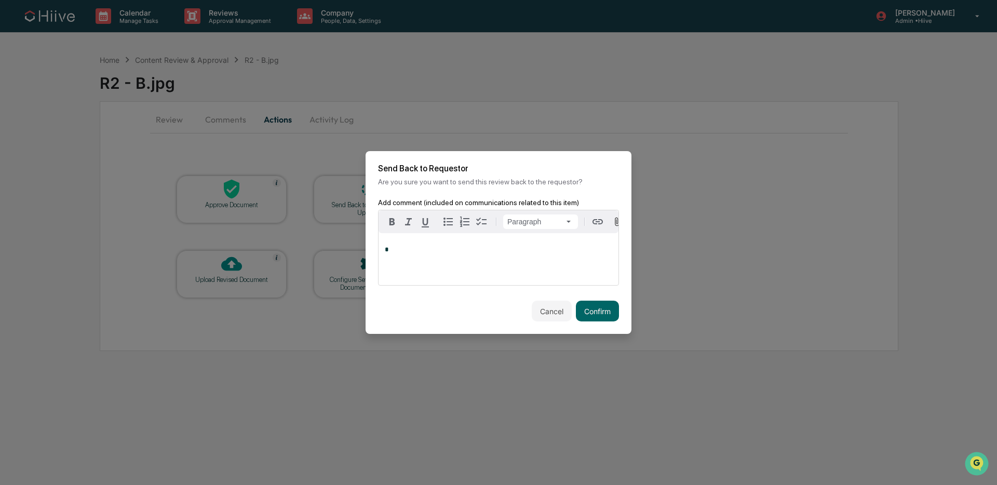
click at [423, 252] on p "*" at bounding box center [498, 249] width 227 height 7
drag, startPoint x: 610, startPoint y: 321, endPoint x: 598, endPoint y: 319, distance: 12.7
click at [610, 321] on div "Cancel Confirm" at bounding box center [498, 311] width 266 height 46
drag, startPoint x: 596, startPoint y: 318, endPoint x: 480, endPoint y: 306, distance: 117.4
click at [595, 318] on button "Confirm" at bounding box center [597, 311] width 43 height 21
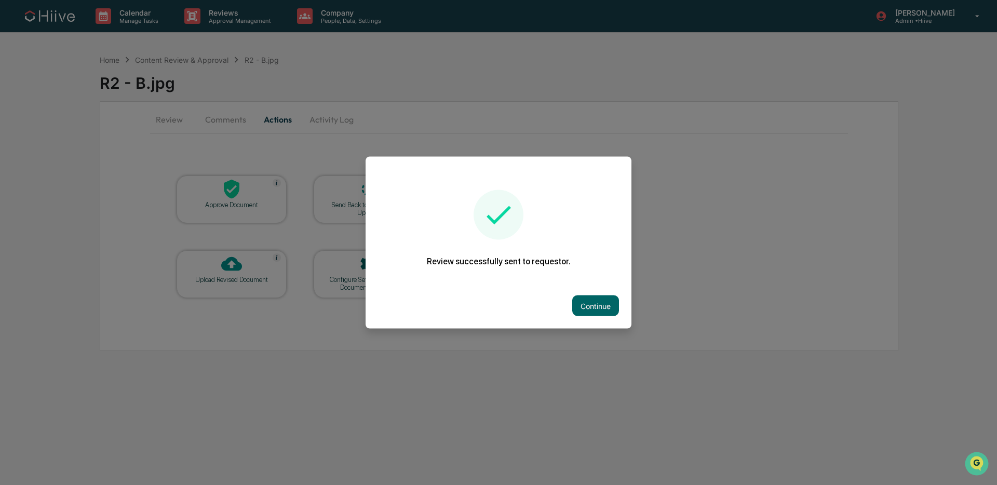
click at [618, 309] on div "Continue" at bounding box center [498, 306] width 266 height 46
click at [598, 305] on button "Continue" at bounding box center [595, 305] width 47 height 21
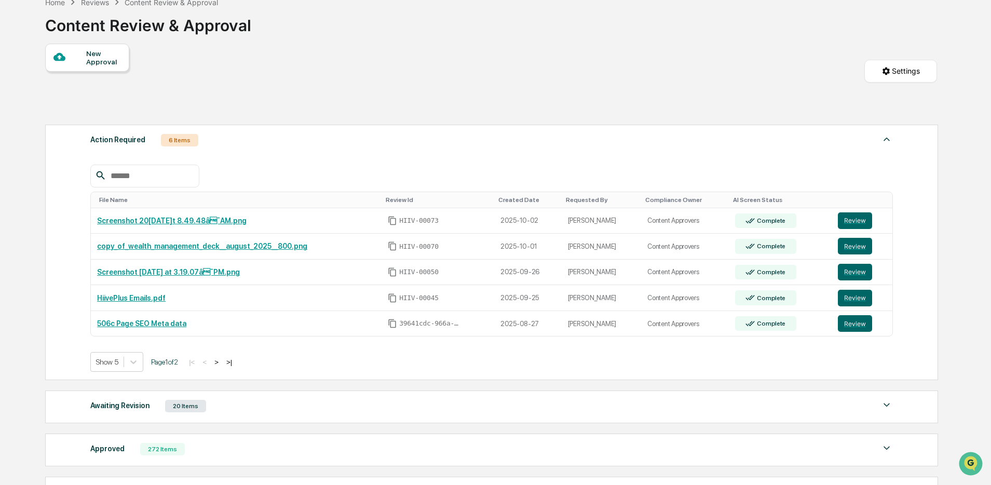
scroll to position [58, 0]
